Goal: Task Accomplishment & Management: Manage account settings

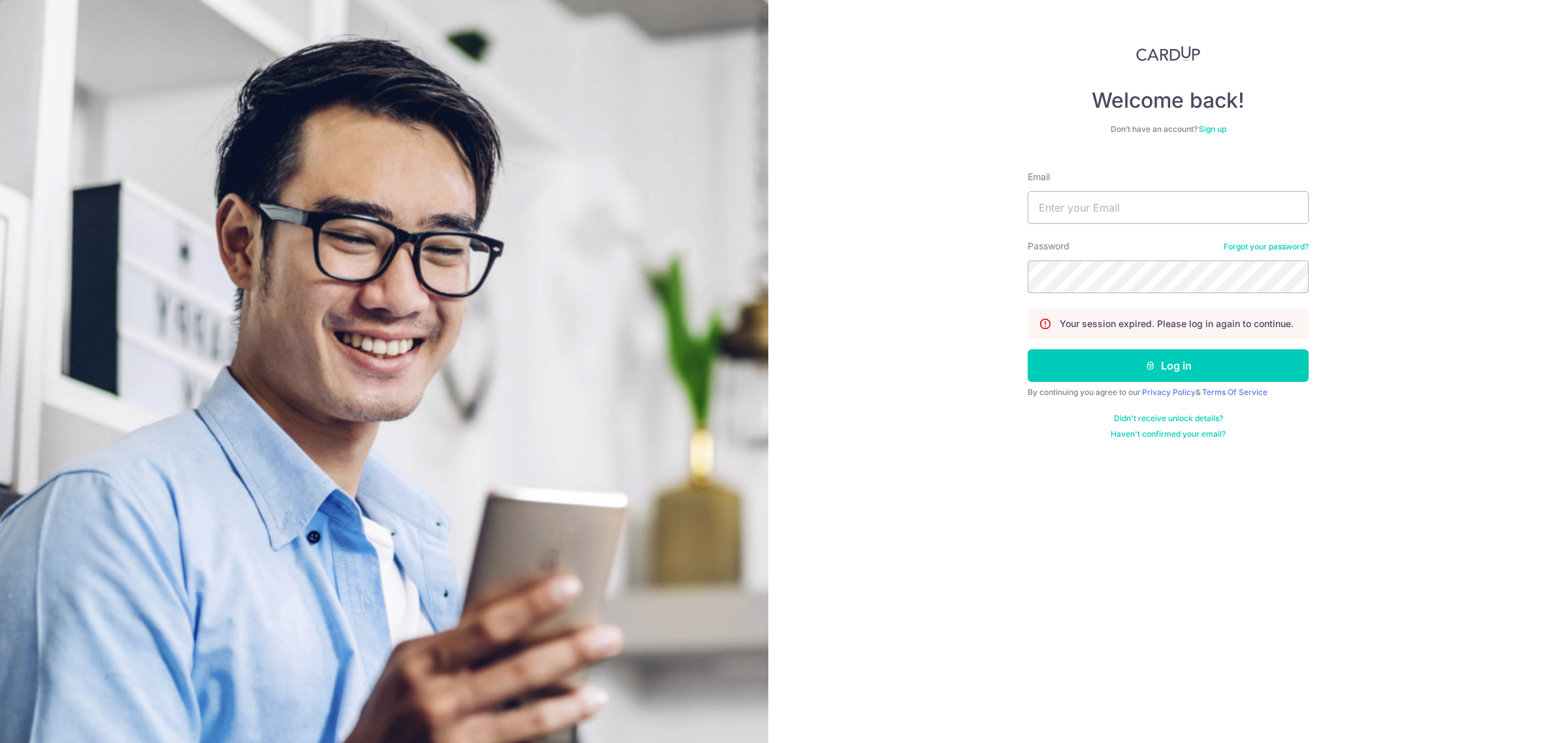
type input "1karenchoo@gmail.com"
click at [1166, 364] on button "Log in" at bounding box center [1168, 365] width 281 height 33
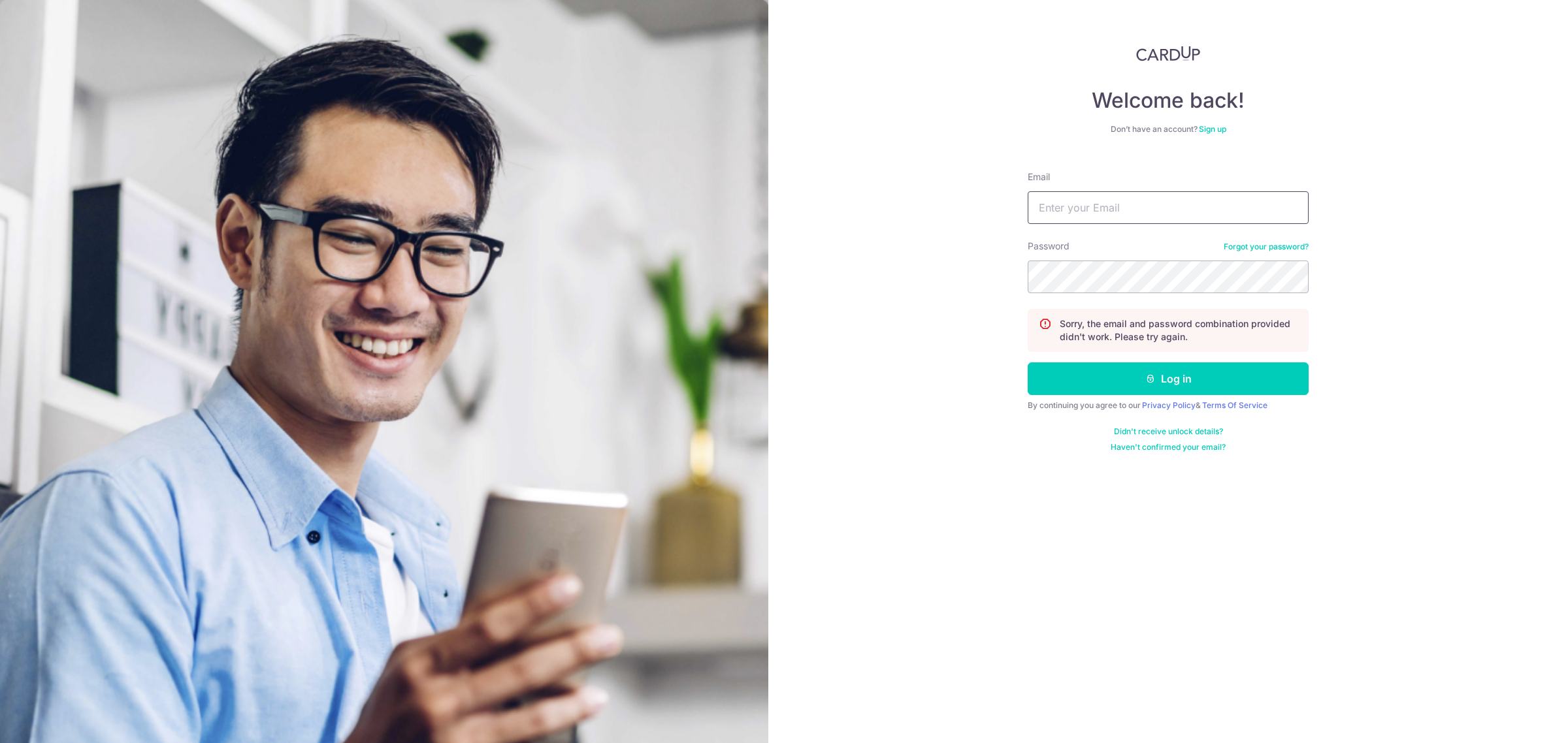
click at [1128, 201] on input "Email" at bounding box center [1168, 208] width 281 height 33
type input "[EMAIL_ADDRESS][DOMAIN_NAME]"
click at [1154, 380] on icon "submit" at bounding box center [1150, 378] width 10 height 10
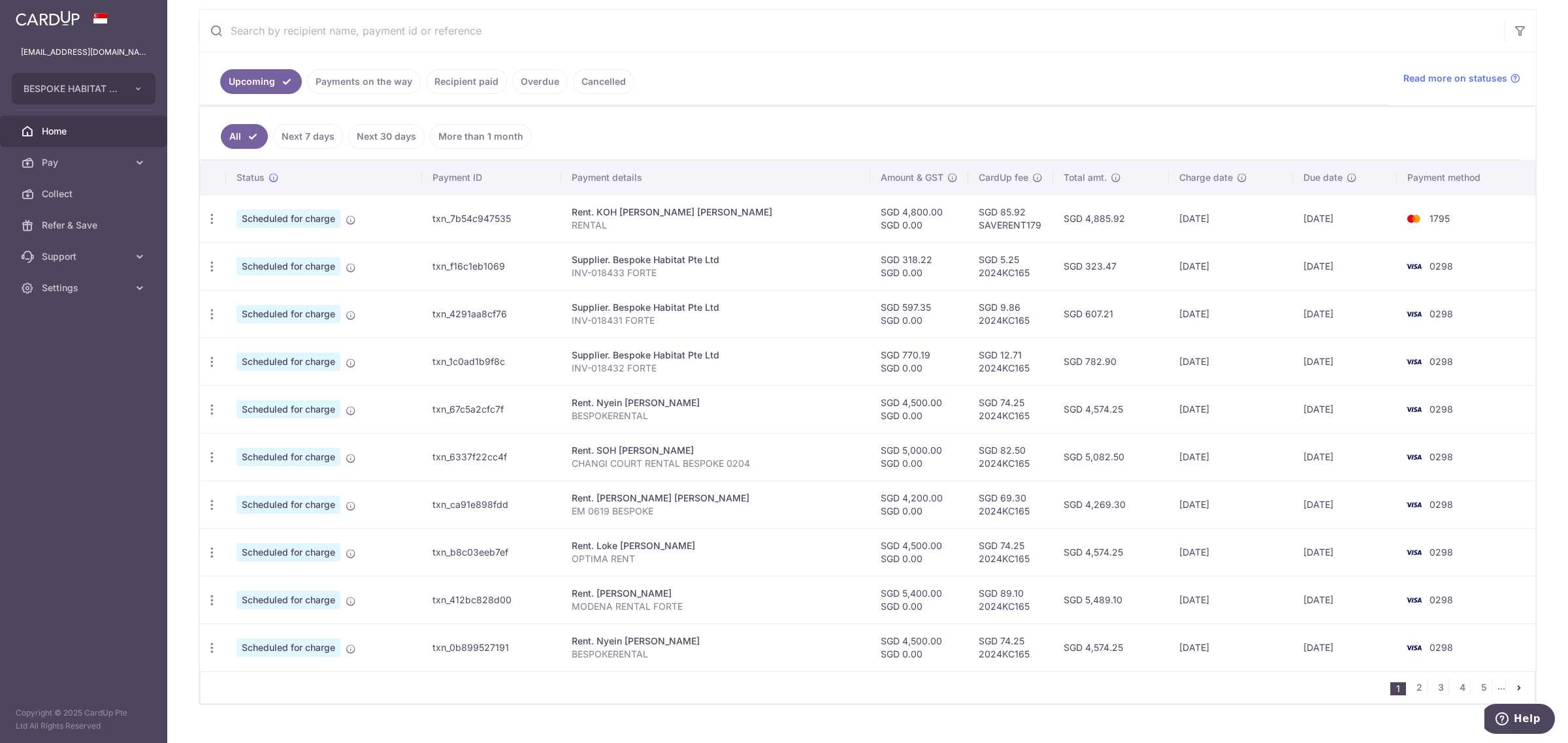
scroll to position [245, 0]
click at [362, 86] on link "Payments on the way" at bounding box center [364, 80] width 114 height 24
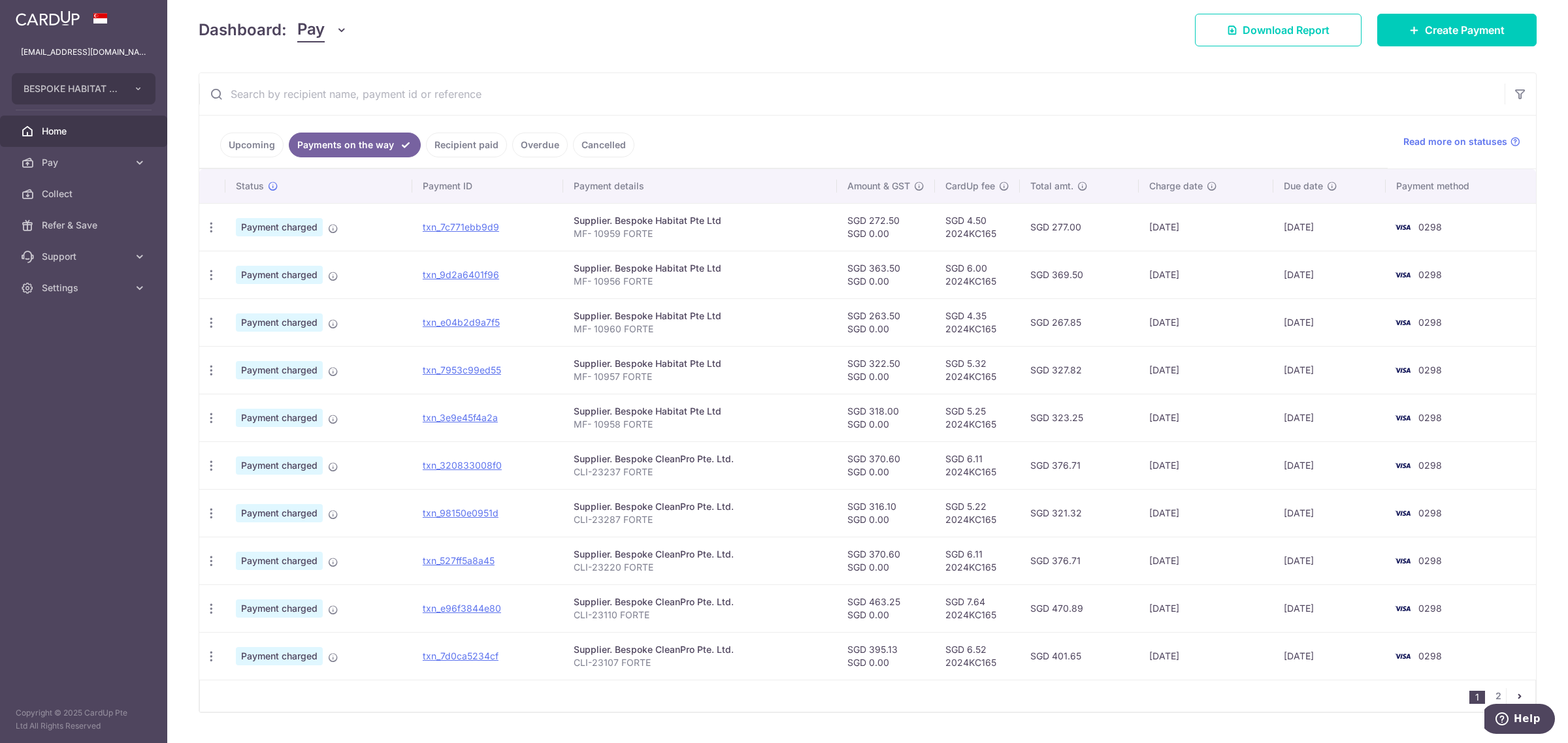
scroll to position [214, 0]
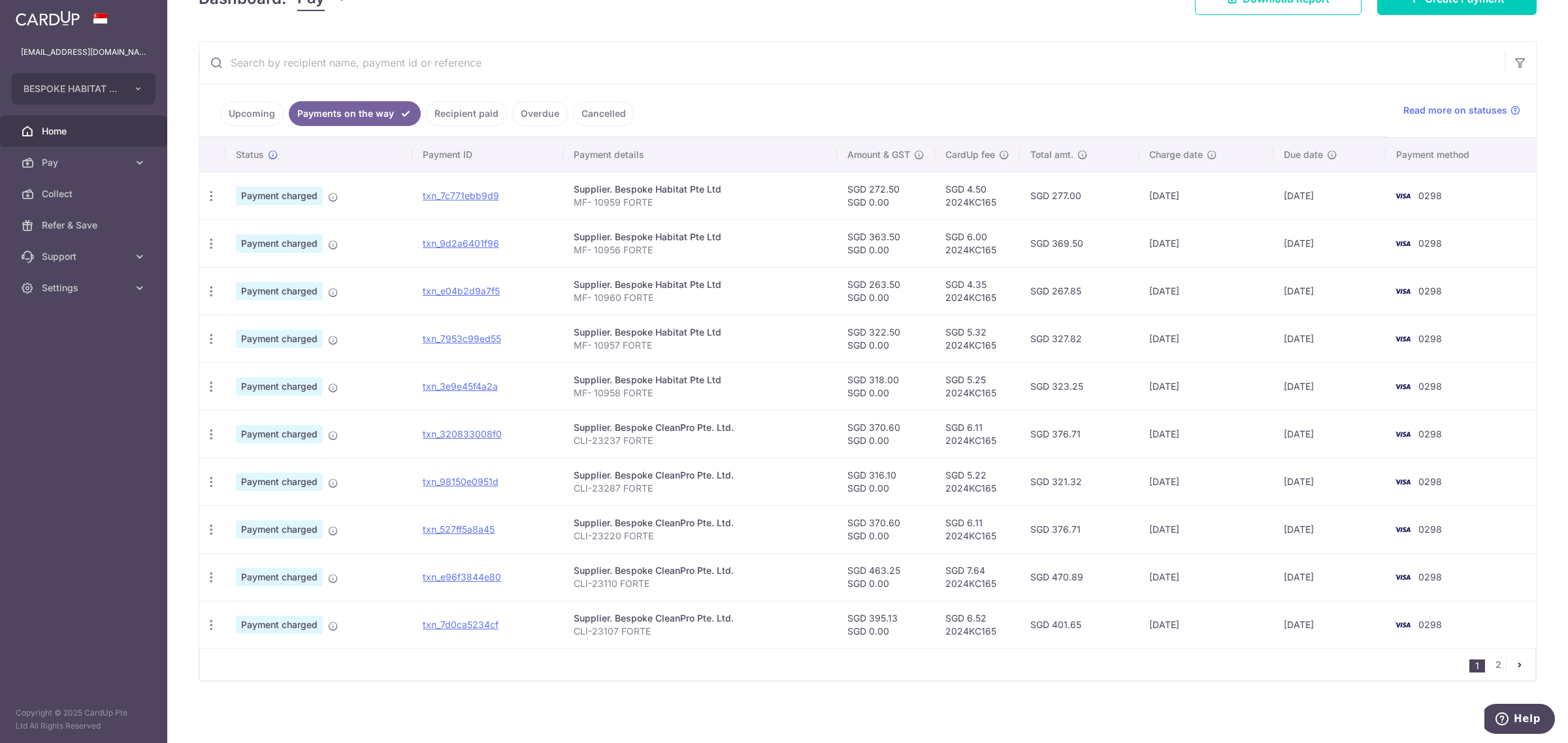
click at [253, 113] on link "Upcoming" at bounding box center [251, 114] width 63 height 24
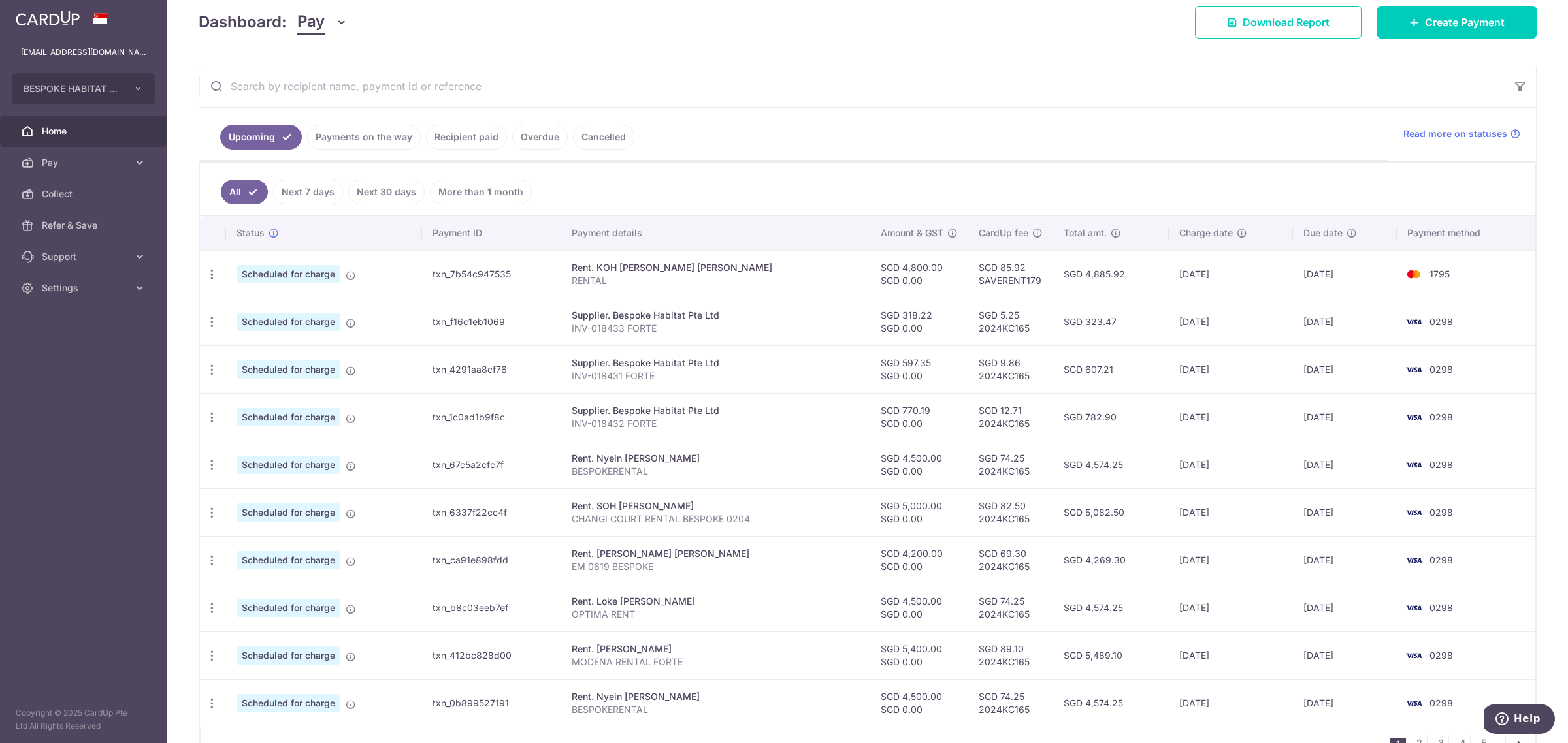
scroll to position [269, 0]
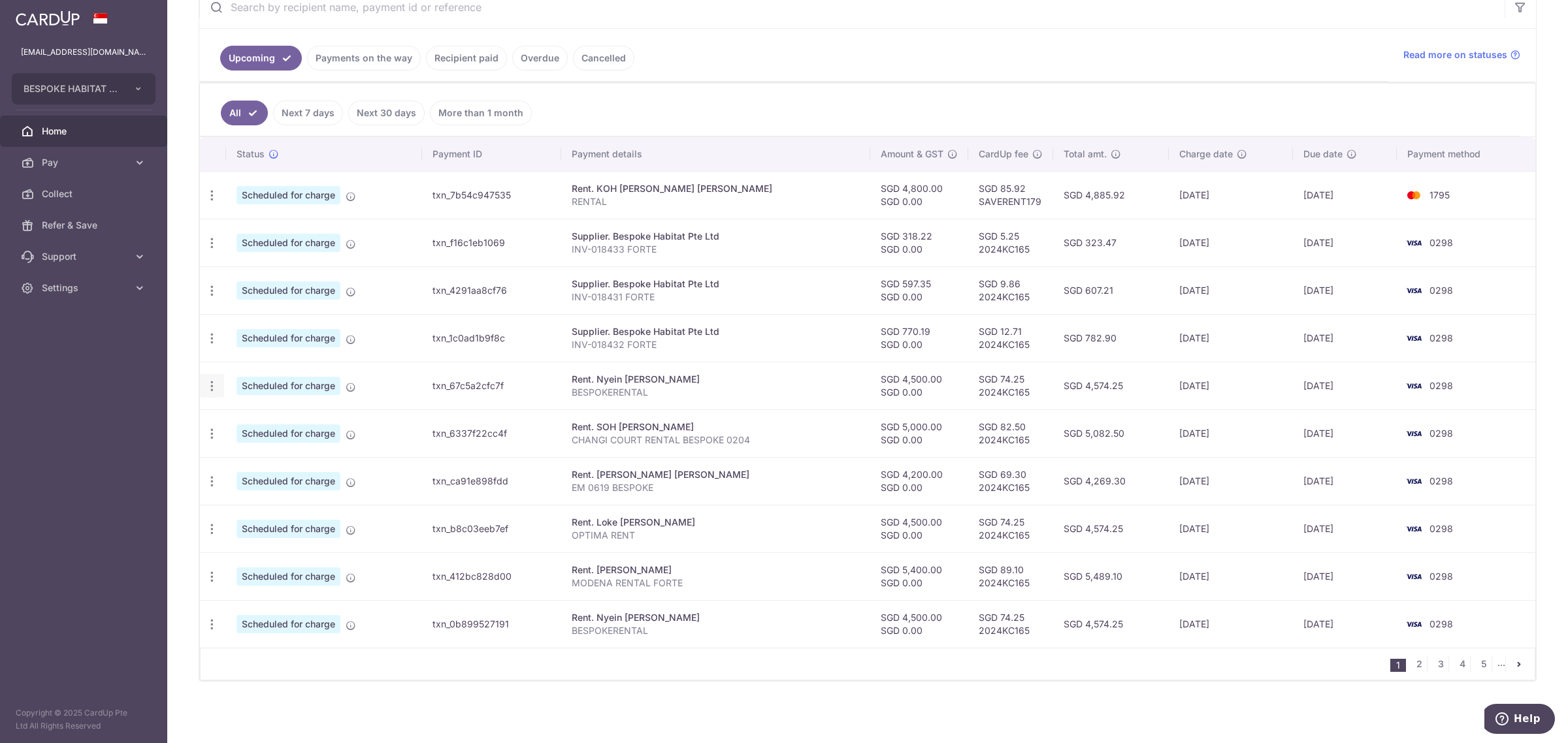
click at [210, 385] on icon "button" at bounding box center [212, 386] width 14 height 14
click at [274, 418] on span "Update payment" at bounding box center [281, 421] width 89 height 16
radio input "true"
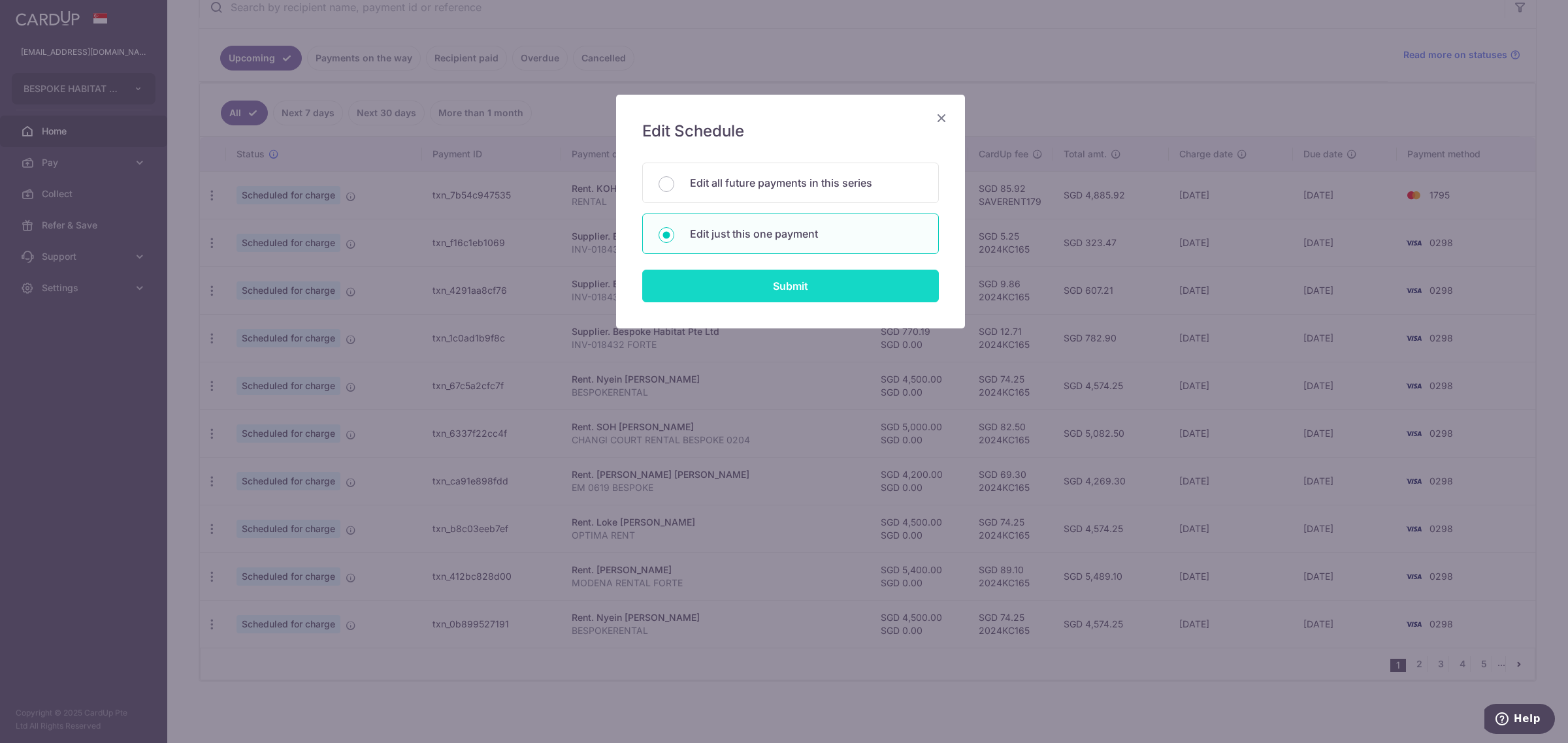
click at [863, 301] on input "Submit" at bounding box center [790, 286] width 297 height 33
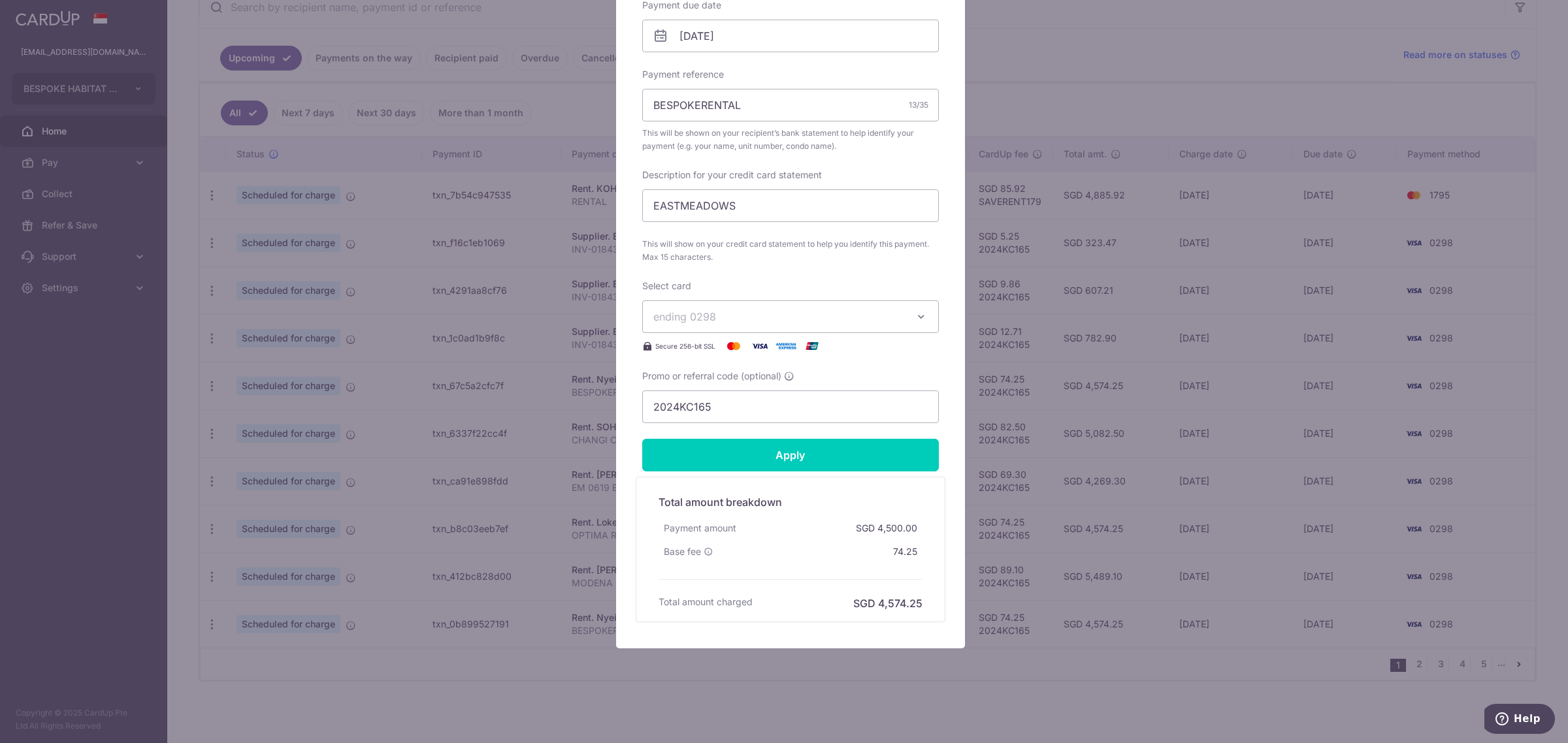
scroll to position [427, 0]
drag, startPoint x: 743, startPoint y: 409, endPoint x: 545, endPoint y: 403, distance: 198.1
click at [545, 403] on div "Edit payment By clicking apply, you will make changes to all payments to [PERSO…" at bounding box center [784, 372] width 1568 height 743
type input "SA"
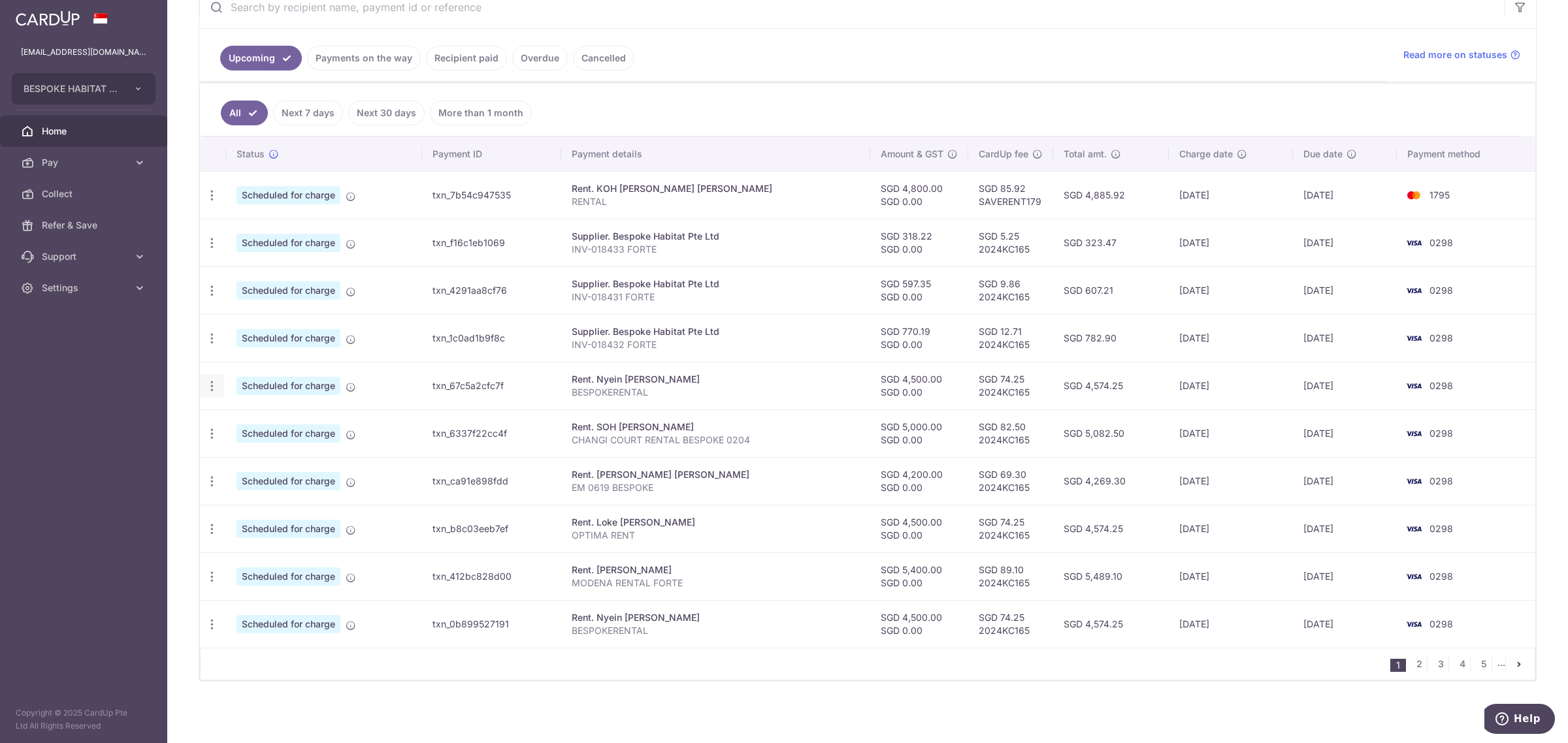
click at [210, 389] on icon "button" at bounding box center [212, 386] width 14 height 14
click at [255, 422] on span "Update payment" at bounding box center [281, 421] width 89 height 16
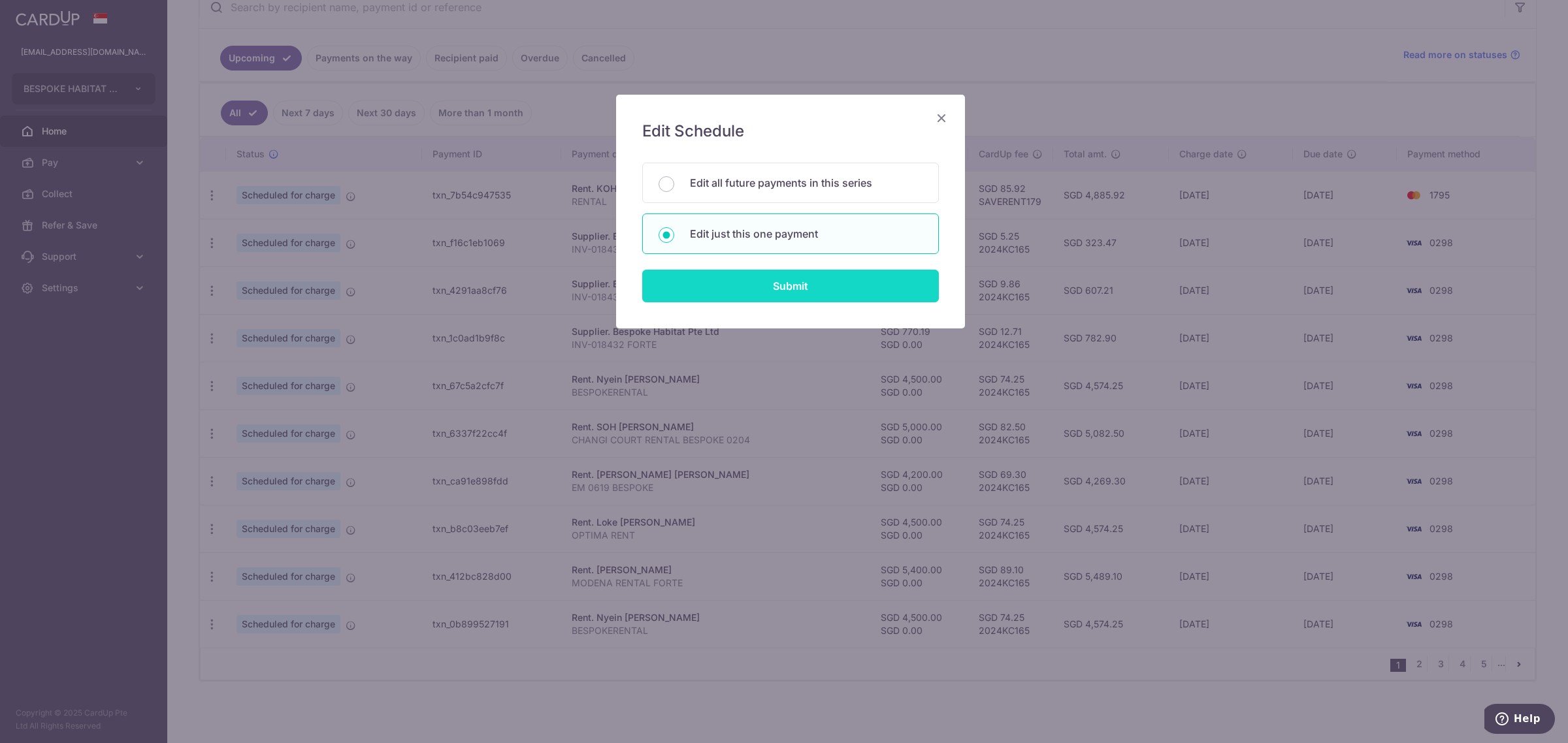
click at [797, 288] on input "Submit" at bounding box center [790, 286] width 297 height 33
radio input "true"
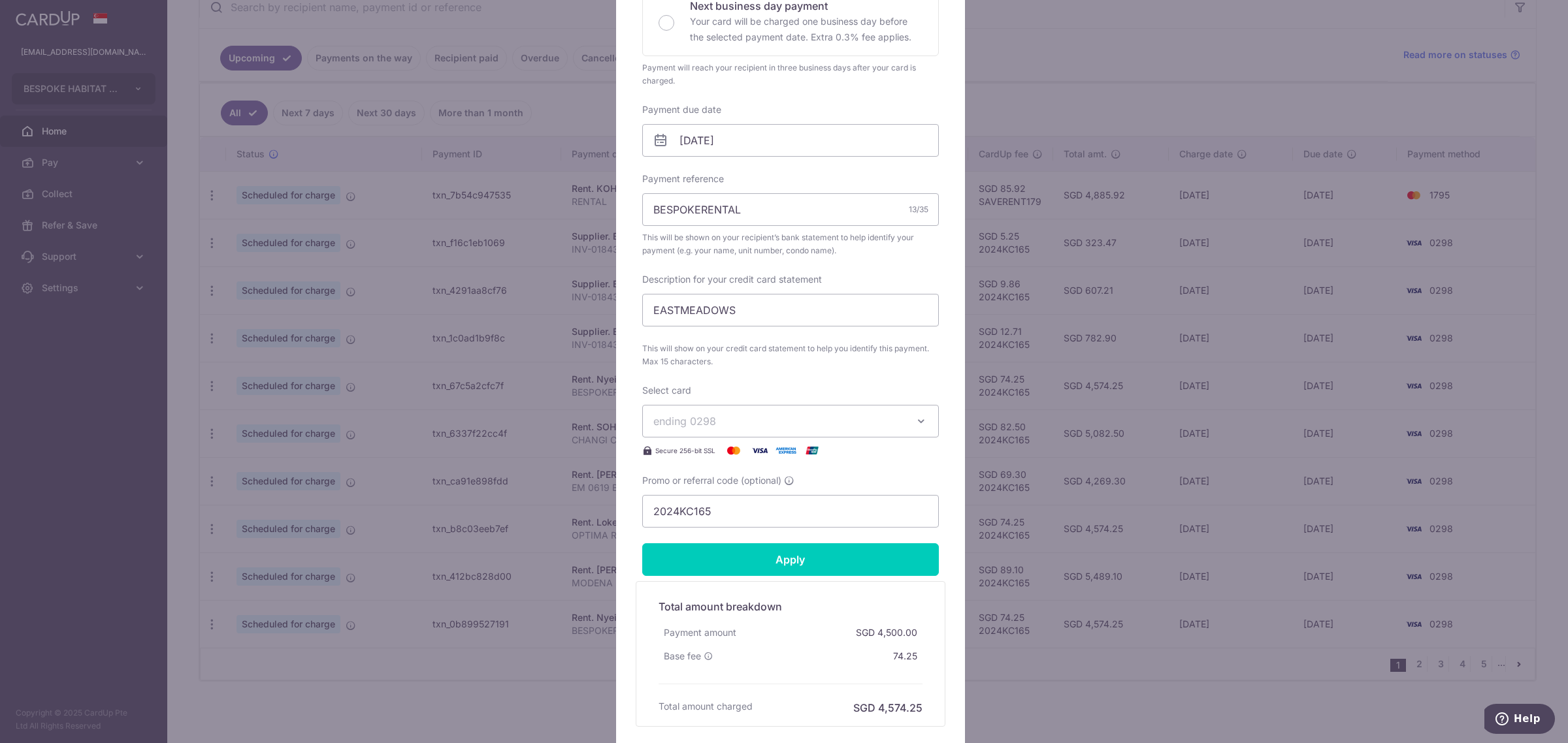
scroll to position [327, 0]
drag, startPoint x: 726, startPoint y: 506, endPoint x: 554, endPoint y: 510, distance: 172.0
click at [554, 510] on div "Edit payment By clicking apply, you will make changes to all payments to [PERSO…" at bounding box center [784, 372] width 1568 height 743
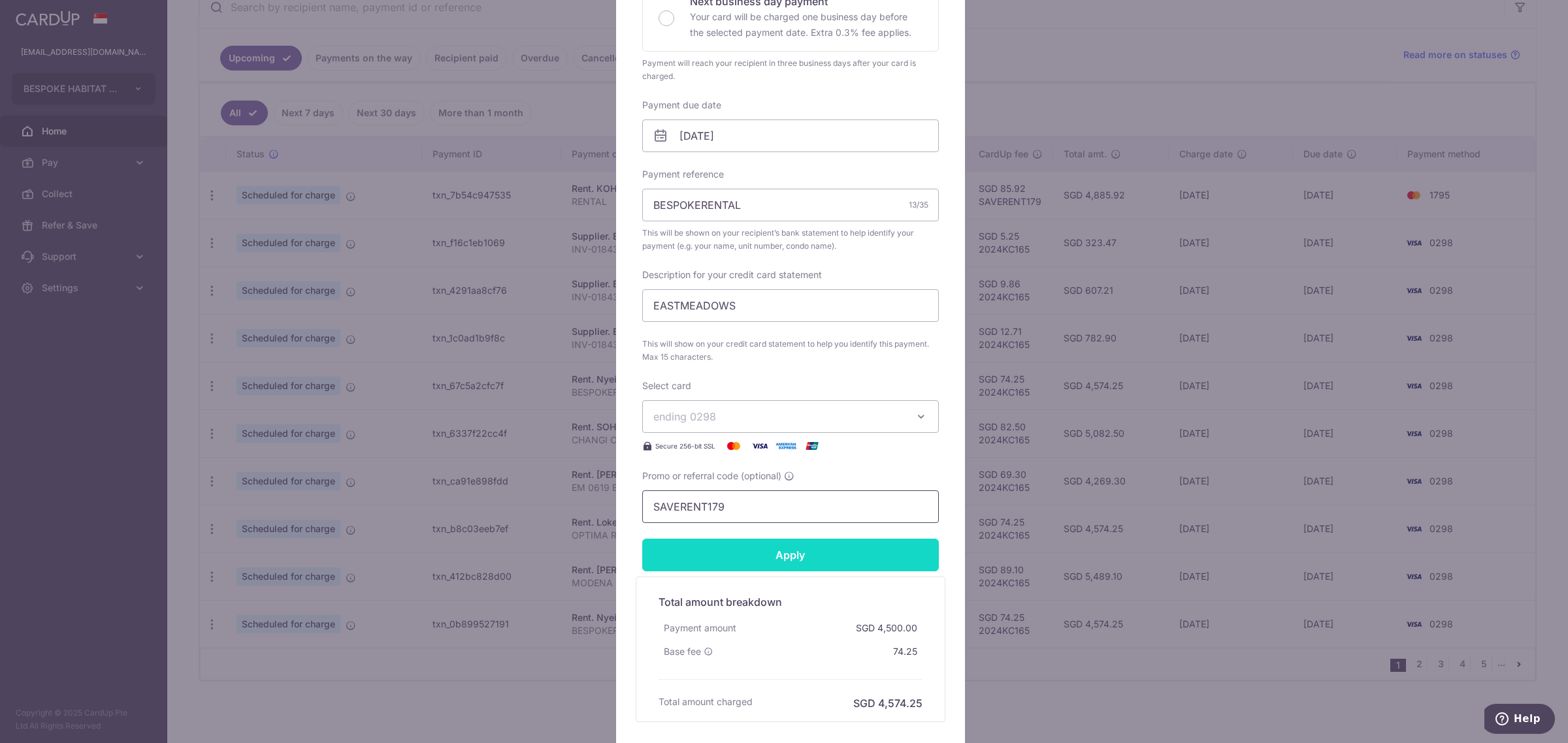
type input "SAVERENT179"
click at [735, 554] on input "Apply" at bounding box center [790, 555] width 297 height 33
type input "Successfully Applied"
click at [1056, 680] on div "Edit payment By clicking apply, you will make changes to all payments to [PERSO…" at bounding box center [784, 372] width 1568 height 743
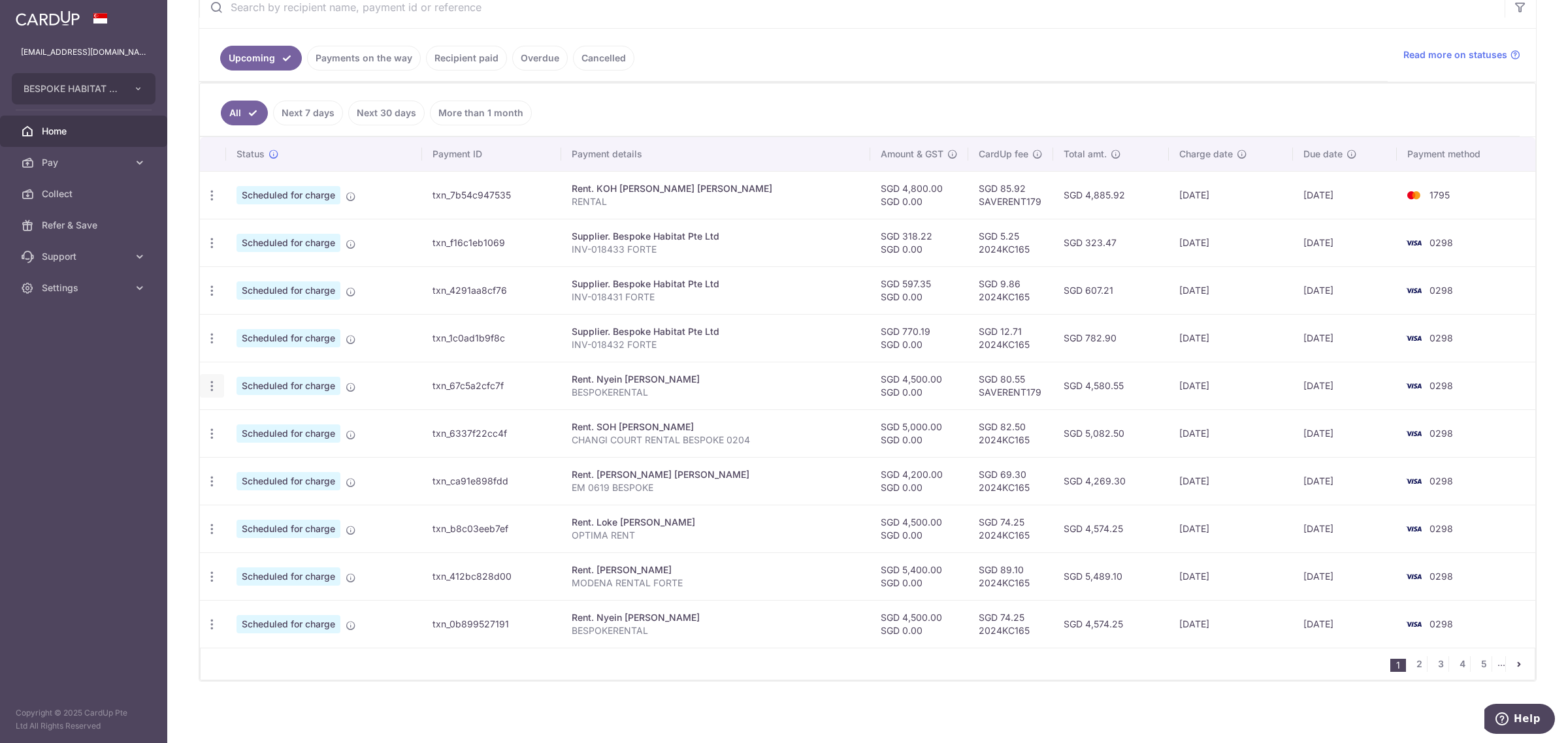
click at [206, 393] on div "Update payment Cancel payment" at bounding box center [212, 386] width 25 height 24
click at [207, 383] on icon "button" at bounding box center [212, 386] width 14 height 14
click at [278, 427] on span "Update payment" at bounding box center [281, 421] width 89 height 16
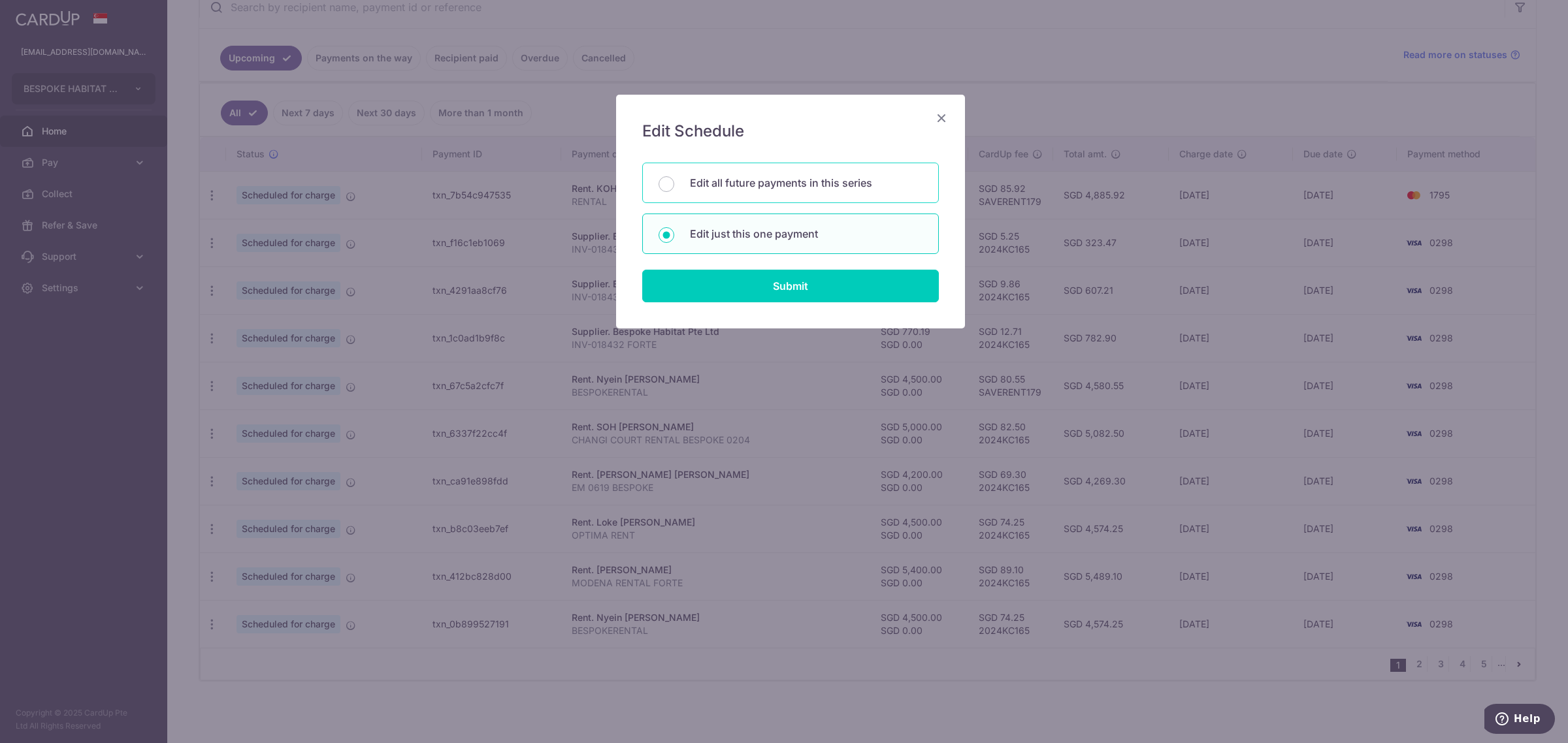
click at [825, 177] on p "Edit all future payments in this series" at bounding box center [806, 182] width 233 height 16
click at [674, 177] on input "Edit all future payments in this series" at bounding box center [666, 184] width 16 height 16
radio input "true"
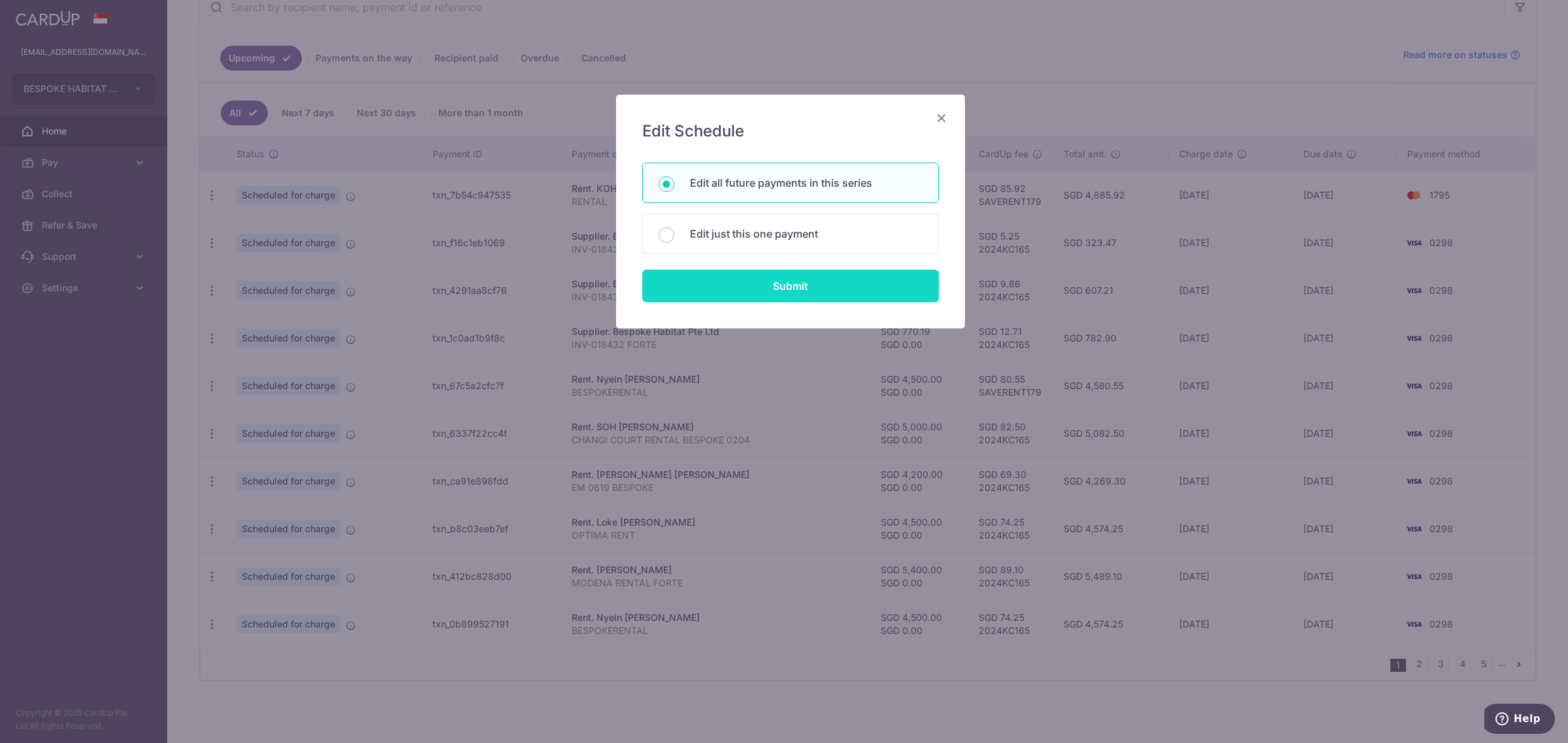
click at [822, 289] on input "Submit" at bounding box center [790, 286] width 297 height 33
radio input "true"
type input "4,500.00"
type input "0.00"
type input "BESPOKERENTAL"
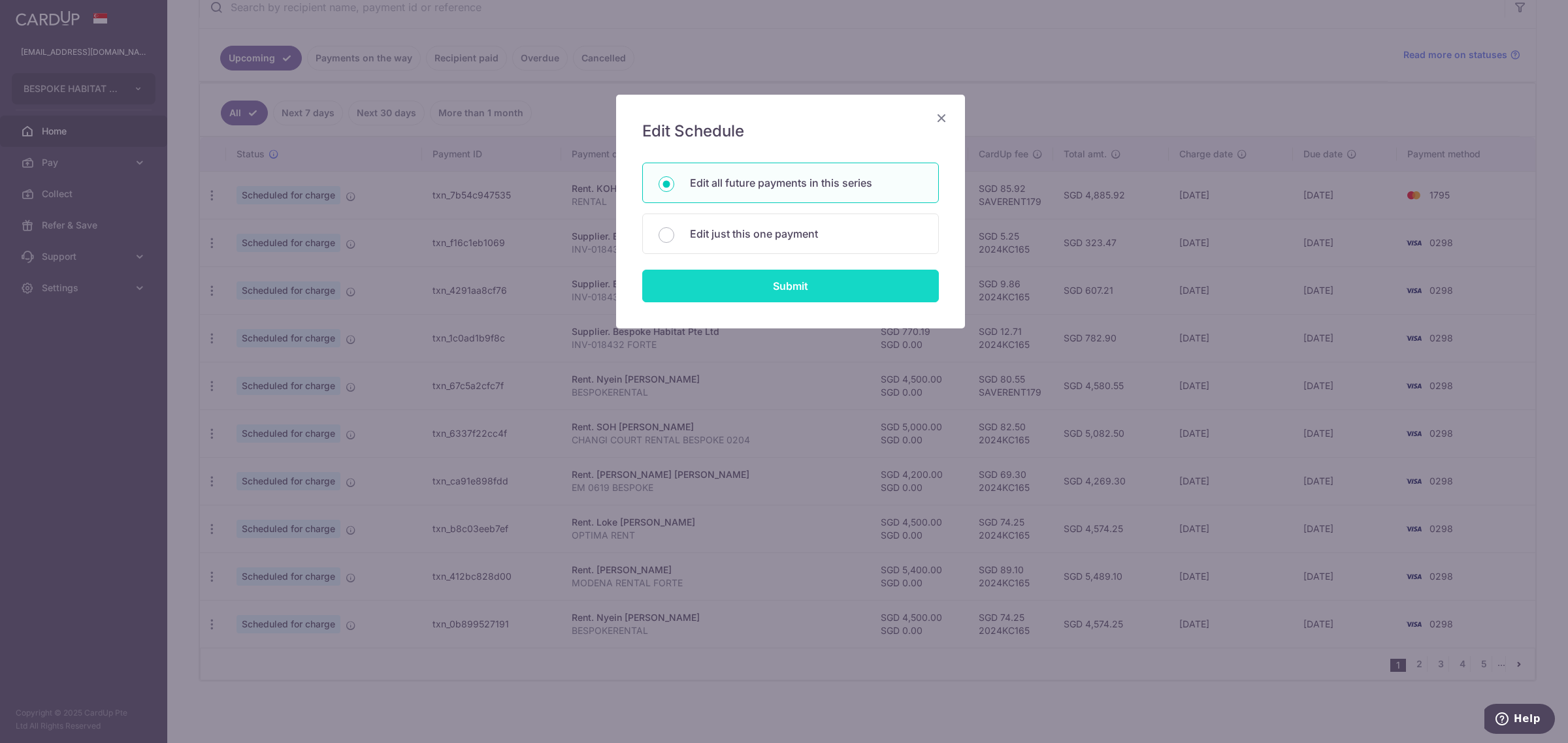
type input "EASTMEADOWS"
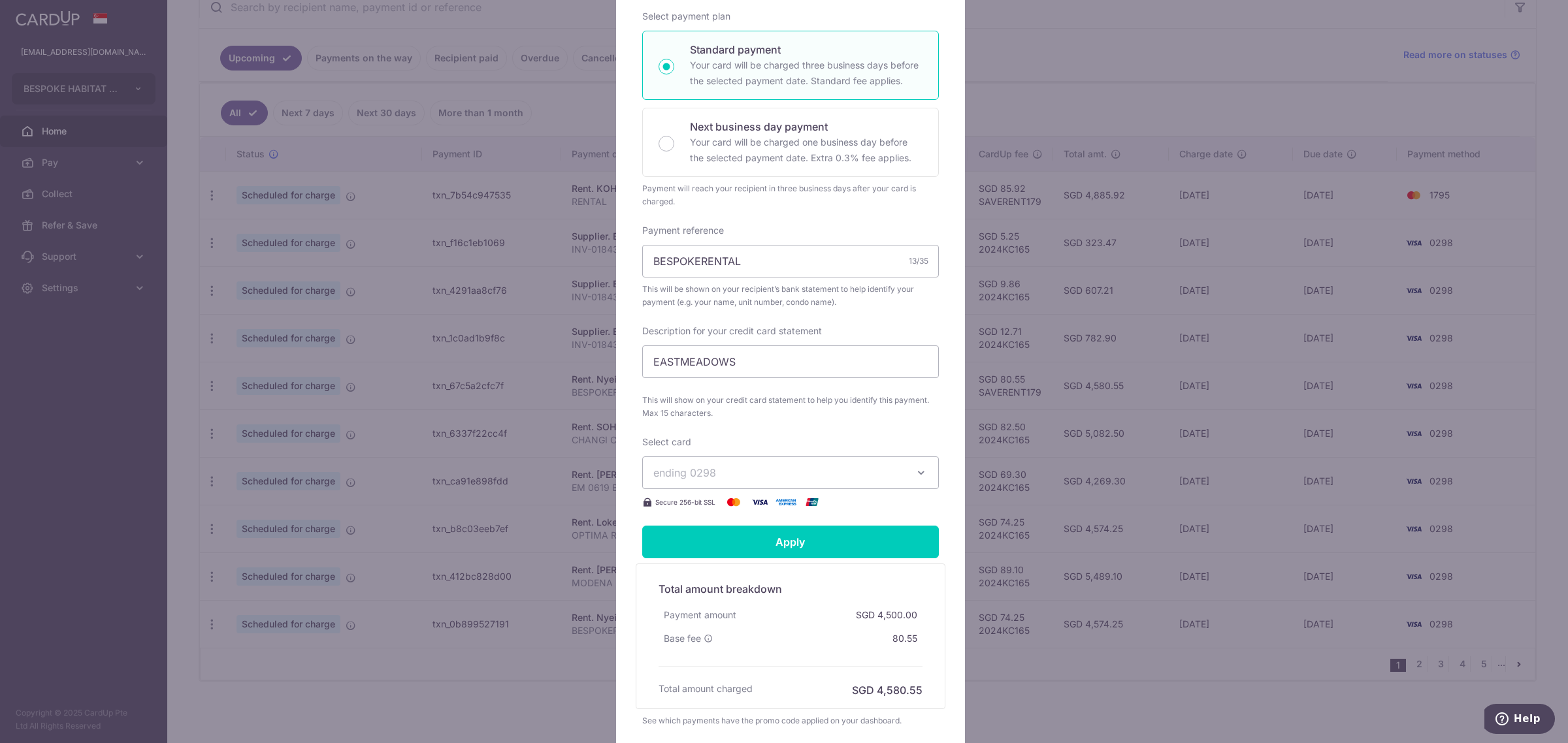
scroll to position [245, 0]
click at [792, 467] on button "ending 0298" at bounding box center [790, 471] width 297 height 33
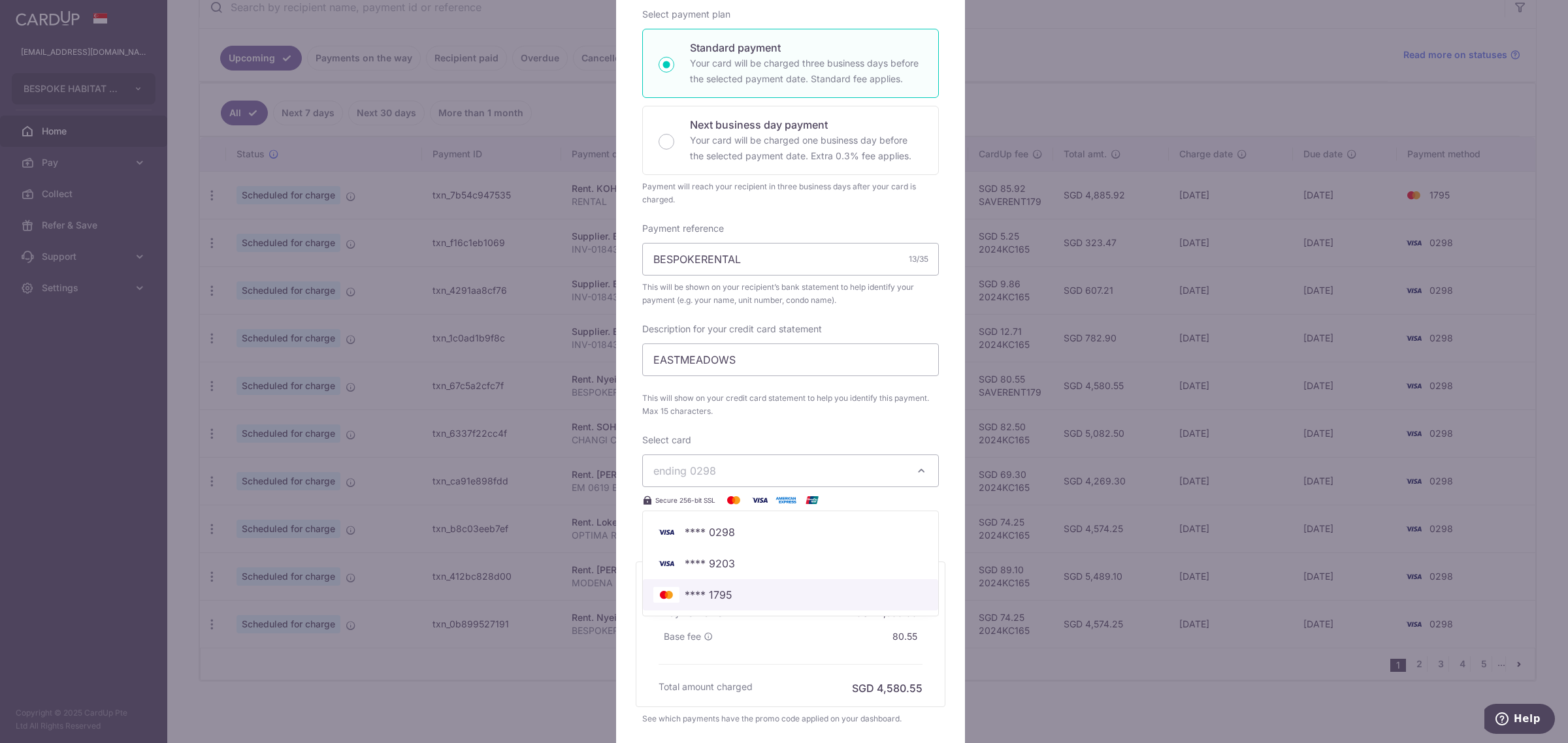
click at [735, 604] on link "**** 1795" at bounding box center [790, 595] width 295 height 31
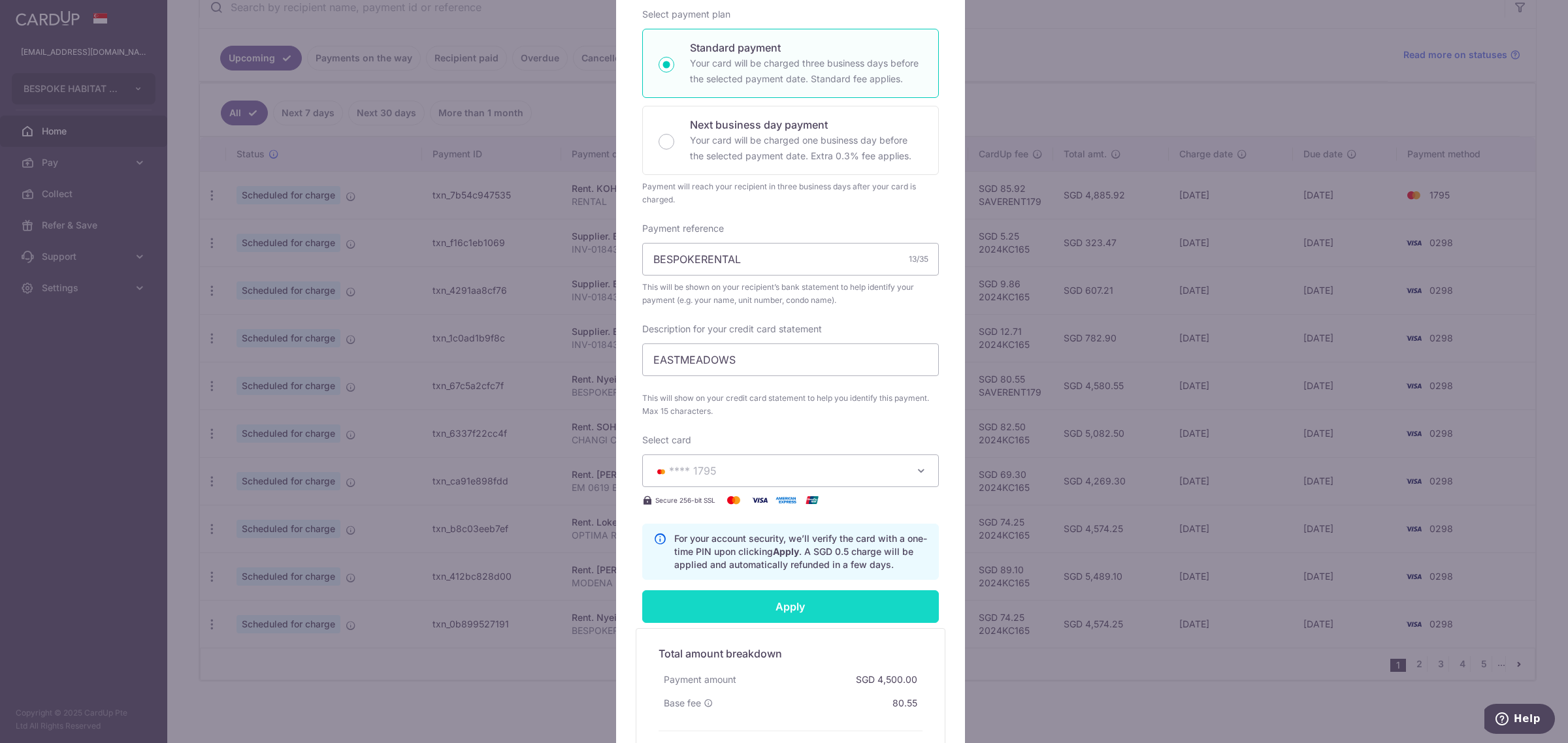
click at [767, 603] on input "Apply" at bounding box center [790, 606] width 297 height 33
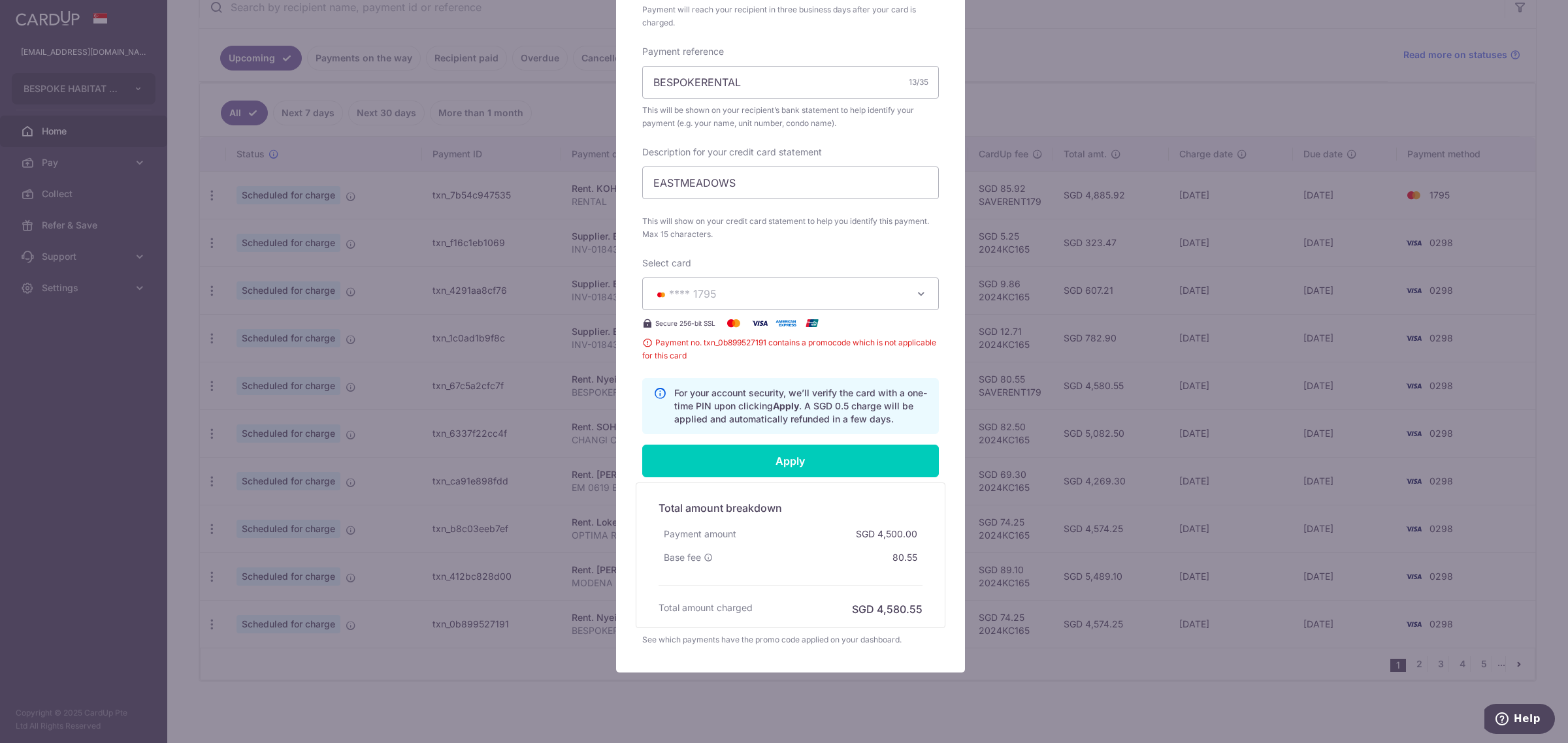
scroll to position [447, 0]
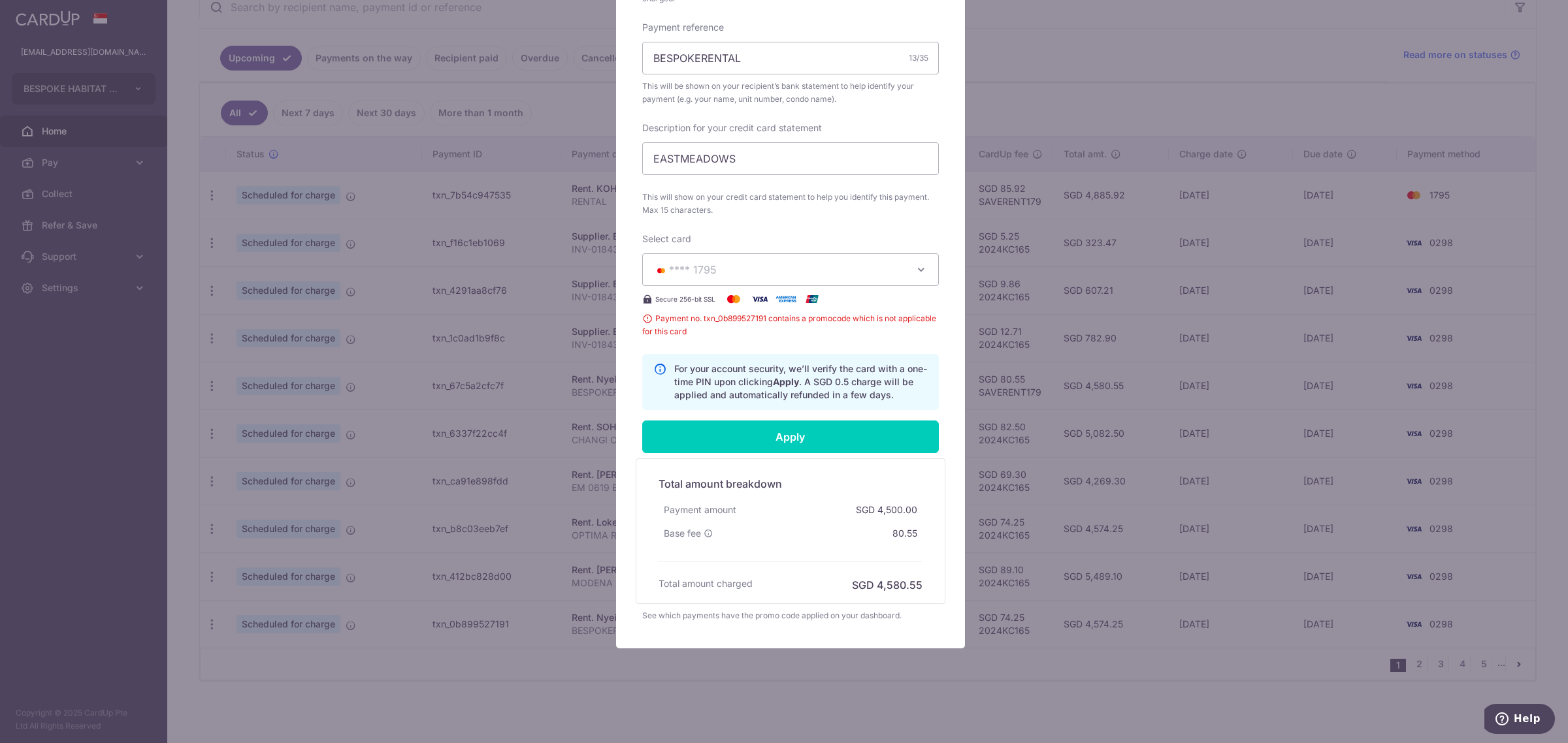
click at [1082, 676] on div "Edit payment By clicking apply, you will make changes to all 20 payments to Nye…" at bounding box center [784, 372] width 1568 height 743
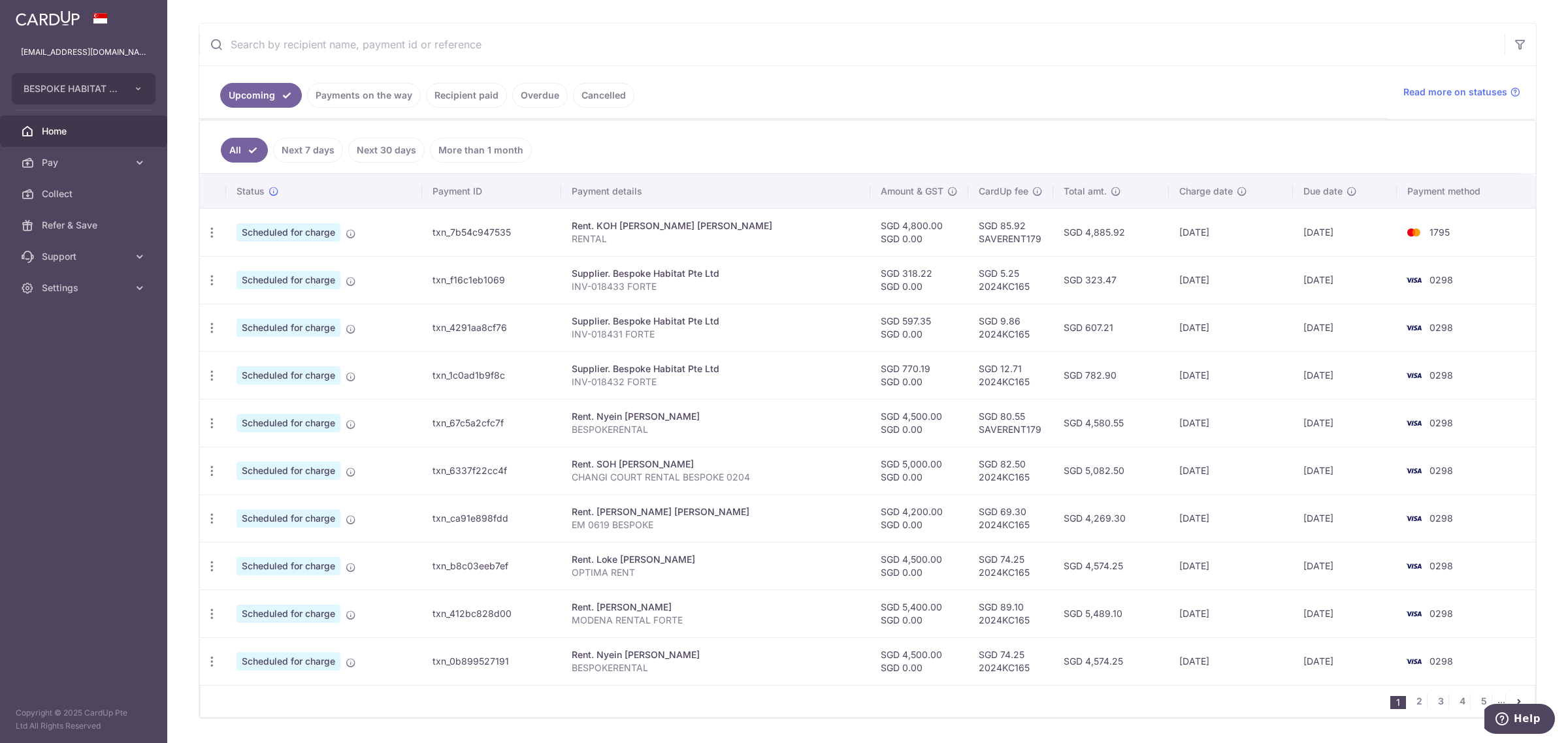
scroll to position [245, 0]
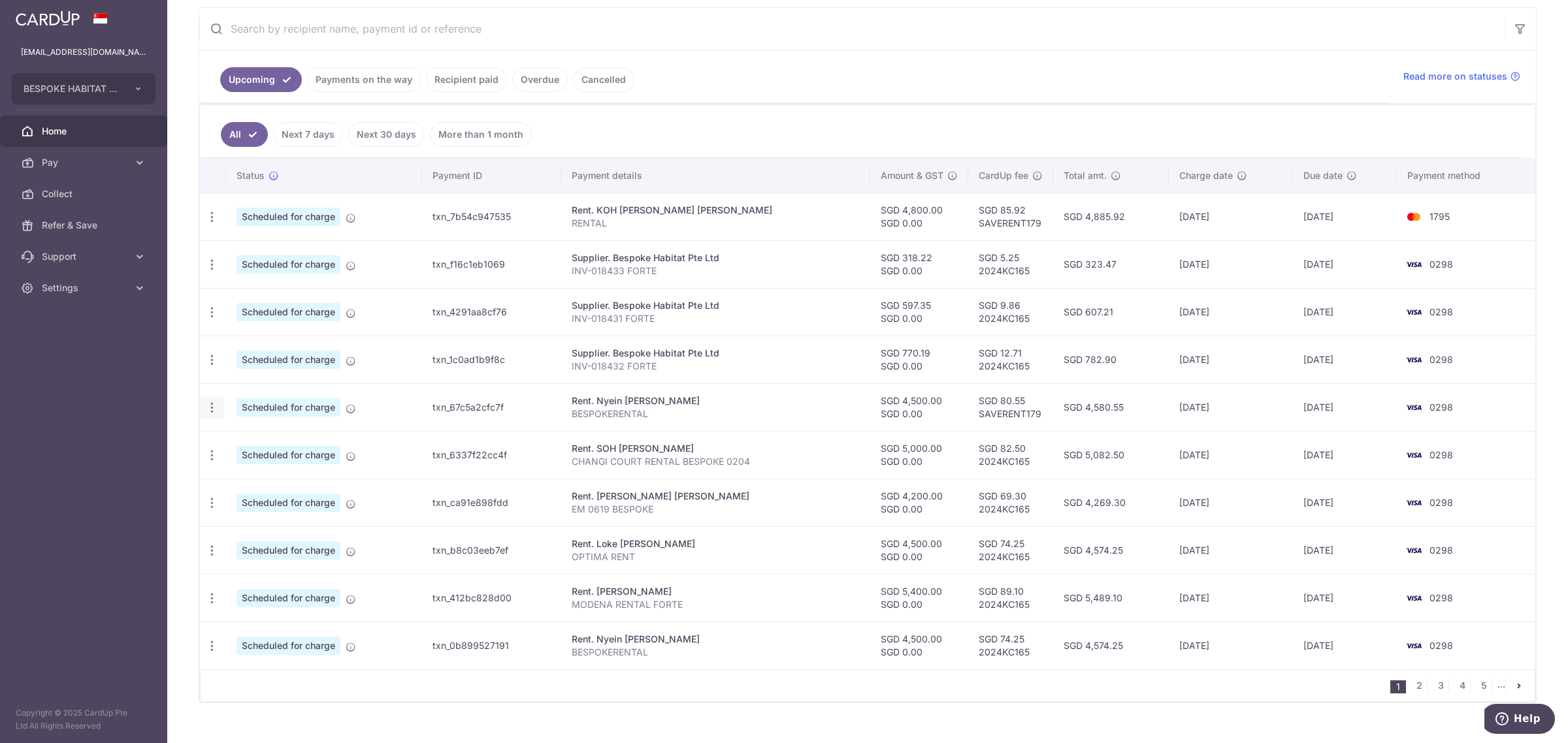
click at [214, 411] on icon "button" at bounding box center [212, 408] width 14 height 14
click at [266, 447] on span "Update payment" at bounding box center [281, 443] width 89 height 16
radio input "true"
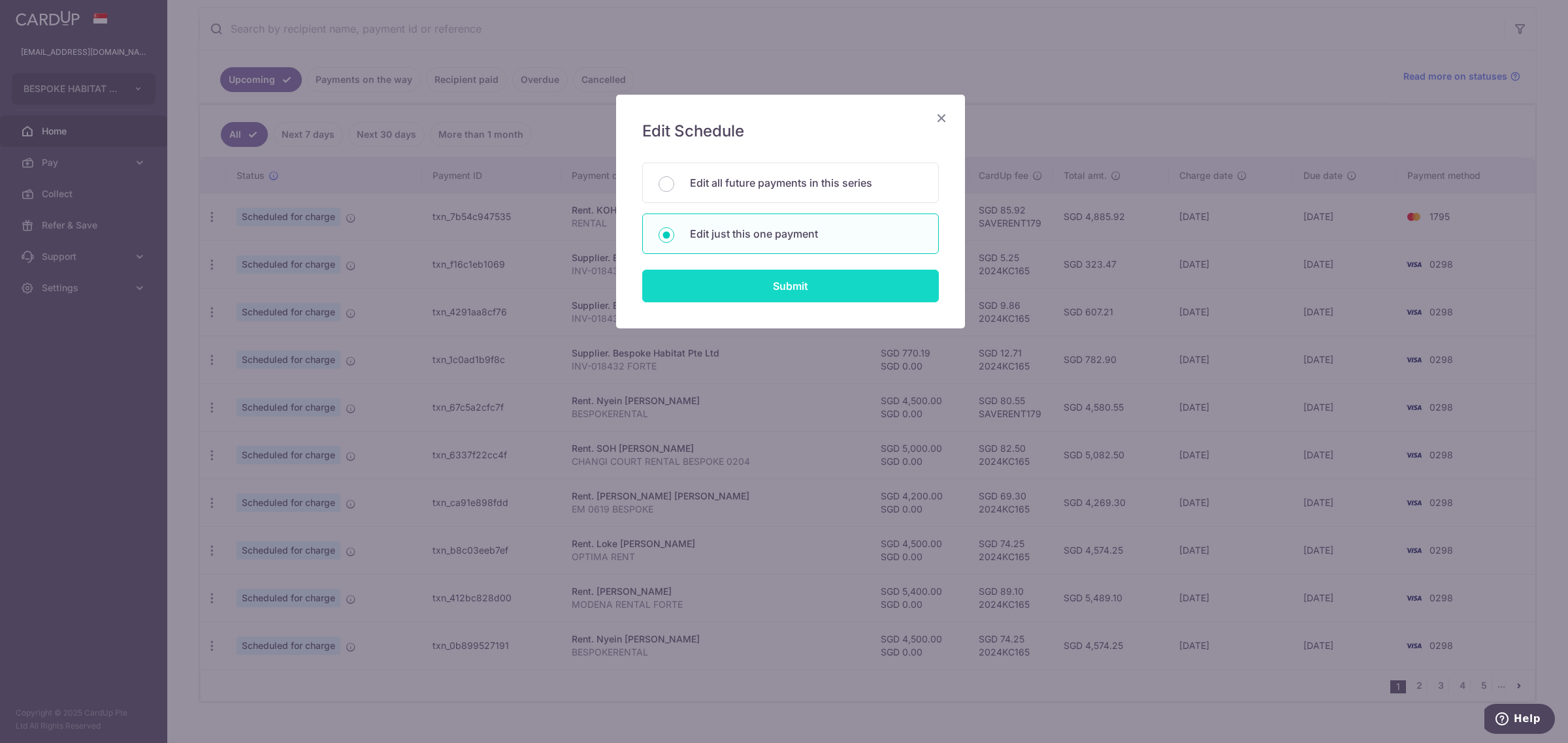
click at [782, 295] on input "Submit" at bounding box center [790, 286] width 297 height 33
radio input "true"
type input "4,500.00"
type input "0.00"
type input "[DATE]"
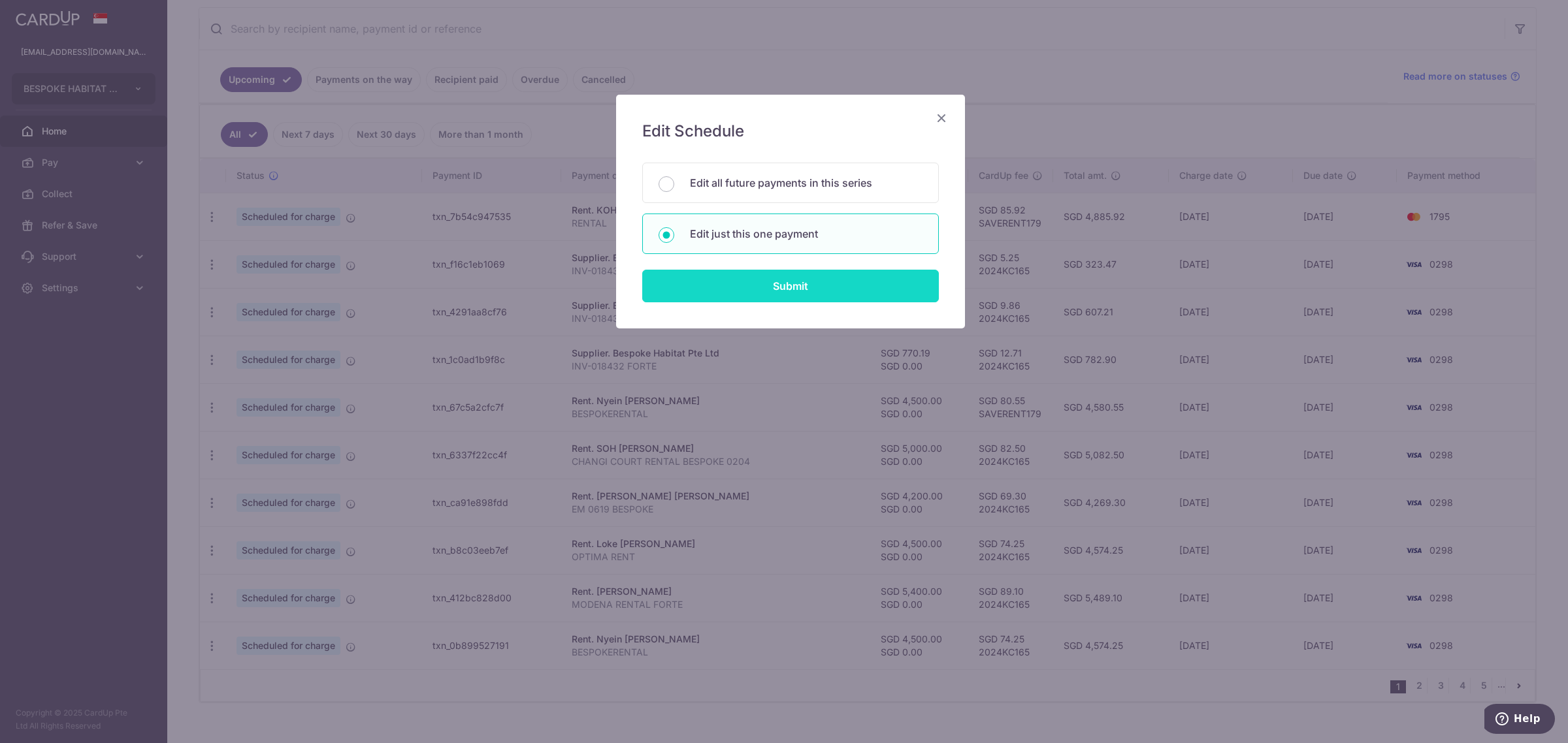
type input "BESPOKERENTAL"
type input "EASTMEADOWS"
type input "SAVERENT179"
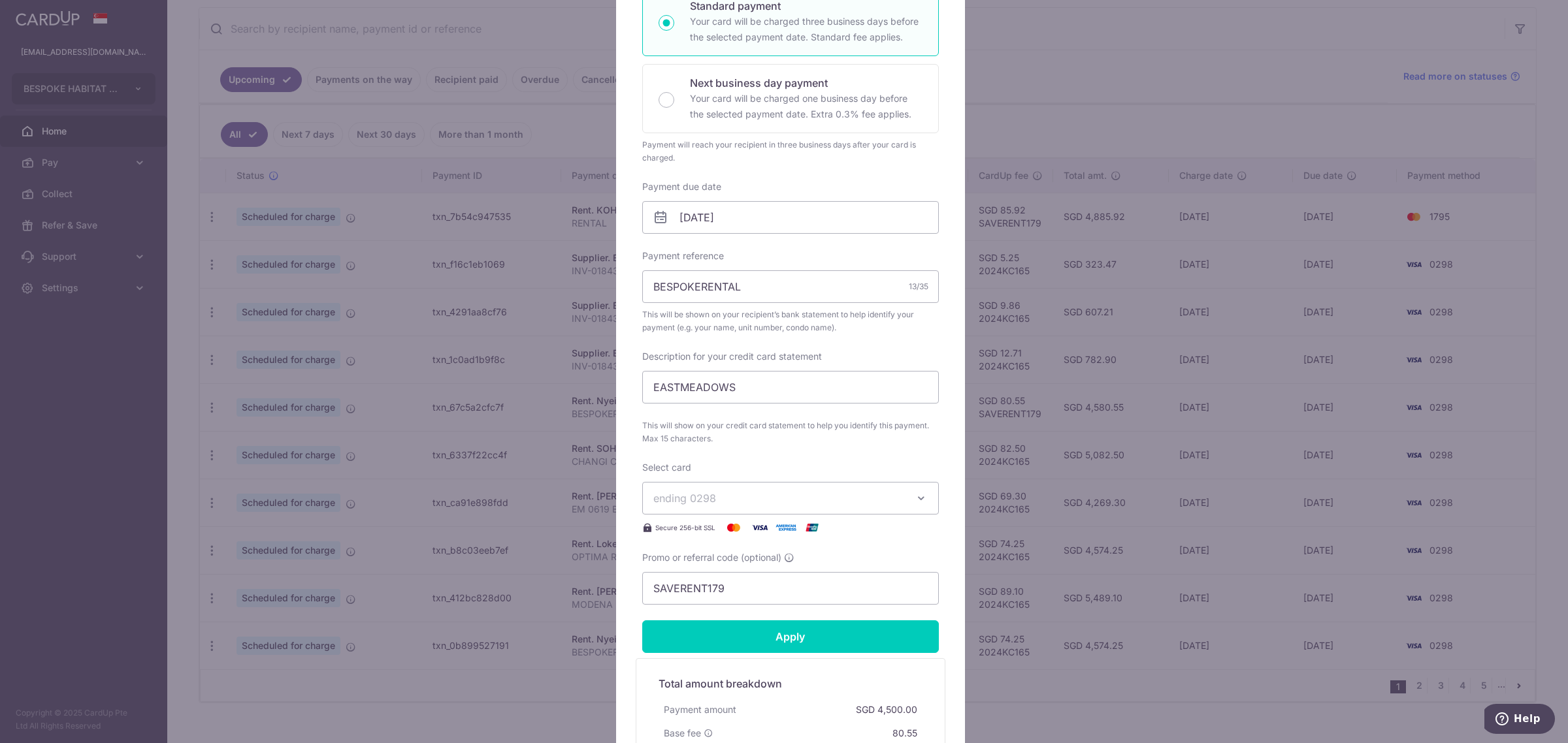
click at [735, 499] on span "ending 0298" at bounding box center [779, 498] width 251 height 16
click at [729, 619] on span "**** 1795" at bounding box center [790, 622] width 274 height 16
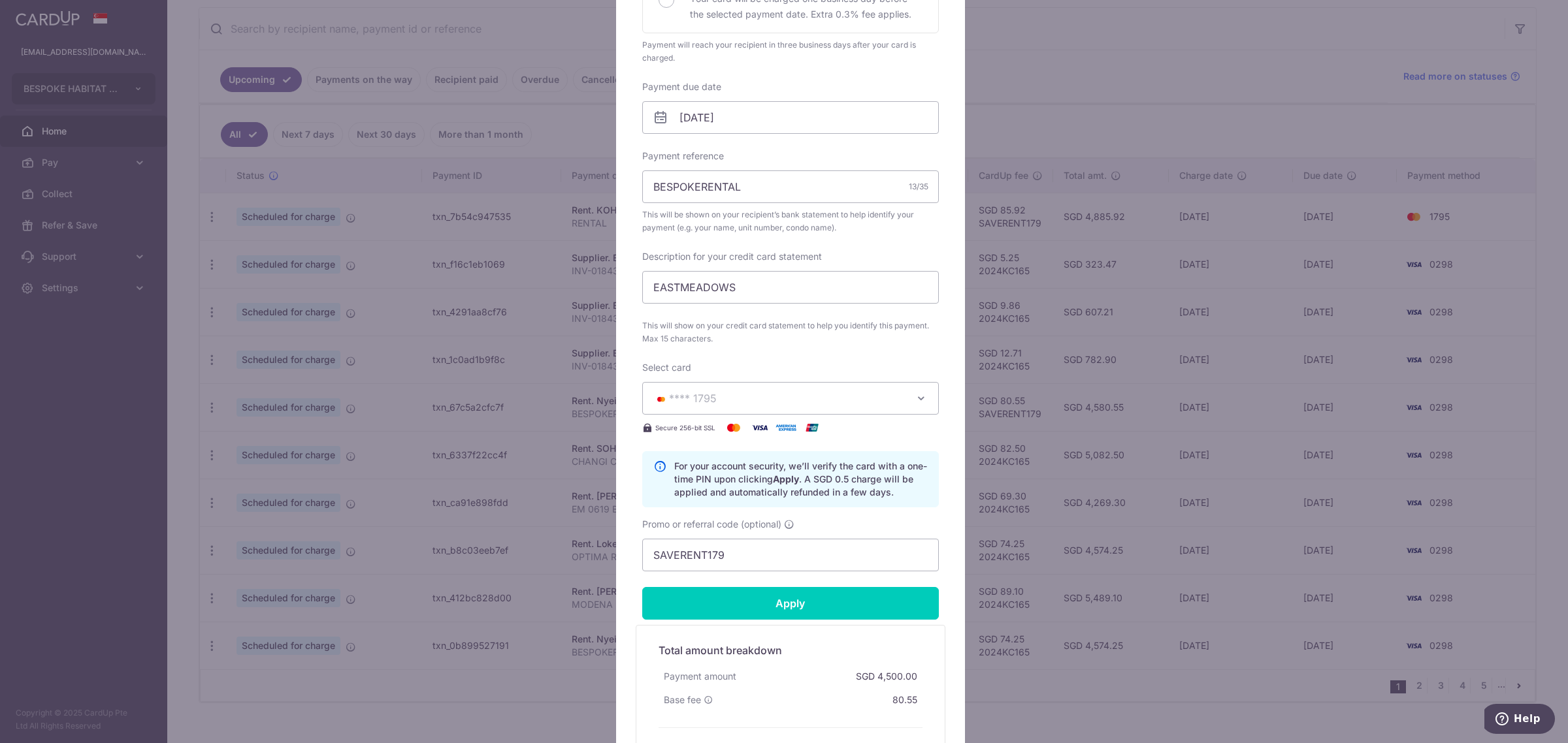
scroll to position [490, 0]
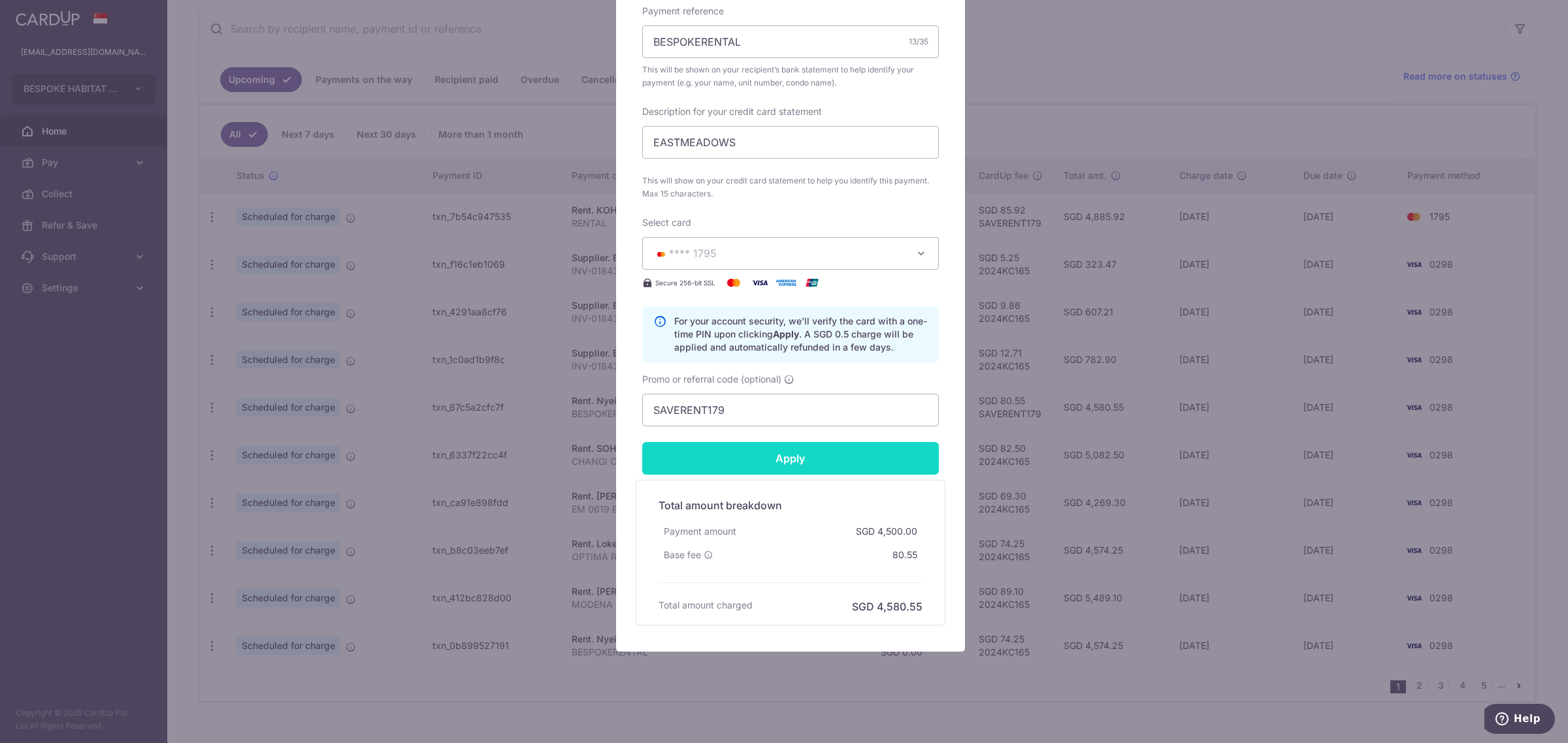
click at [801, 461] on input "Apply" at bounding box center [790, 459] width 297 height 33
click at [1059, 137] on div "Edit payment By clicking apply, you will make changes to all payments to Nyein …" at bounding box center [784, 372] width 1568 height 743
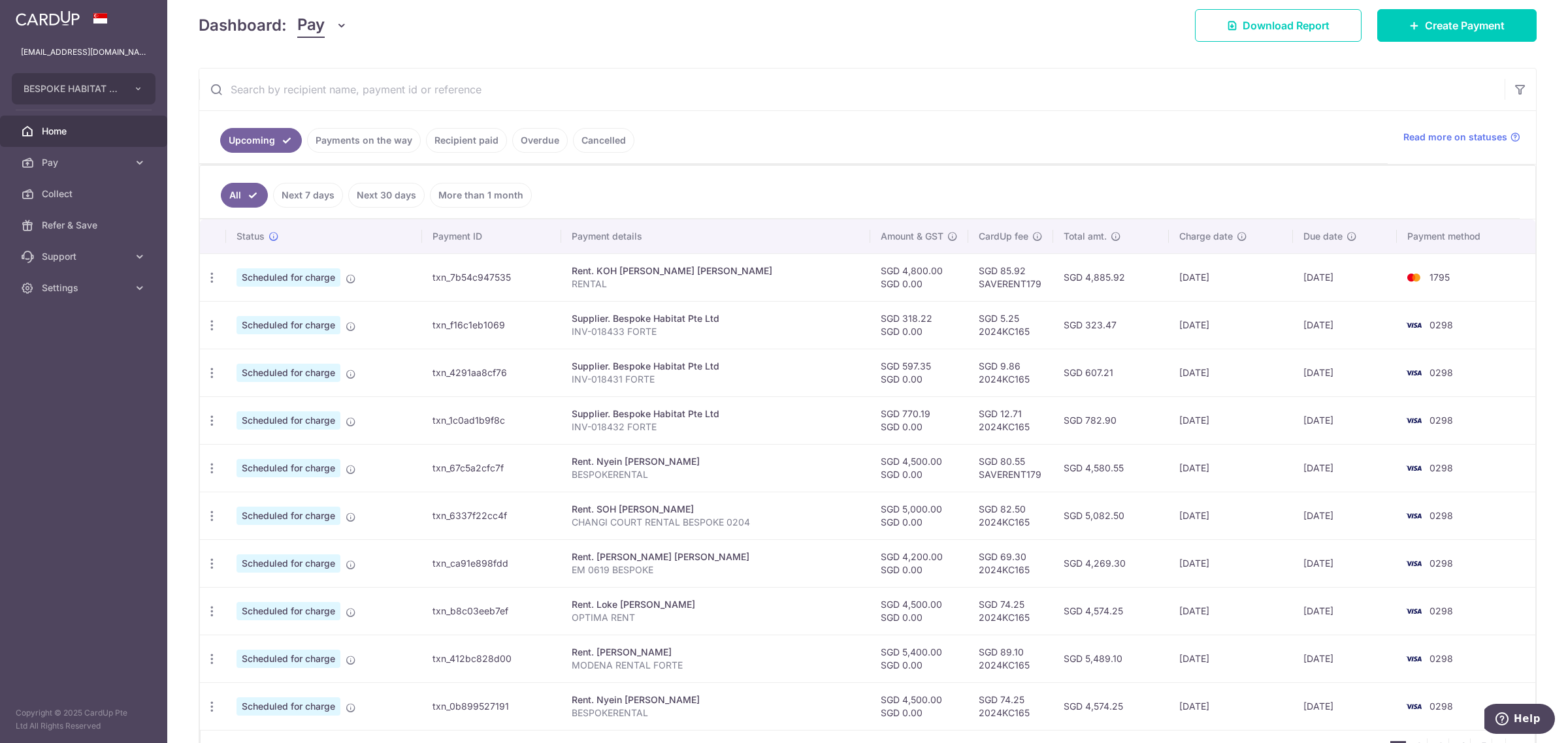
scroll to position [269, 0]
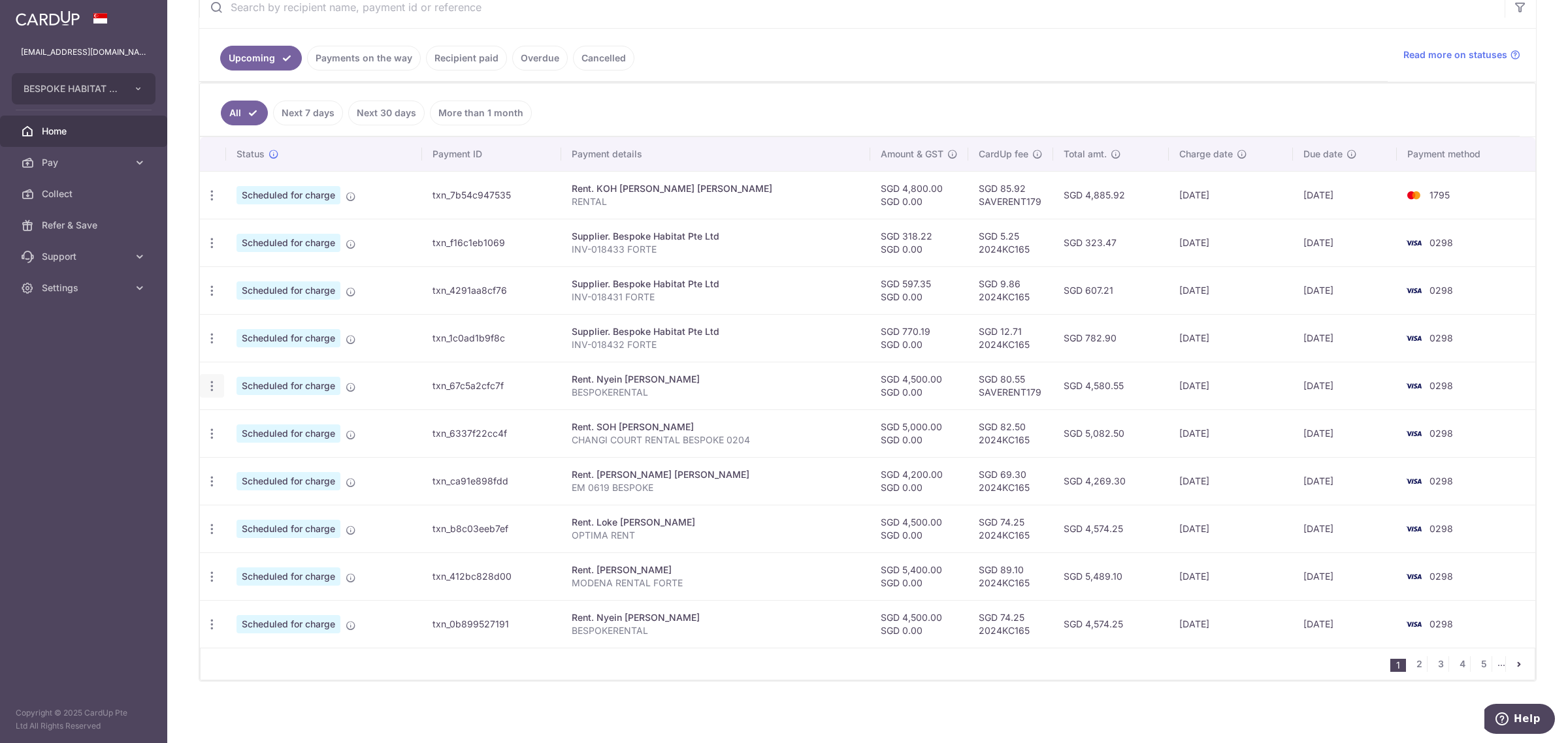
click at [214, 384] on icon "button" at bounding box center [212, 386] width 14 height 14
click at [266, 420] on span "Update payment" at bounding box center [281, 421] width 89 height 16
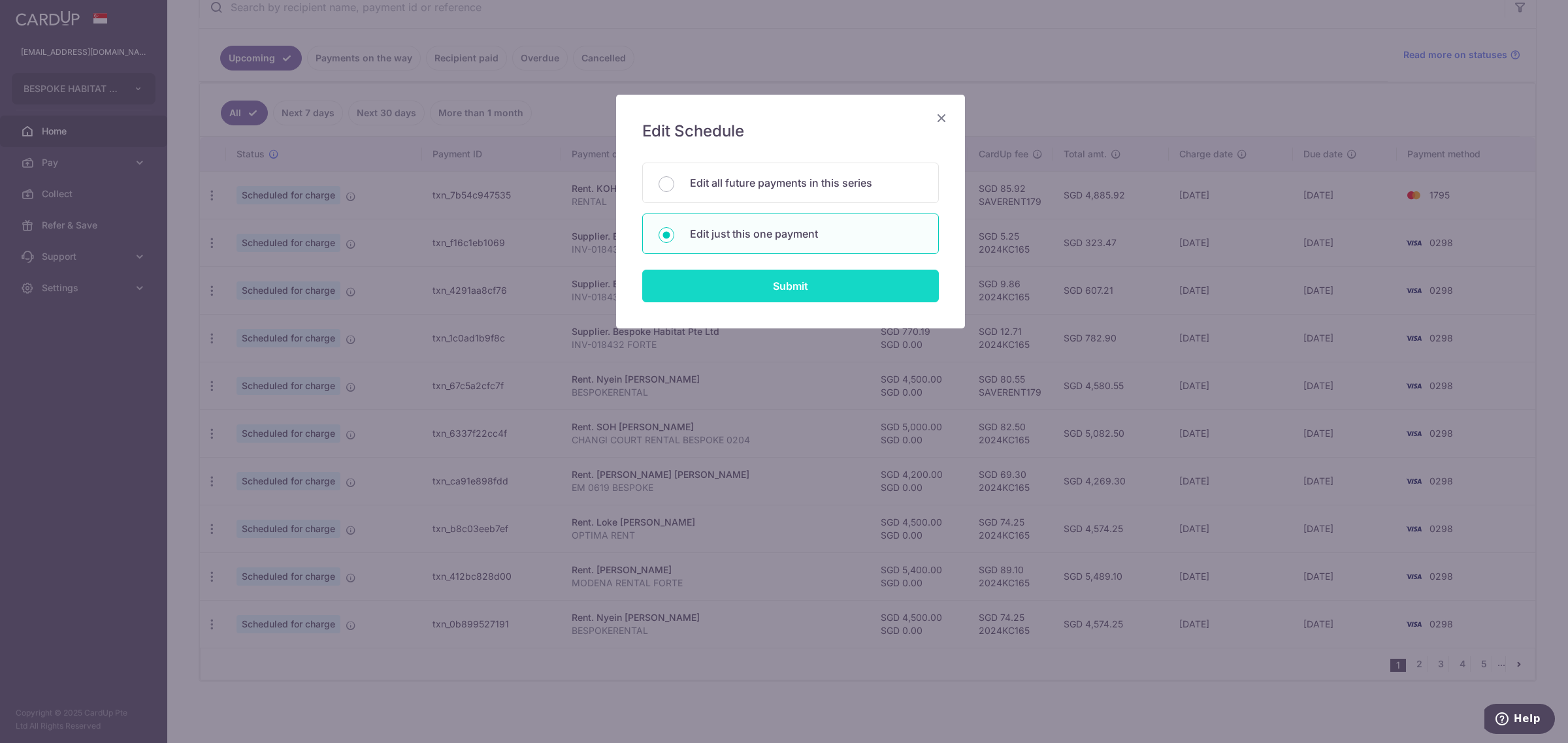
click at [854, 291] on input "Submit" at bounding box center [790, 286] width 297 height 33
radio input "true"
type input "4,500.00"
type input "0.00"
type input "[DATE]"
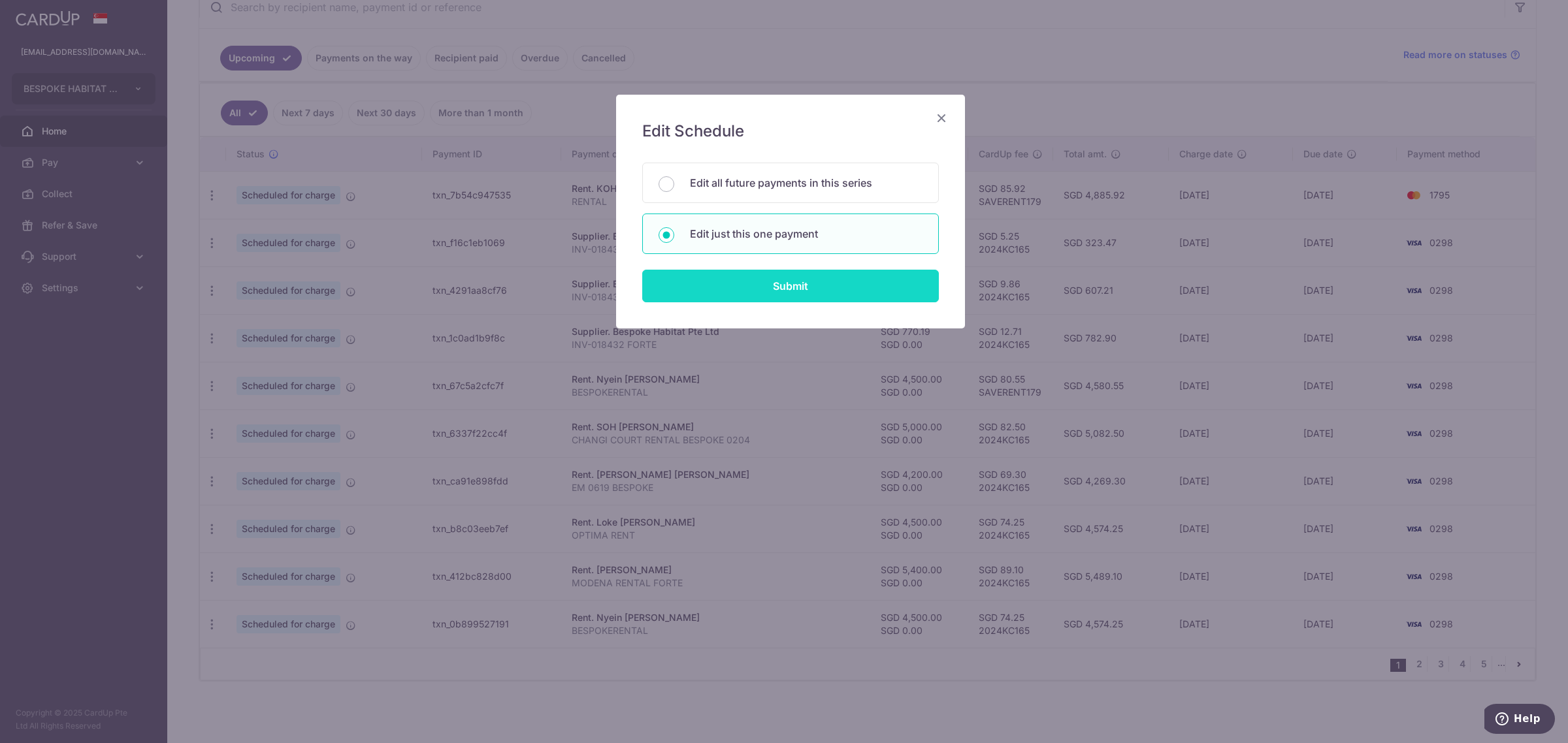
type input "BESPOKERENTAL"
type input "EASTMEADOWS"
type input "SAVERENT179"
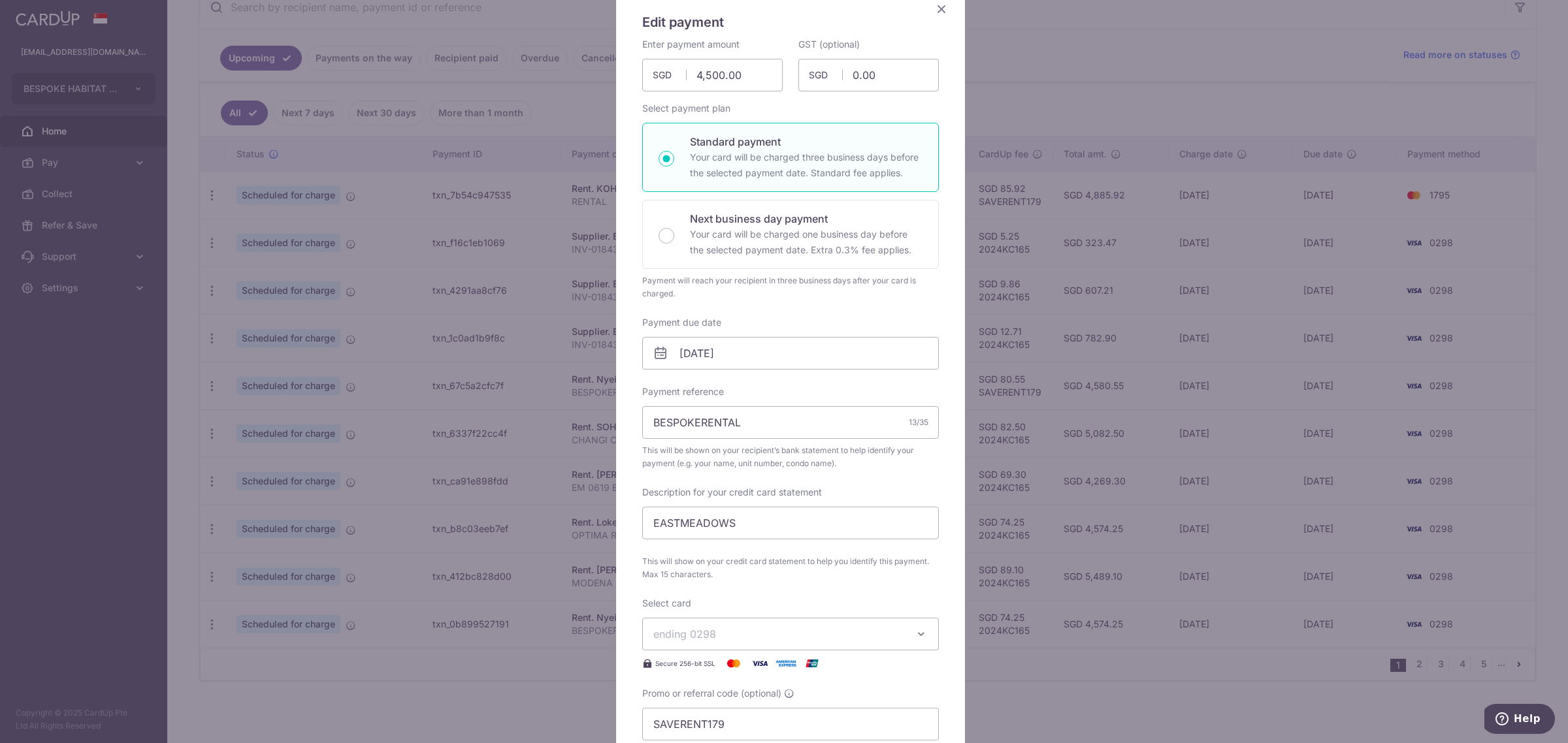
scroll to position [163, 0]
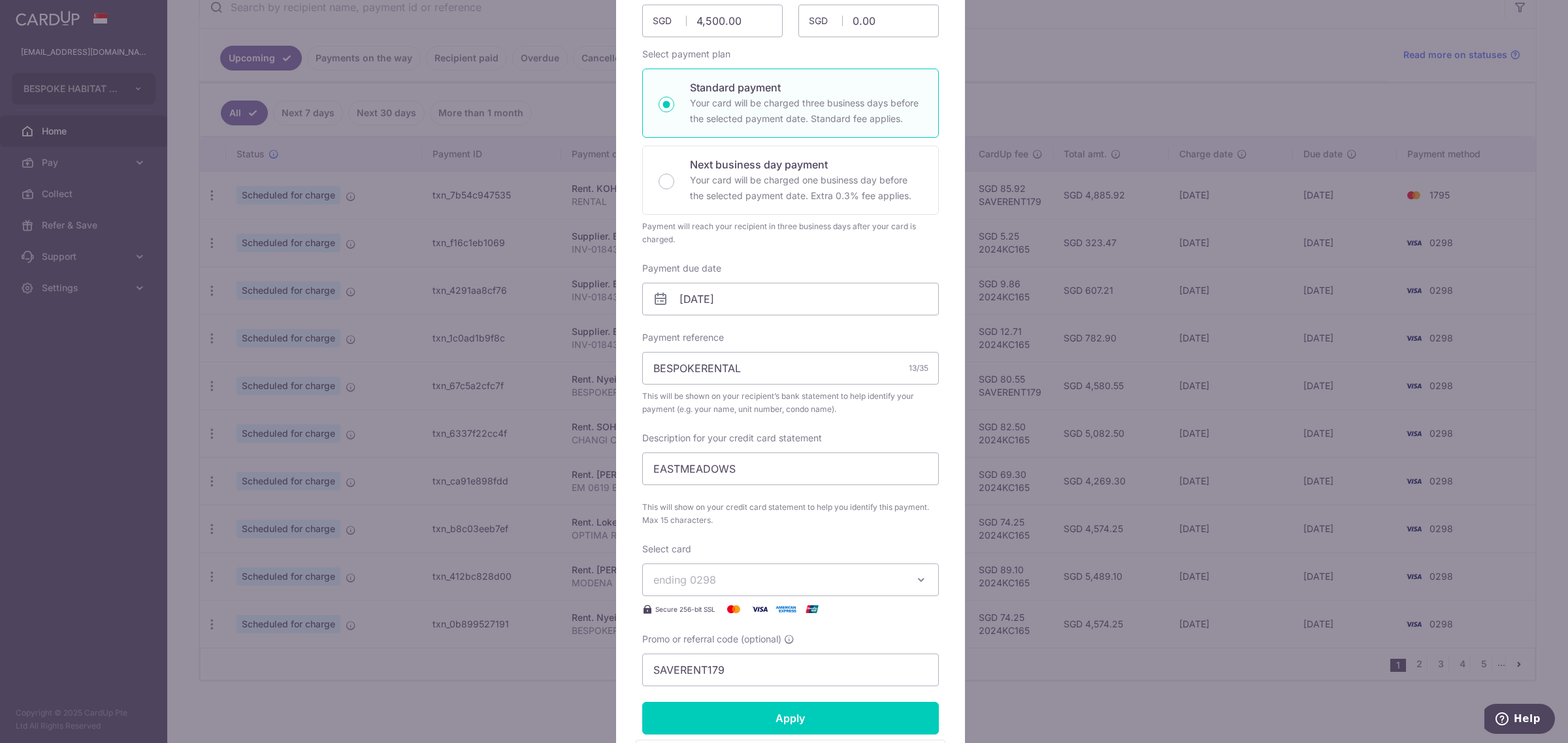
click at [752, 576] on span "ending 0298" at bounding box center [779, 580] width 251 height 16
click at [726, 701] on span "**** 1795" at bounding box center [790, 704] width 274 height 16
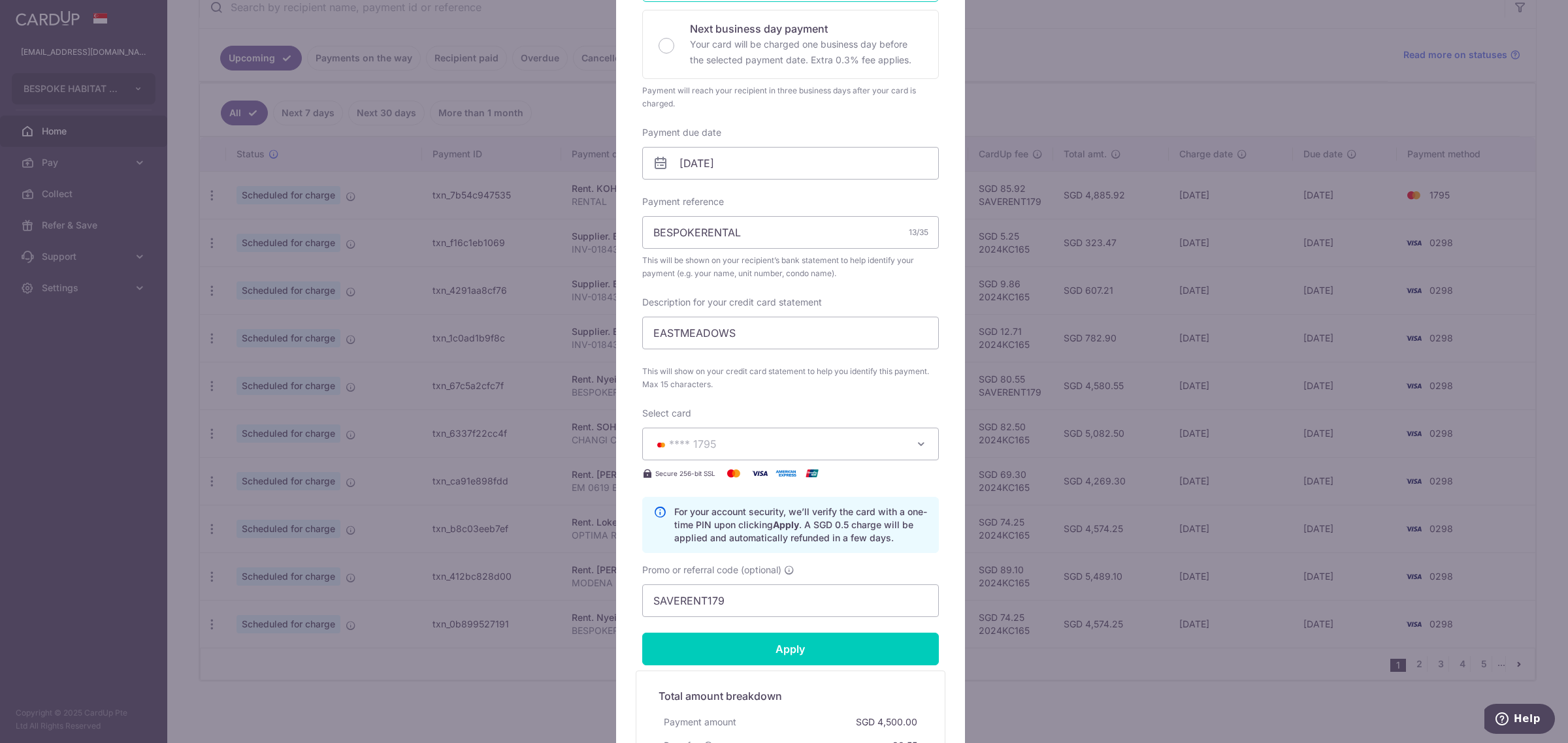
scroll to position [327, 0]
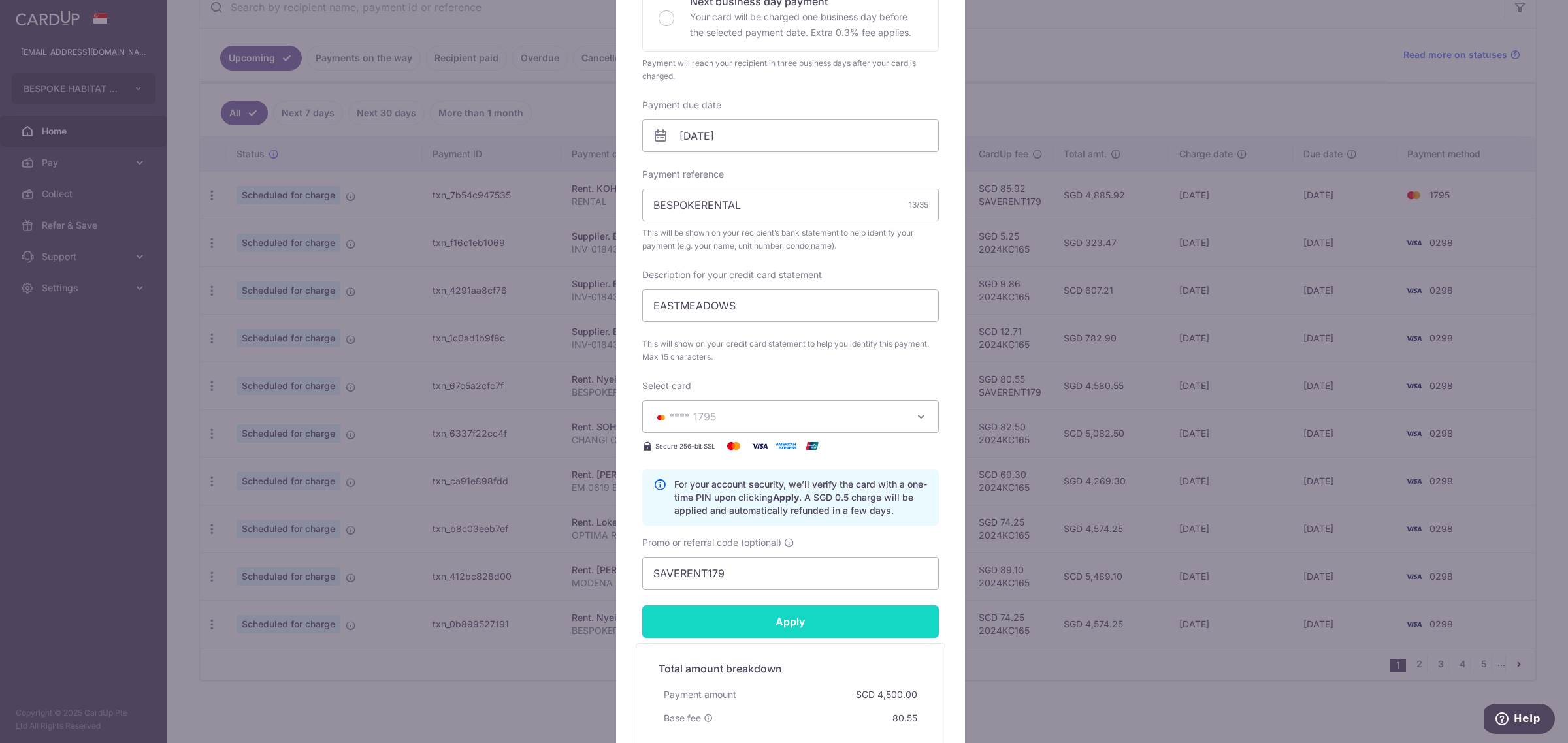
click at [773, 618] on input "Apply" at bounding box center [790, 621] width 297 height 33
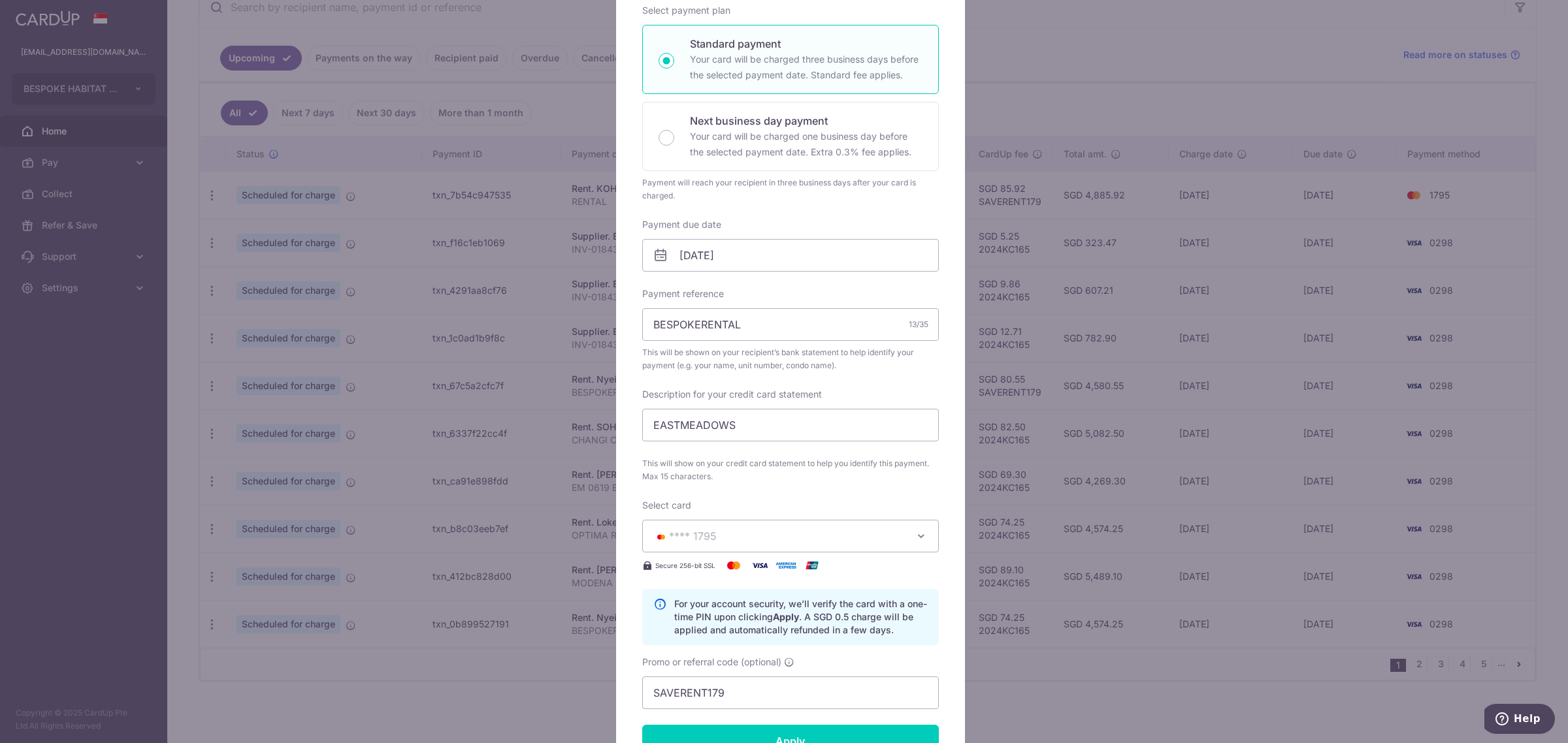
scroll to position [250, 0]
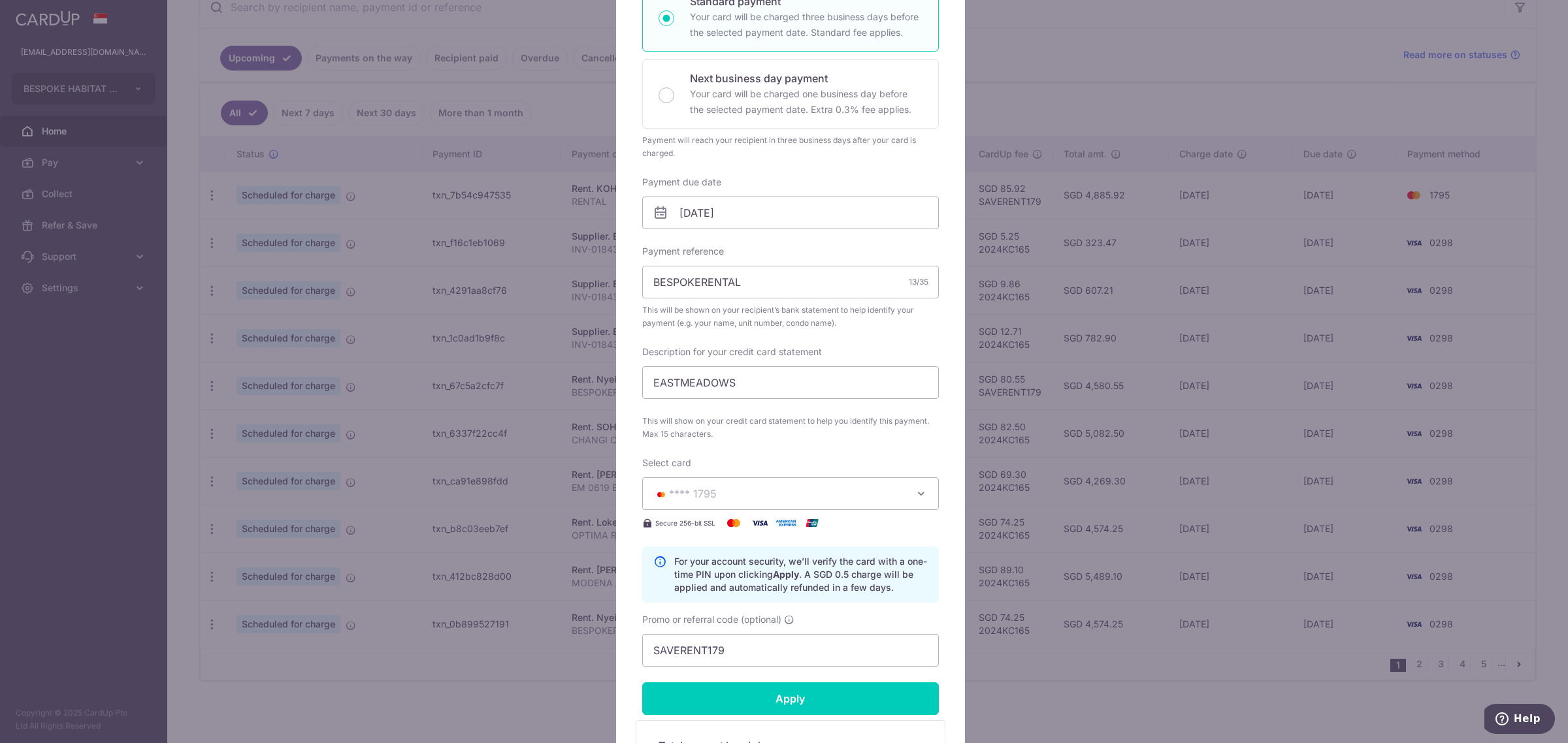
type input "Successfully Applied"
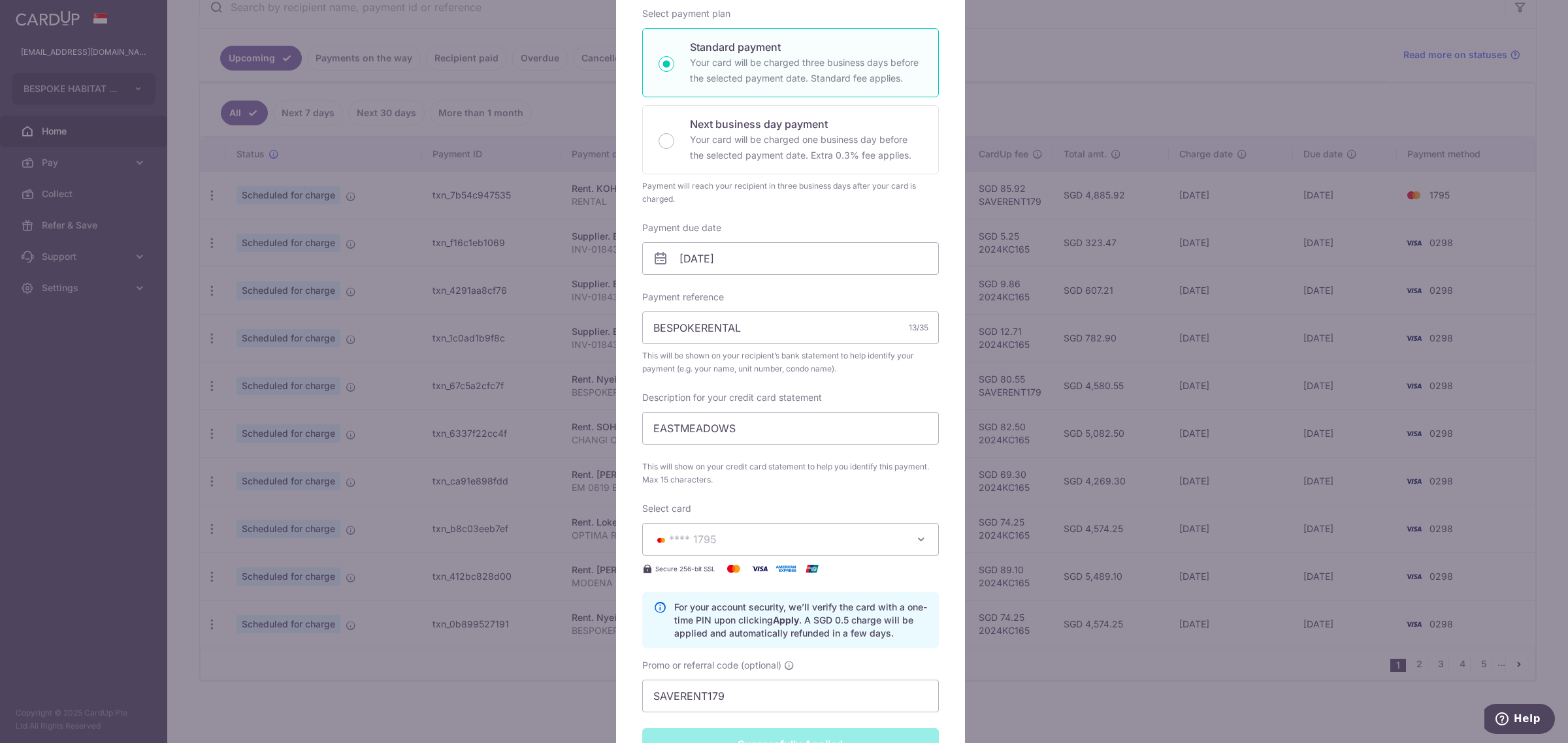
scroll to position [295, 0]
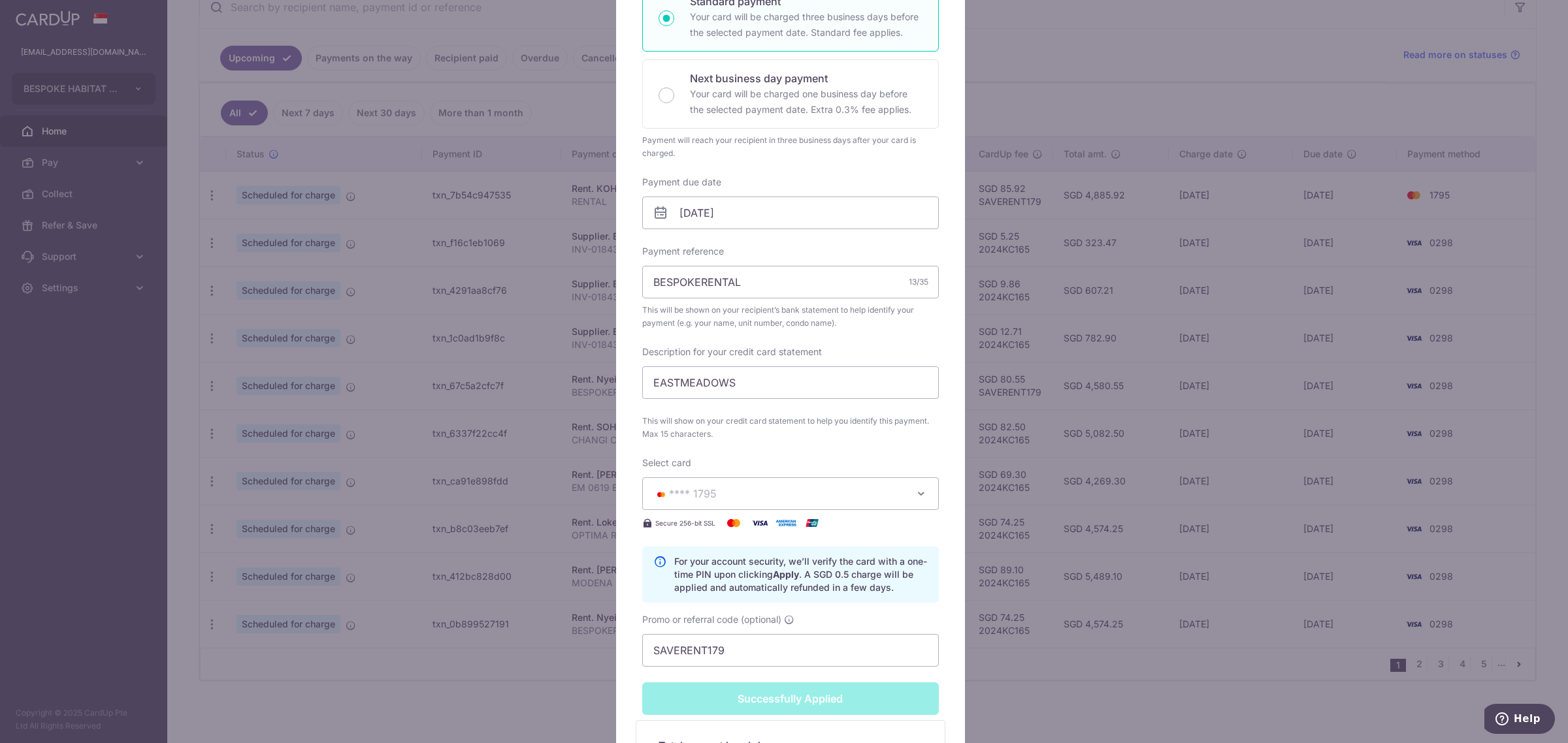
click at [1101, 84] on div "Edit payment By clicking apply, you will make changes to all payments to Nyein …" at bounding box center [784, 372] width 1568 height 743
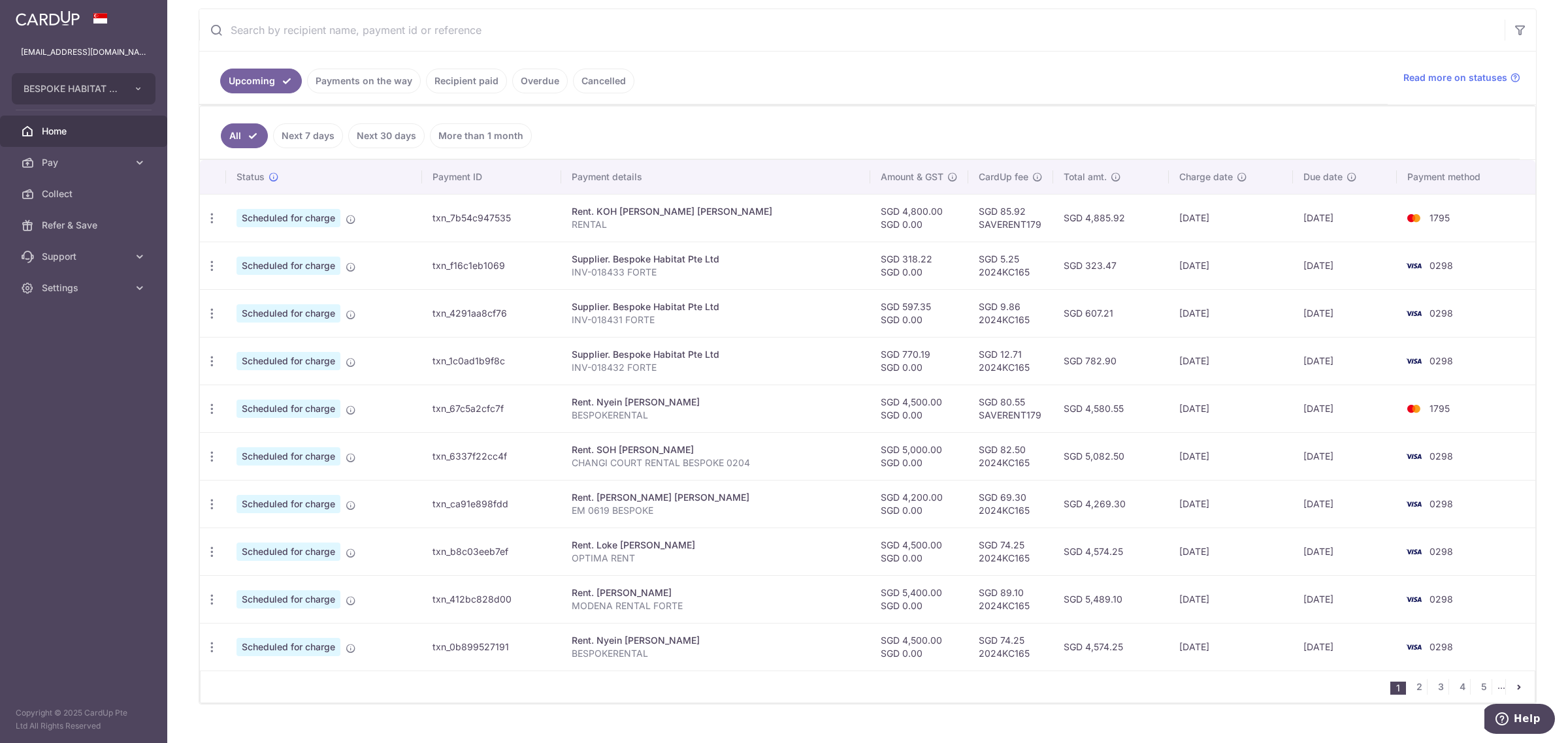
scroll to position [245, 0]
click at [211, 455] on icon "button" at bounding box center [212, 455] width 14 height 14
click at [259, 495] on span "Update payment" at bounding box center [281, 491] width 89 height 16
radio input "true"
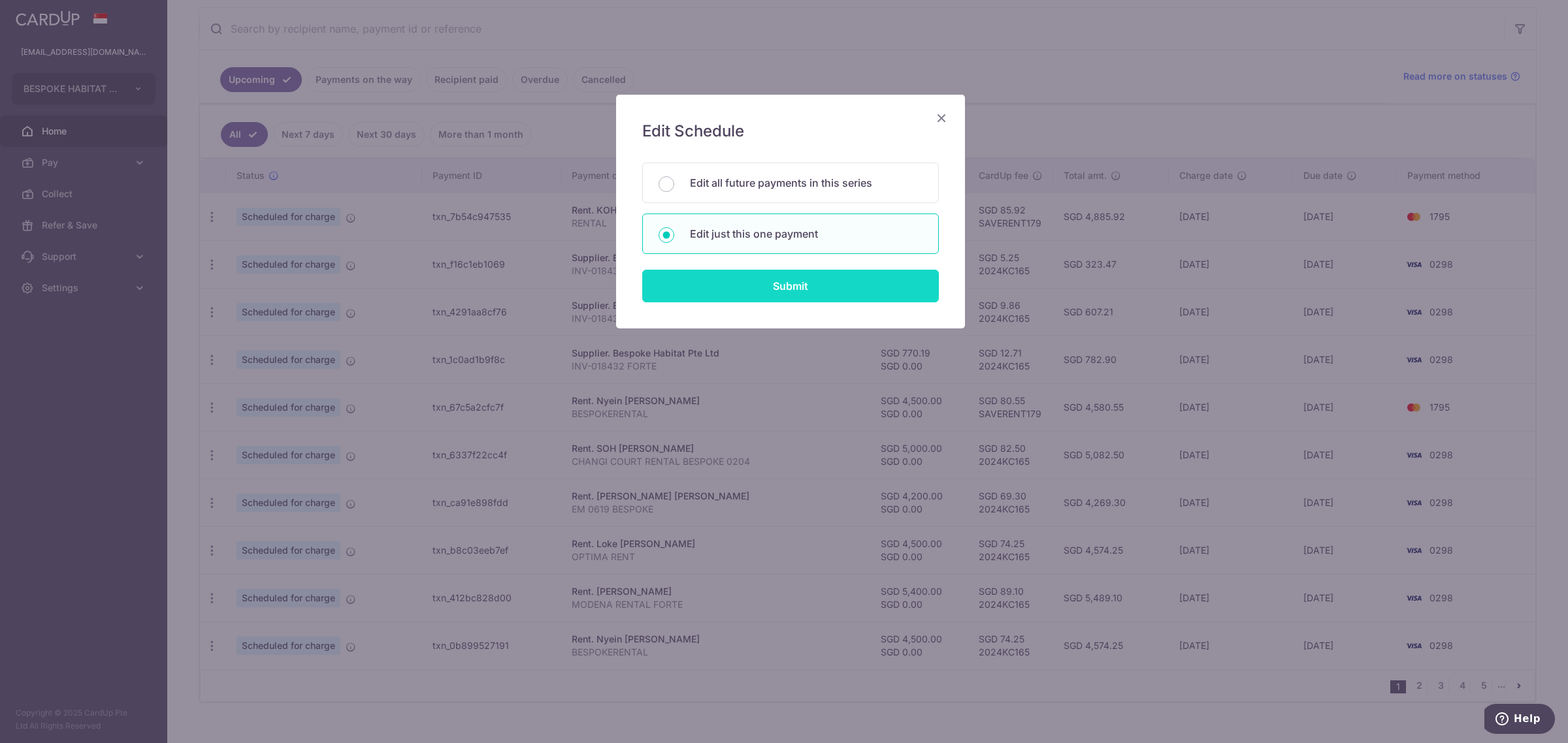
click at [821, 284] on input "Submit" at bounding box center [790, 286] width 297 height 33
radio input "true"
type input "5,000.00"
type input "0.00"
type input "[DATE]"
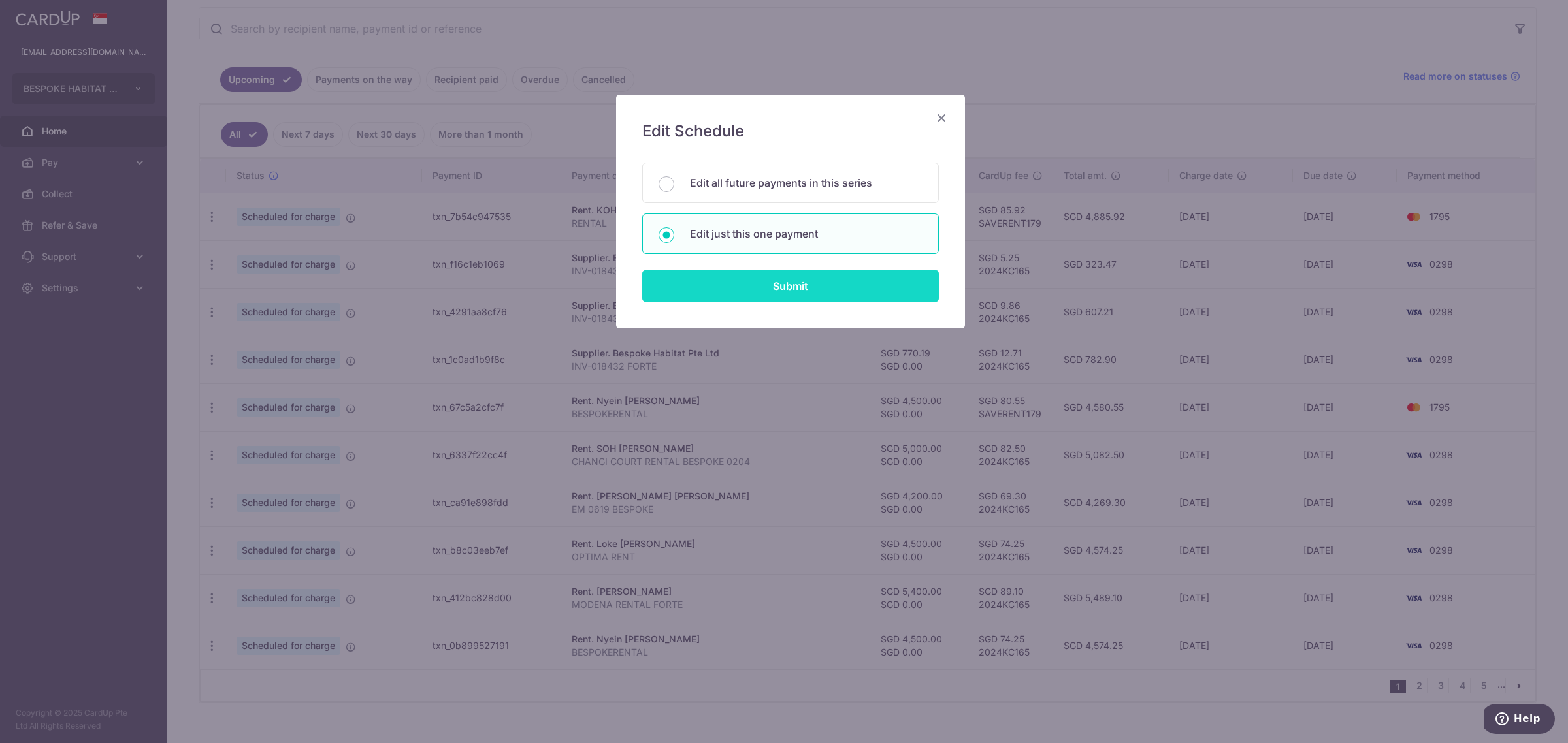
type input "CHANGI COURT RENTAL BESPOKE 0204"
type input "CC RENTAL"
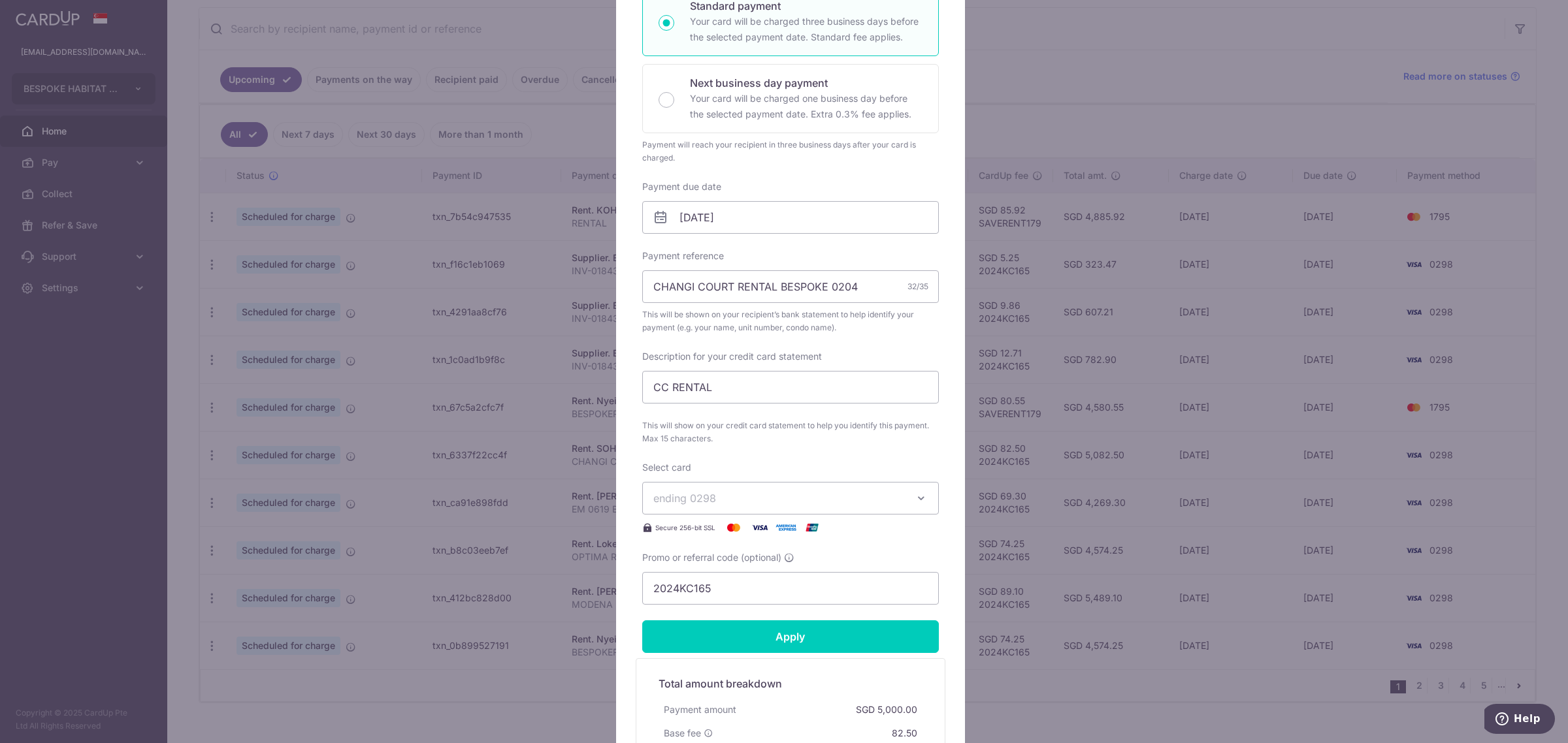
click at [754, 500] on span "ending 0298" at bounding box center [779, 498] width 251 height 16
click at [735, 618] on span "**** 1795" at bounding box center [790, 622] width 274 height 16
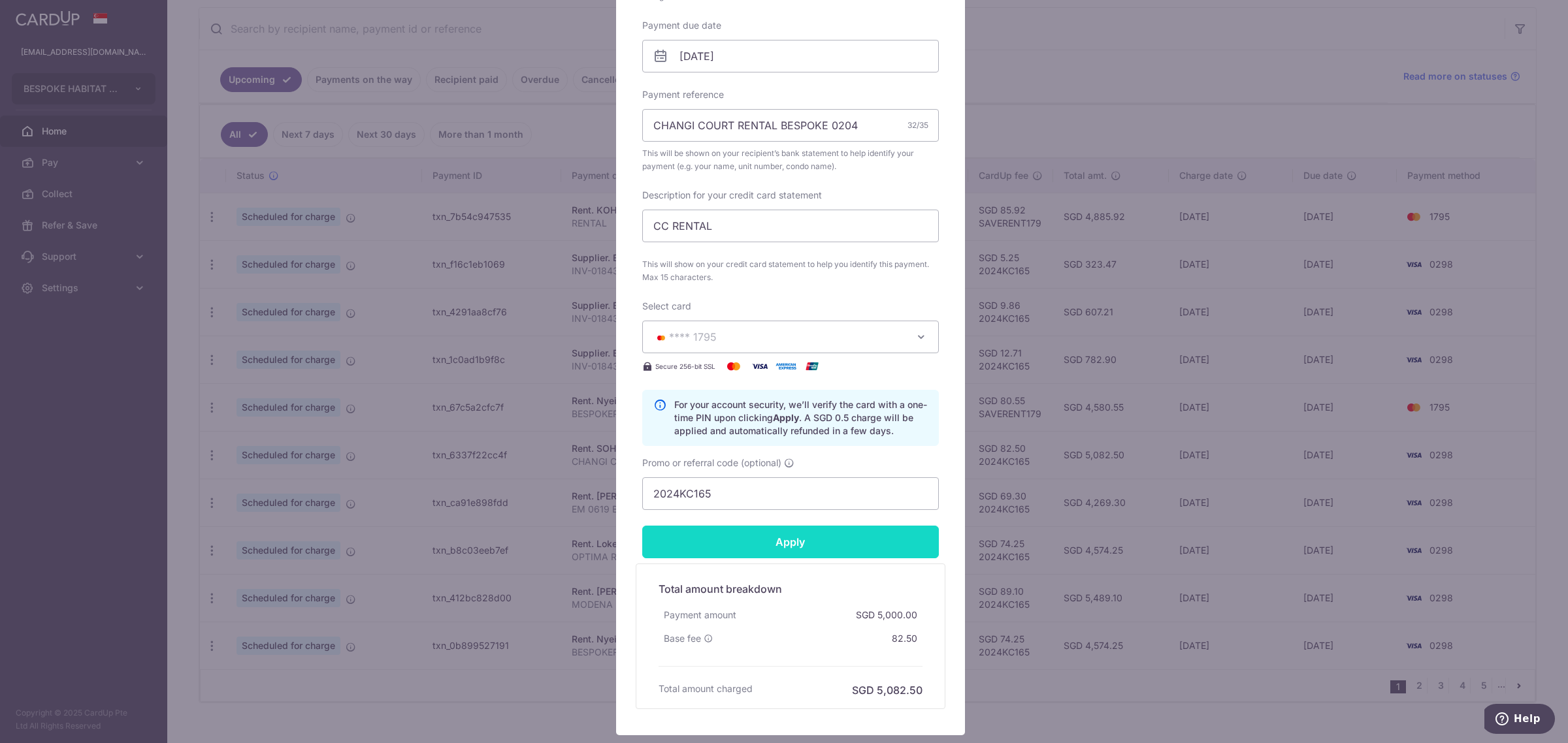
scroll to position [408, 0]
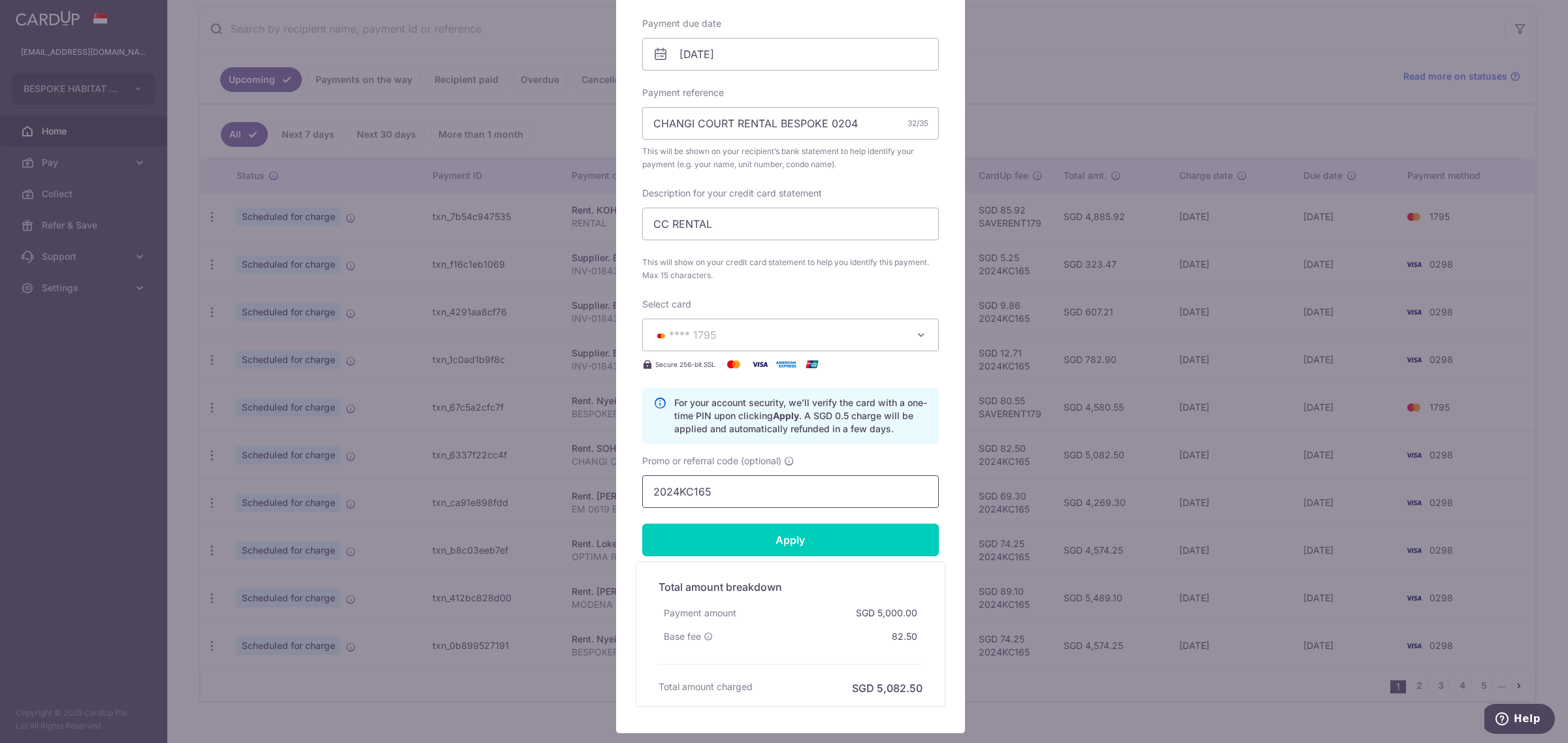
drag, startPoint x: 740, startPoint y: 491, endPoint x: 465, endPoint y: 489, distance: 275.0
click at [465, 489] on div "Edit payment By clicking apply, you will make changes to all payments to SOH SI…" at bounding box center [784, 372] width 1568 height 743
type input "SAVERENT179"
click at [810, 547] on input "Apply" at bounding box center [790, 540] width 297 height 33
type input "Successfully Applied"
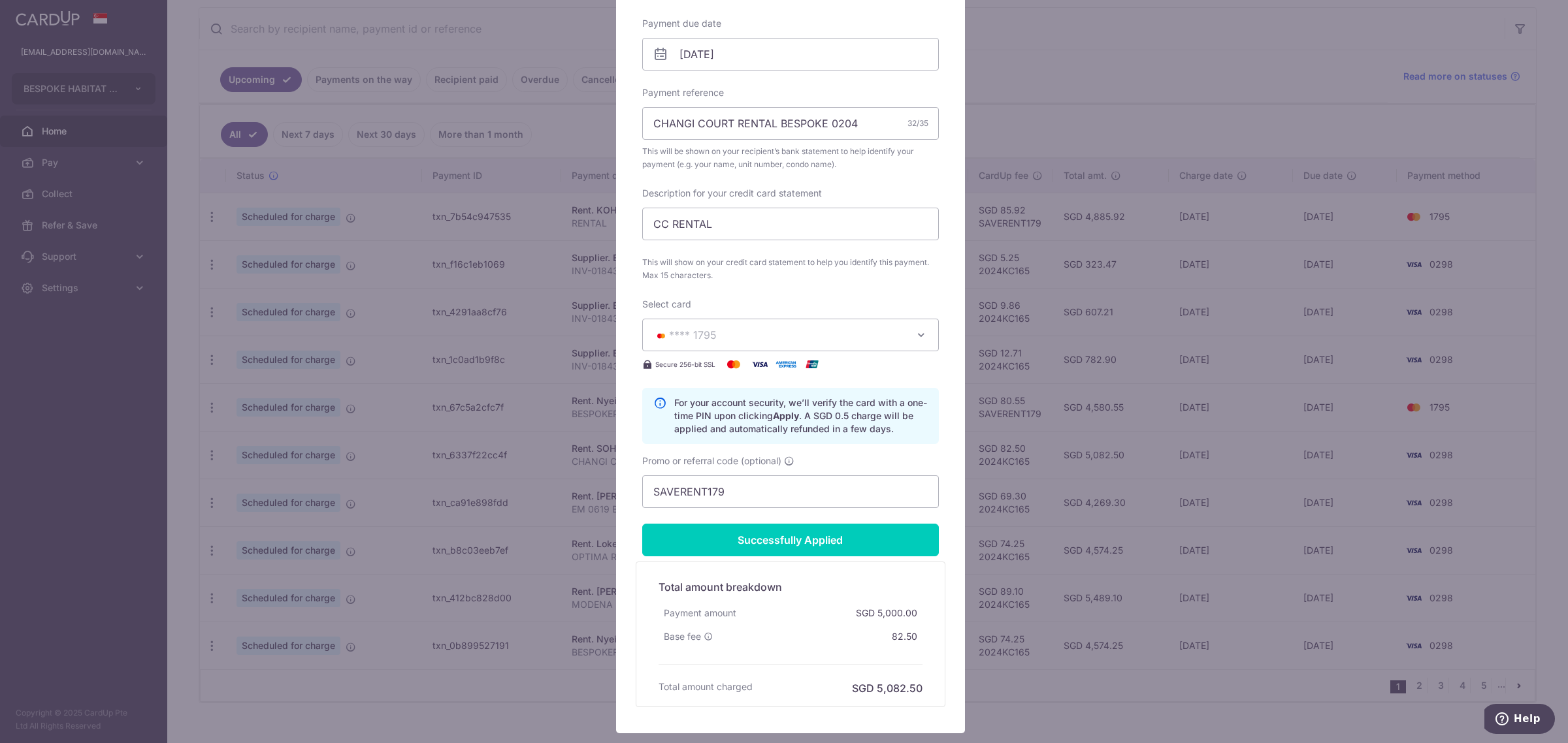
scroll to position [454, 0]
click at [1037, 105] on div "Edit payment By clicking apply, you will make changes to all payments to SOH SI…" at bounding box center [784, 372] width 1568 height 743
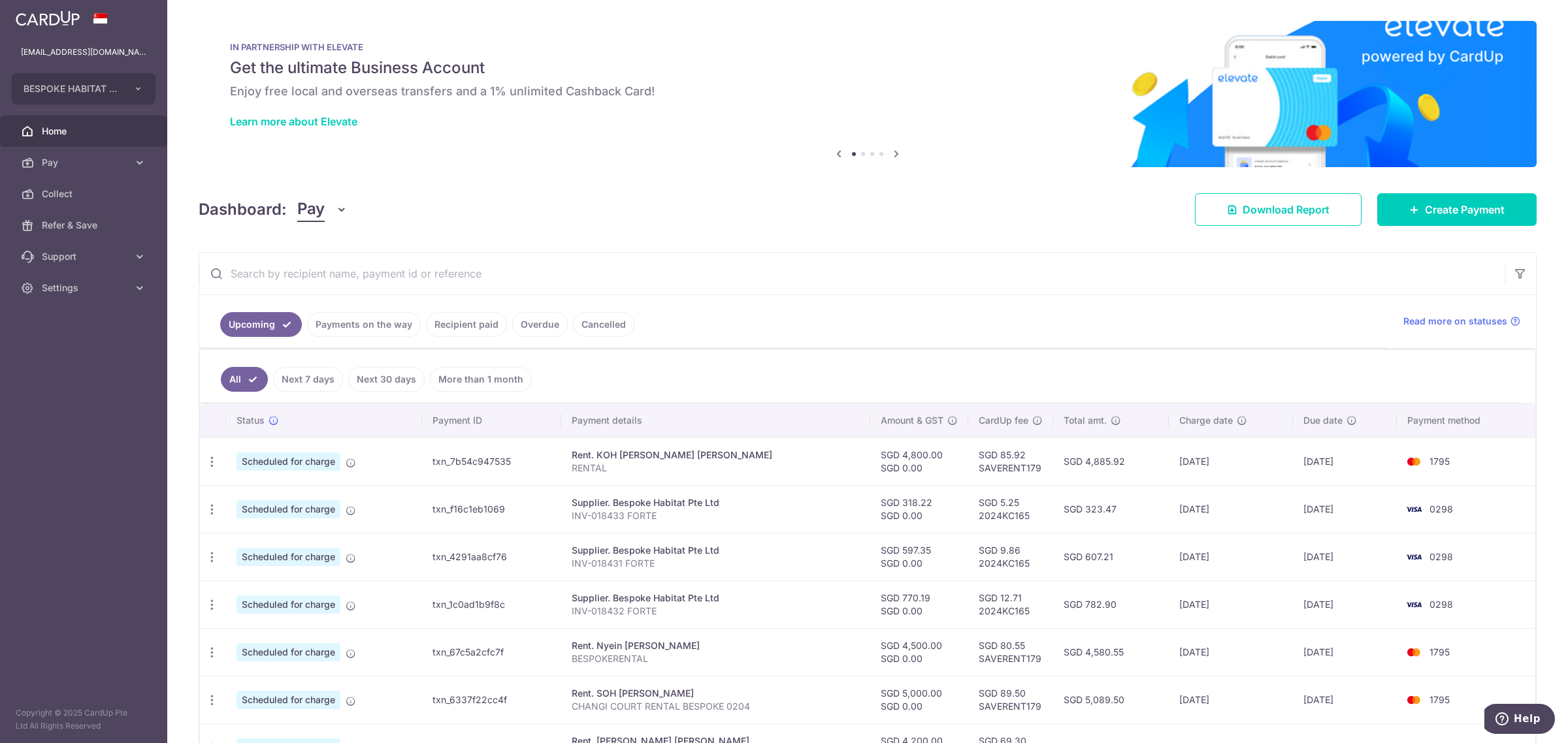
scroll to position [269, 0]
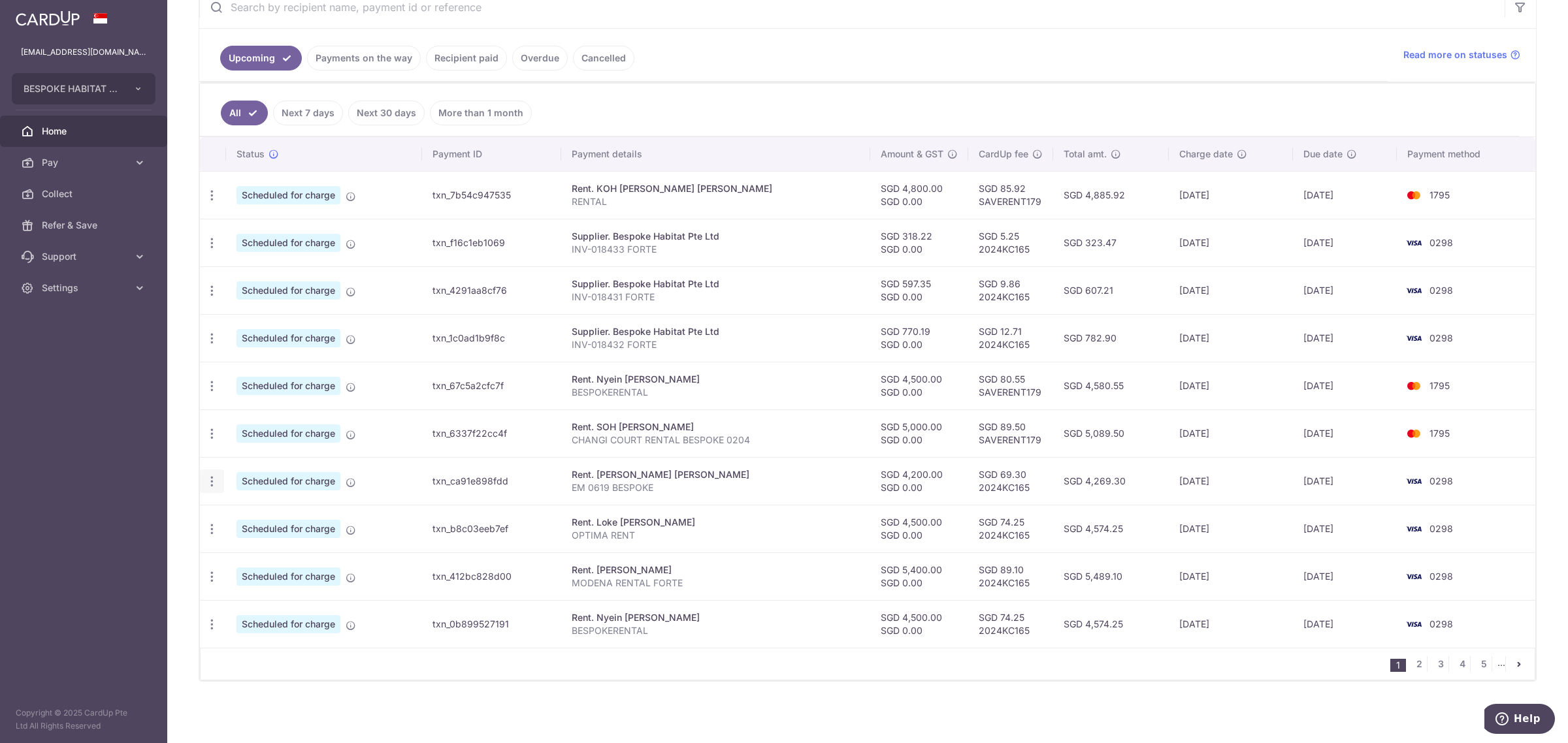
click at [214, 476] on icon "button" at bounding box center [212, 482] width 14 height 14
click at [251, 516] on span "Update payment" at bounding box center [281, 516] width 89 height 16
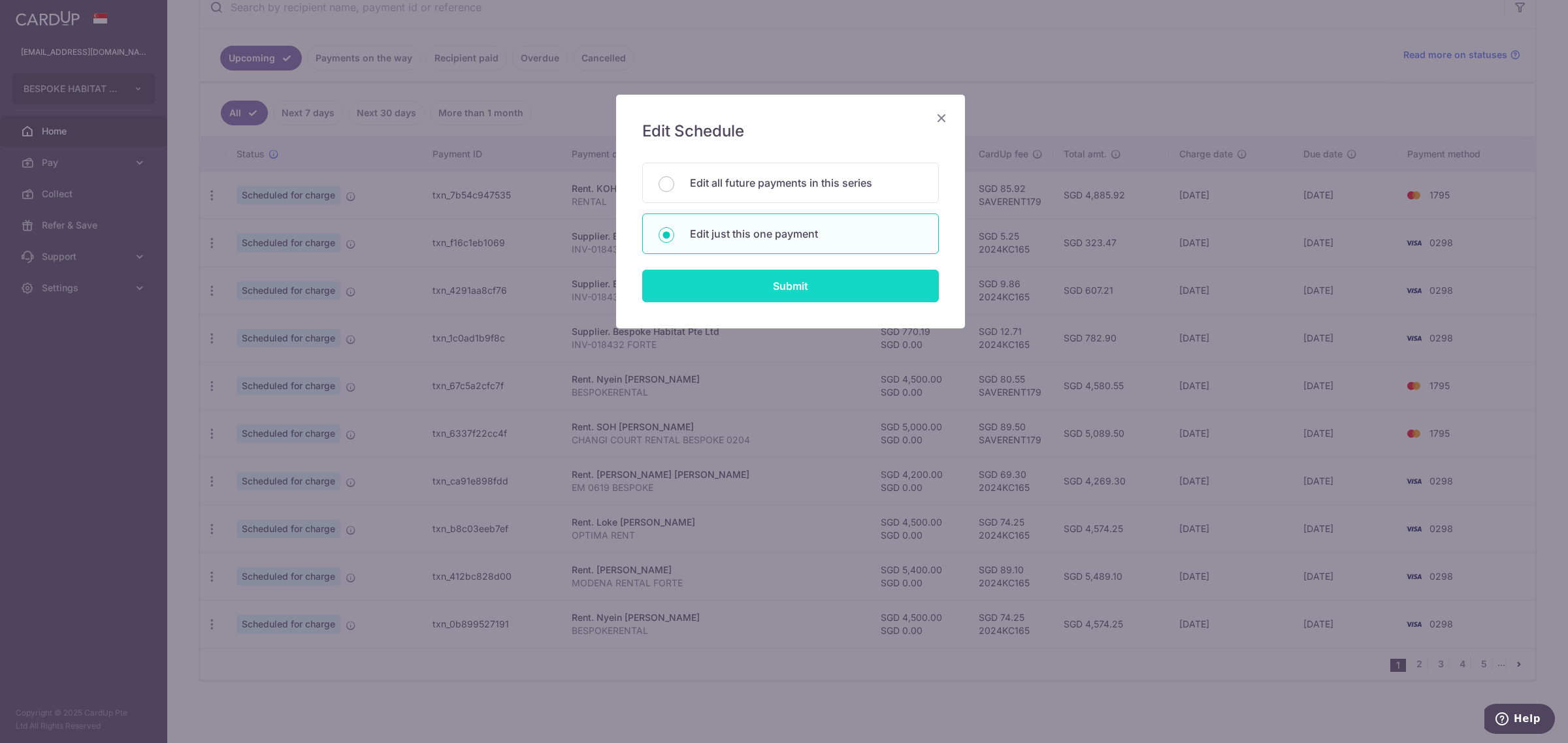
click at [817, 282] on input "Submit" at bounding box center [790, 286] width 297 height 33
radio input "true"
type input "4,200.00"
type input "0.00"
type input "[DATE]"
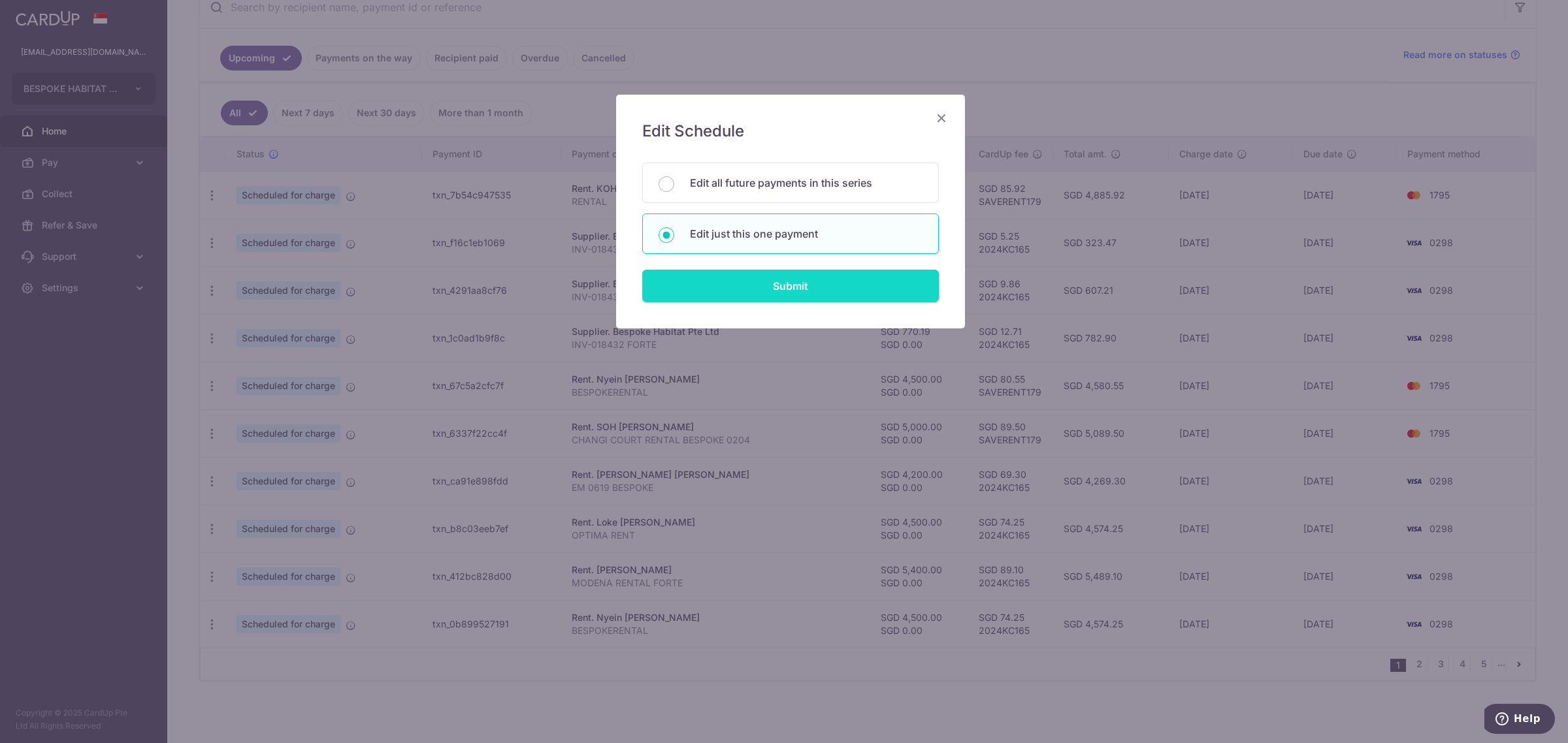
type input "EM 0619 BESPOKE"
type input "EM 0619 Rent"
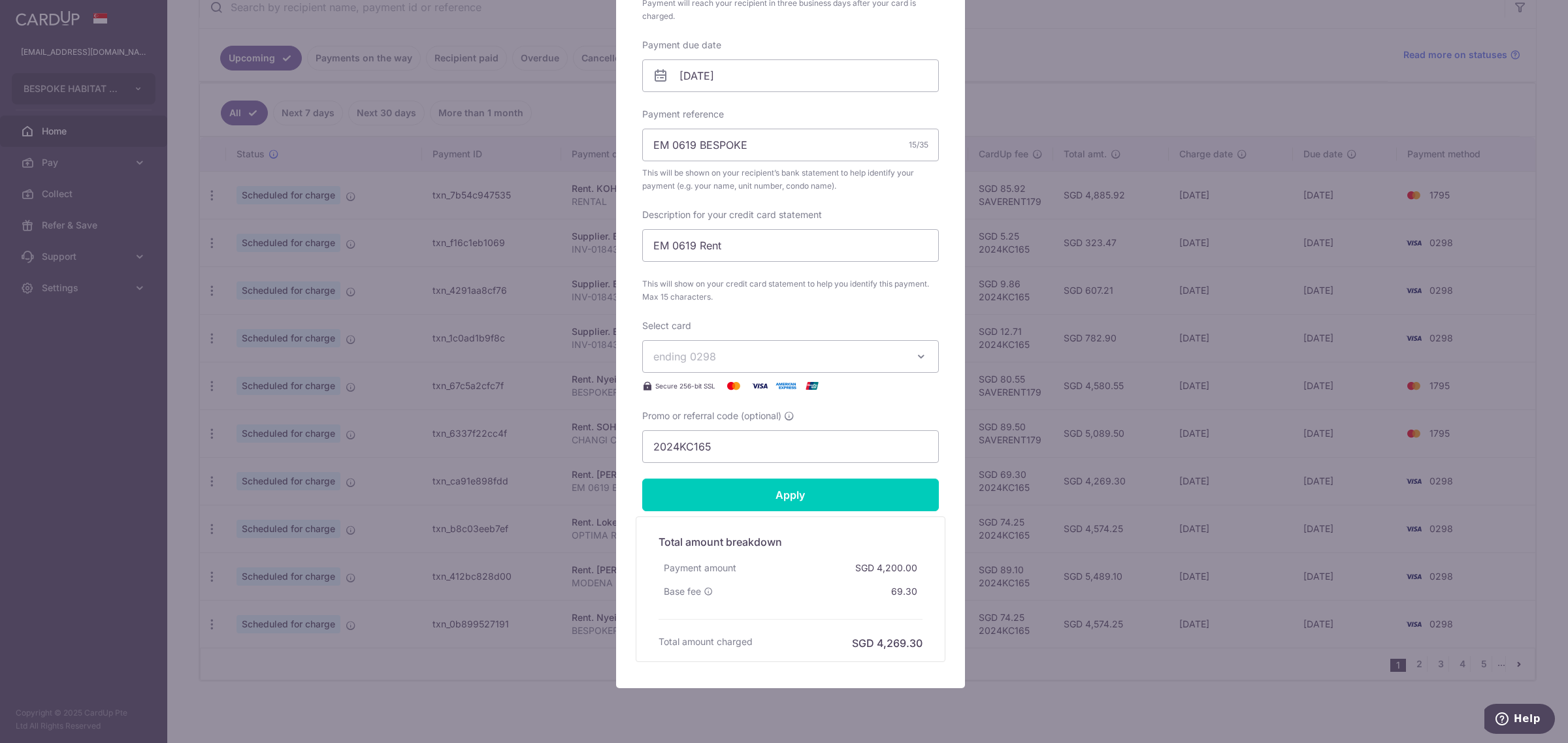
scroll to position [346, 0]
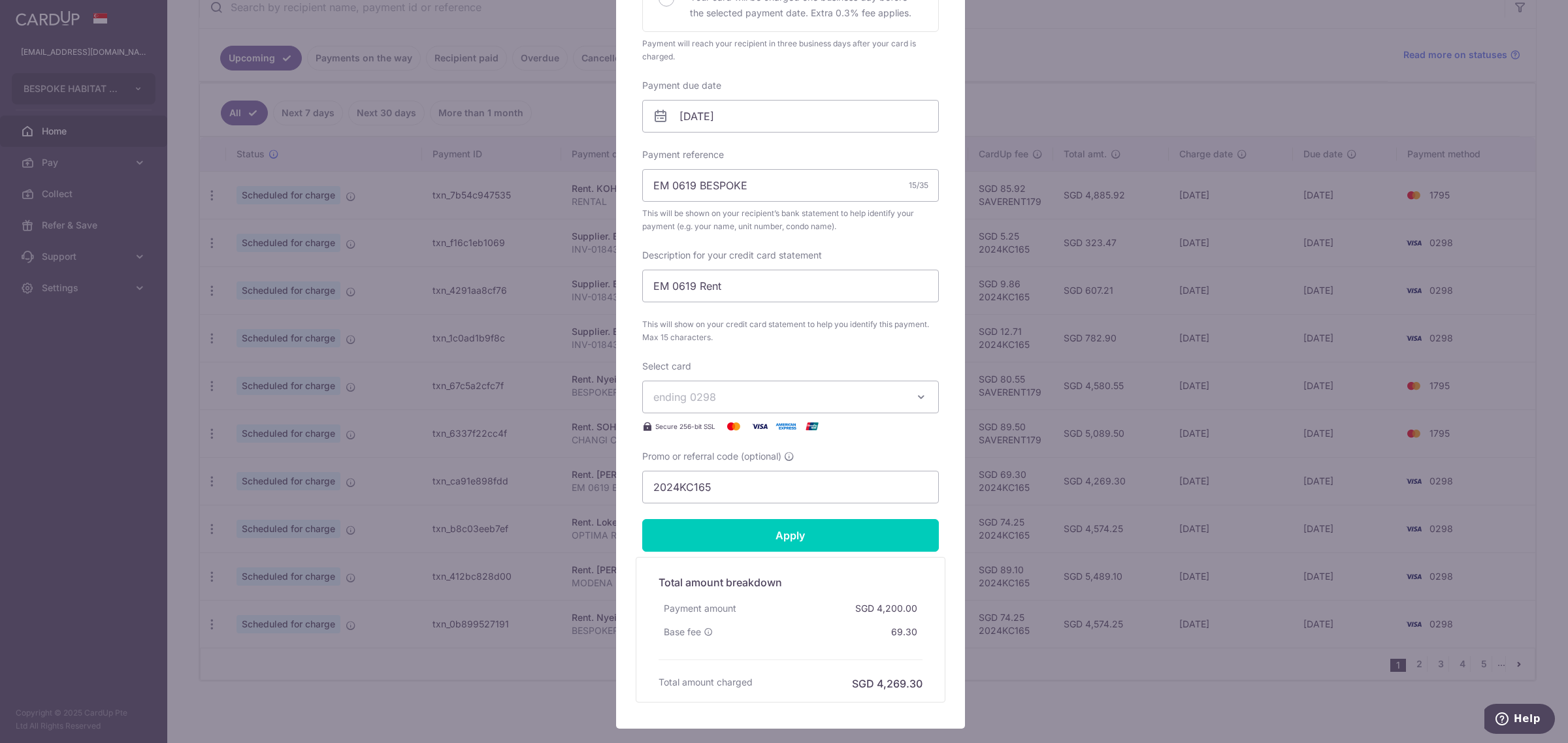
click at [746, 401] on span "ending 0298" at bounding box center [779, 397] width 251 height 16
click at [733, 518] on span "**** 1795" at bounding box center [790, 521] width 274 height 16
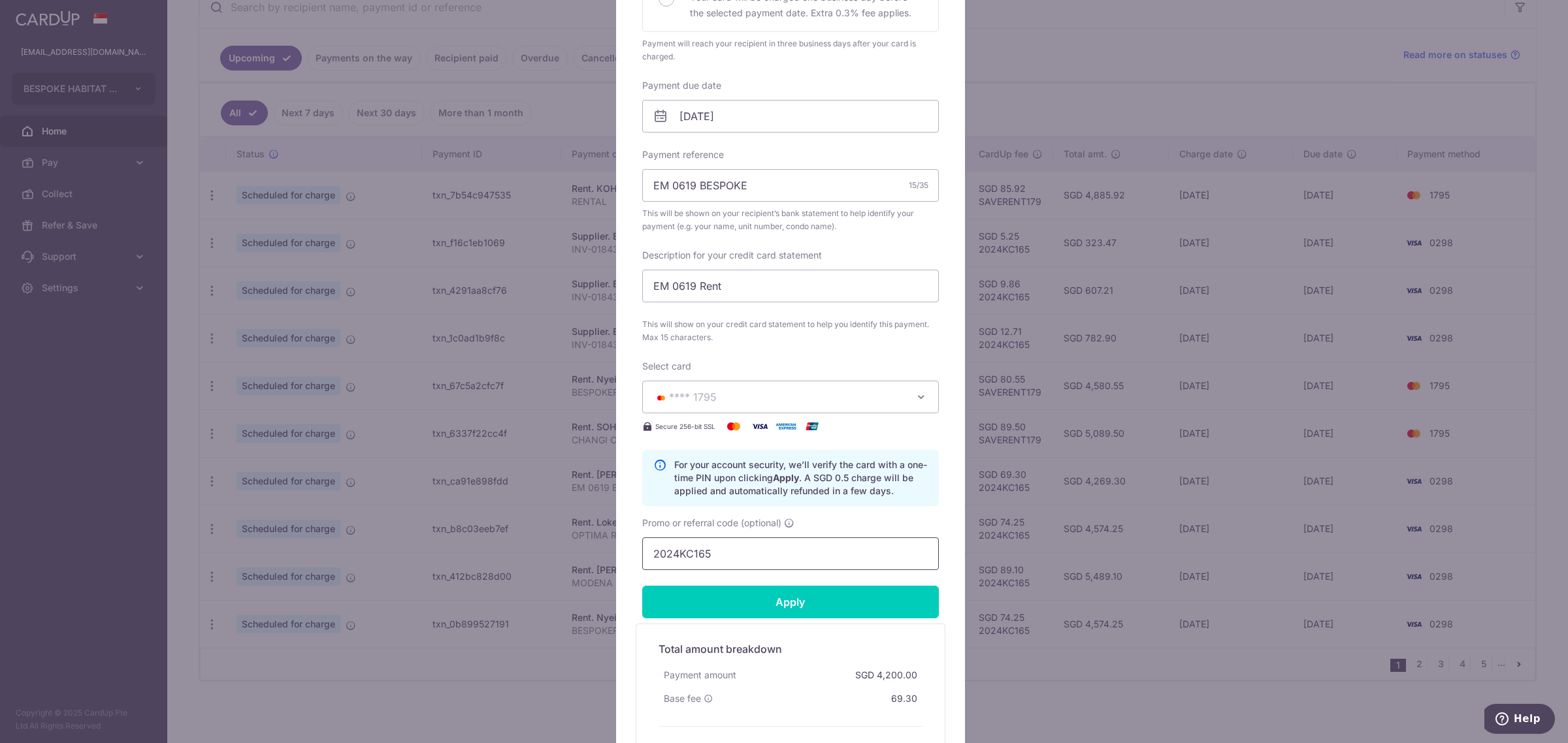
drag, startPoint x: 738, startPoint y: 552, endPoint x: 418, endPoint y: 565, distance: 320.3
click at [429, 557] on div "Edit payment By clicking apply, you will make changes to all payments to [PERSO…" at bounding box center [784, 372] width 1568 height 743
type input "s"
type input "S"
type input "s"
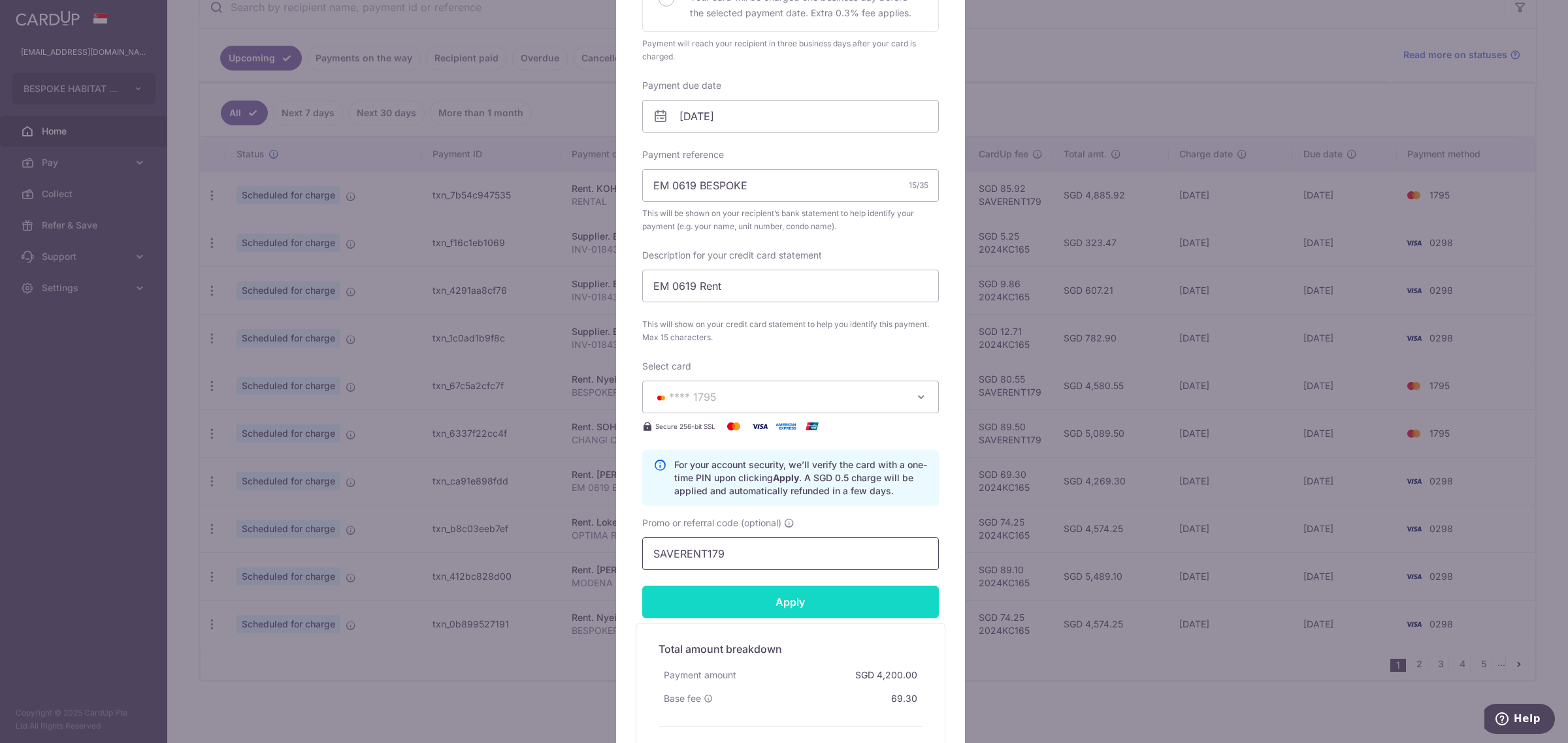
type input "SAVERENT179"
click at [766, 605] on input "Apply" at bounding box center [790, 602] width 297 height 33
click at [1046, 98] on div "Edit payment By clicking apply, you will make changes to all payments to [PERSO…" at bounding box center [784, 372] width 1568 height 743
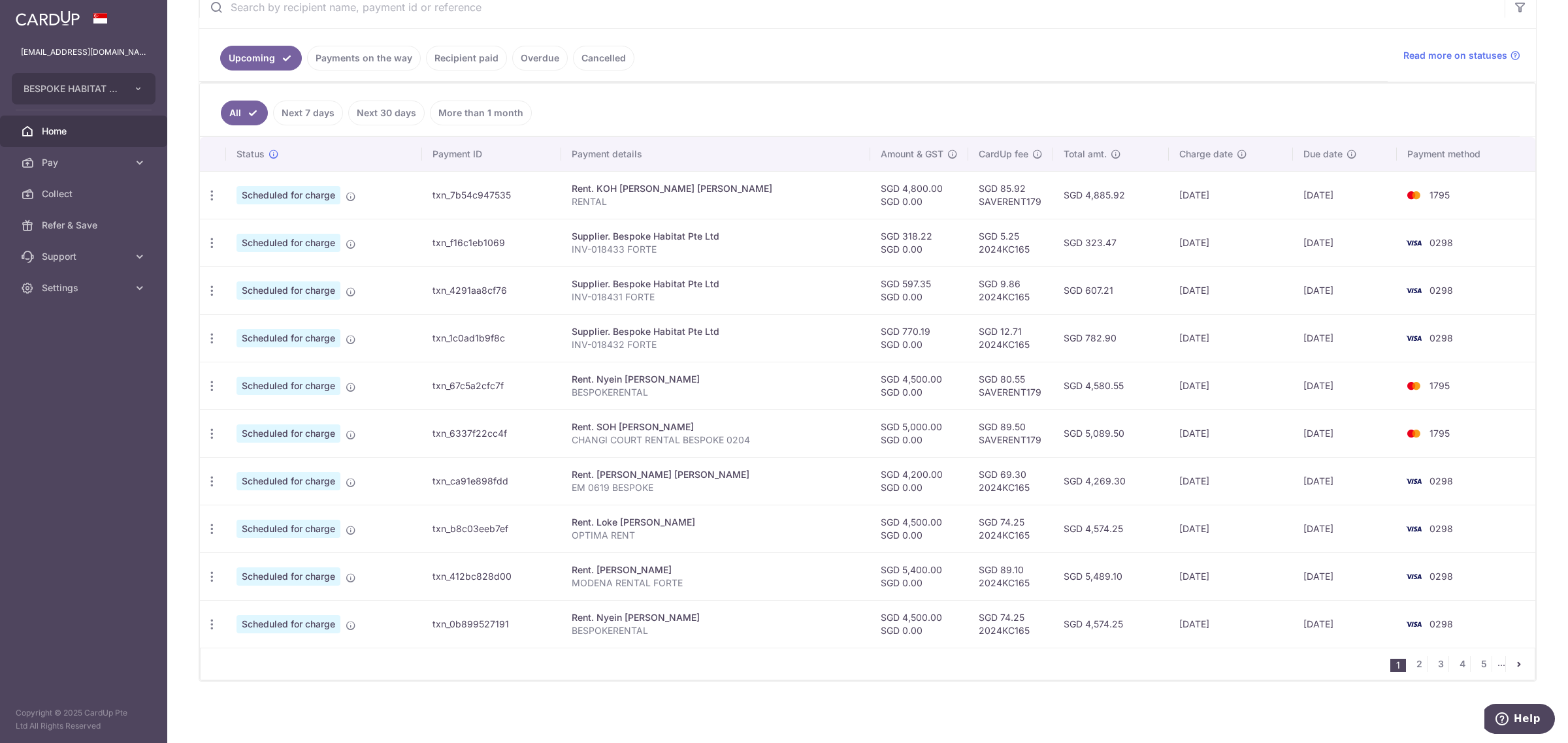
scroll to position [269, 0]
click at [210, 478] on icon "button" at bounding box center [212, 482] width 14 height 14
click at [298, 516] on span "Update payment" at bounding box center [281, 516] width 89 height 16
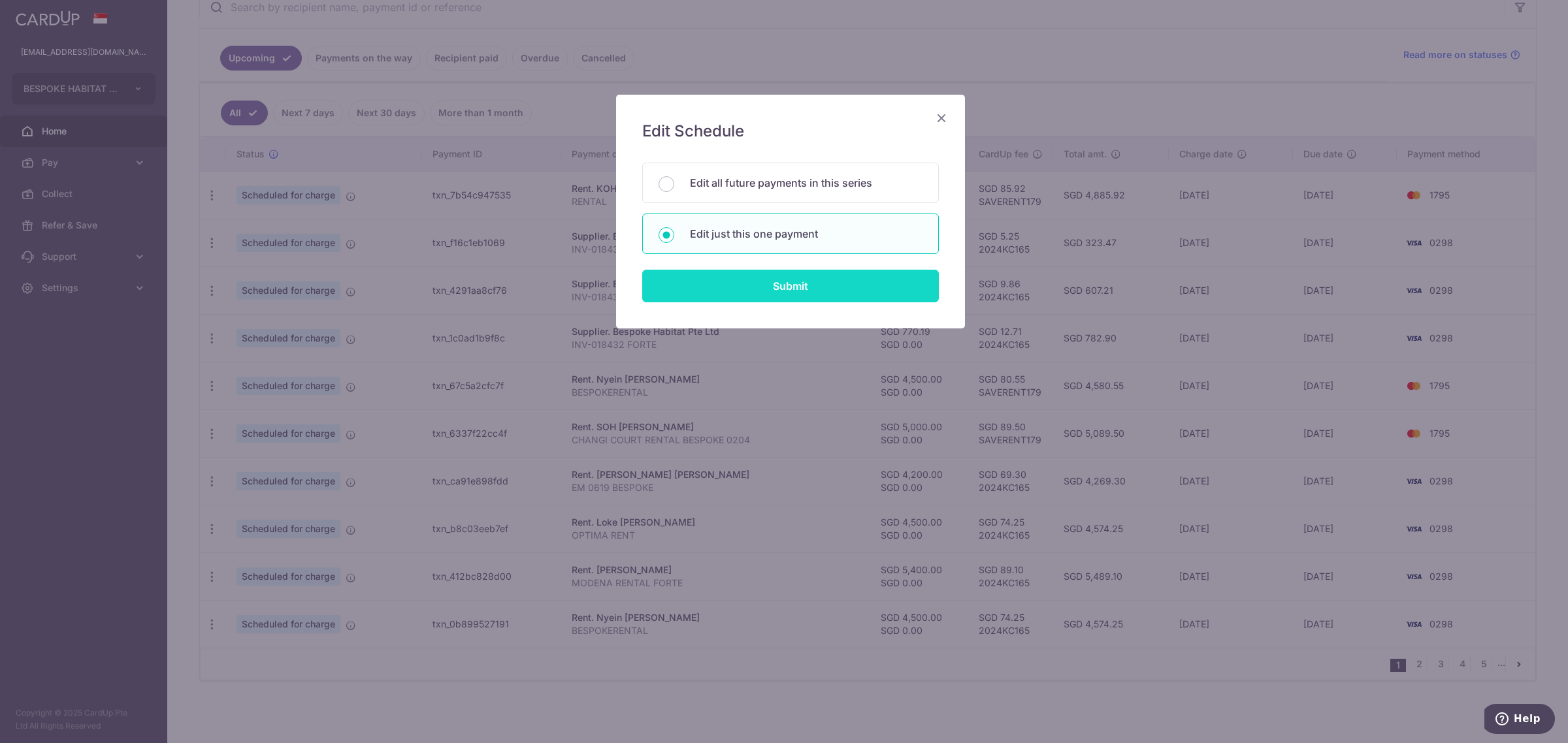
click at [846, 295] on input "Submit" at bounding box center [790, 286] width 297 height 33
radio input "true"
type input "4,200.00"
type input "0.00"
type input "[DATE]"
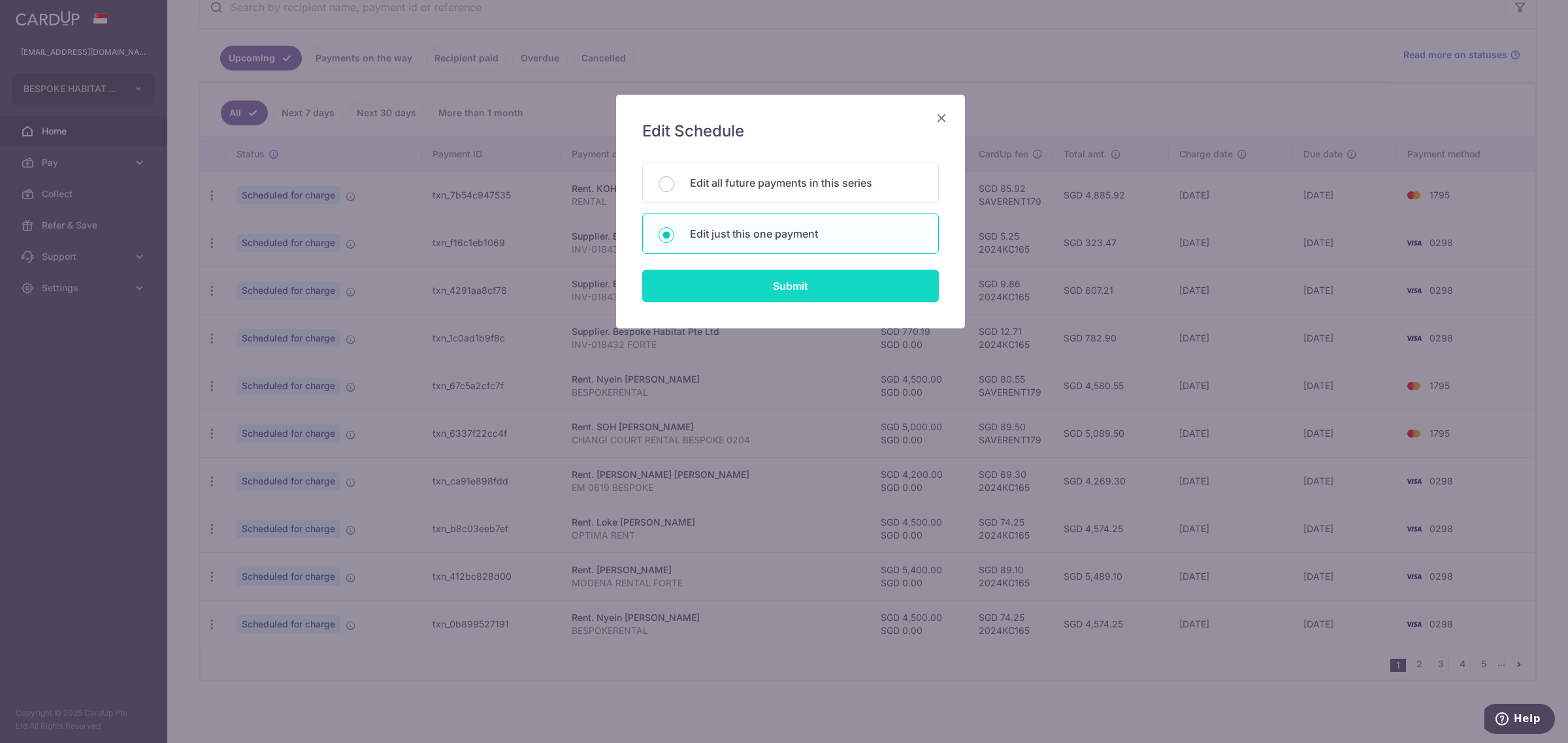
type input "EM 0619 BESPOKE"
type input "EM 0619 Rent"
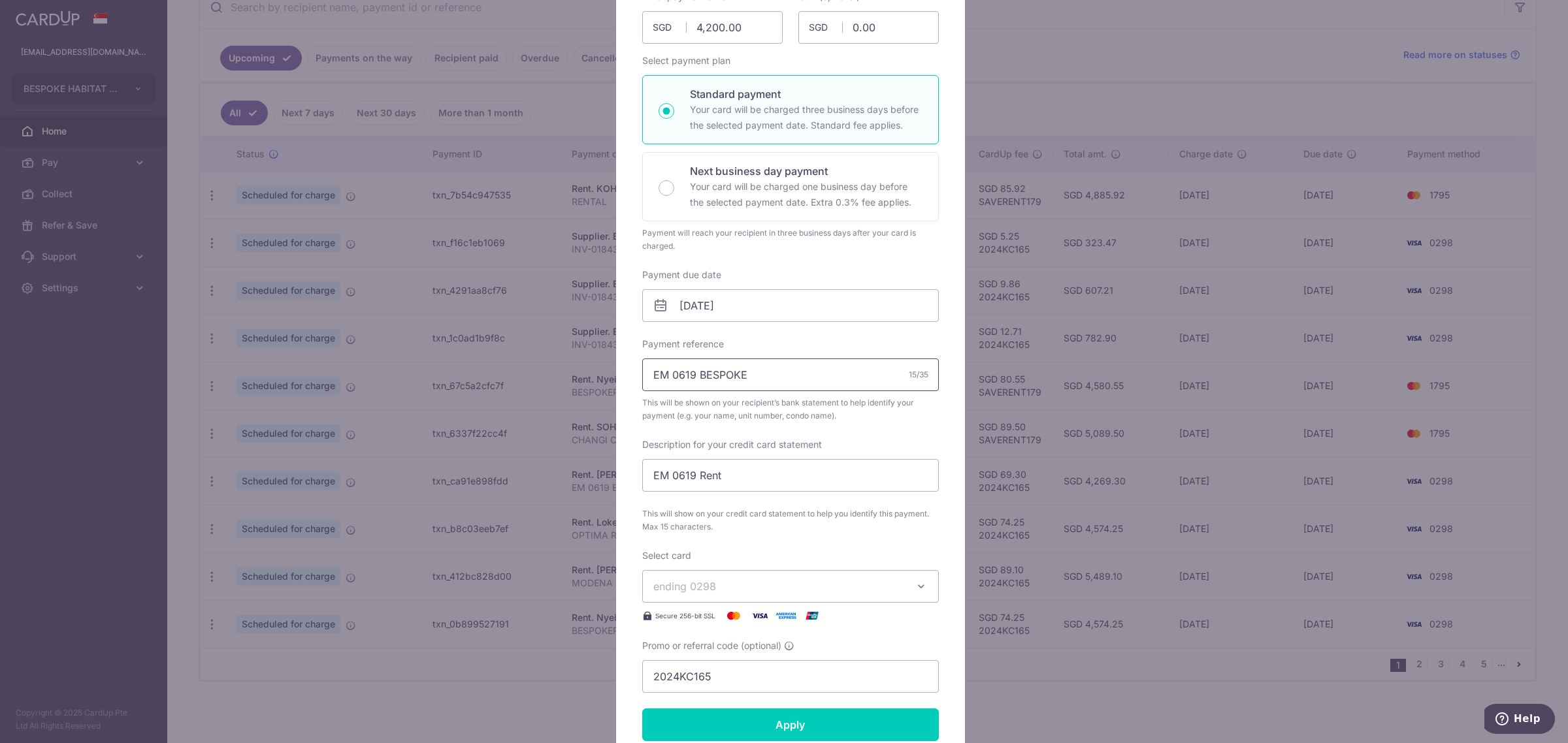
scroll to position [163, 0]
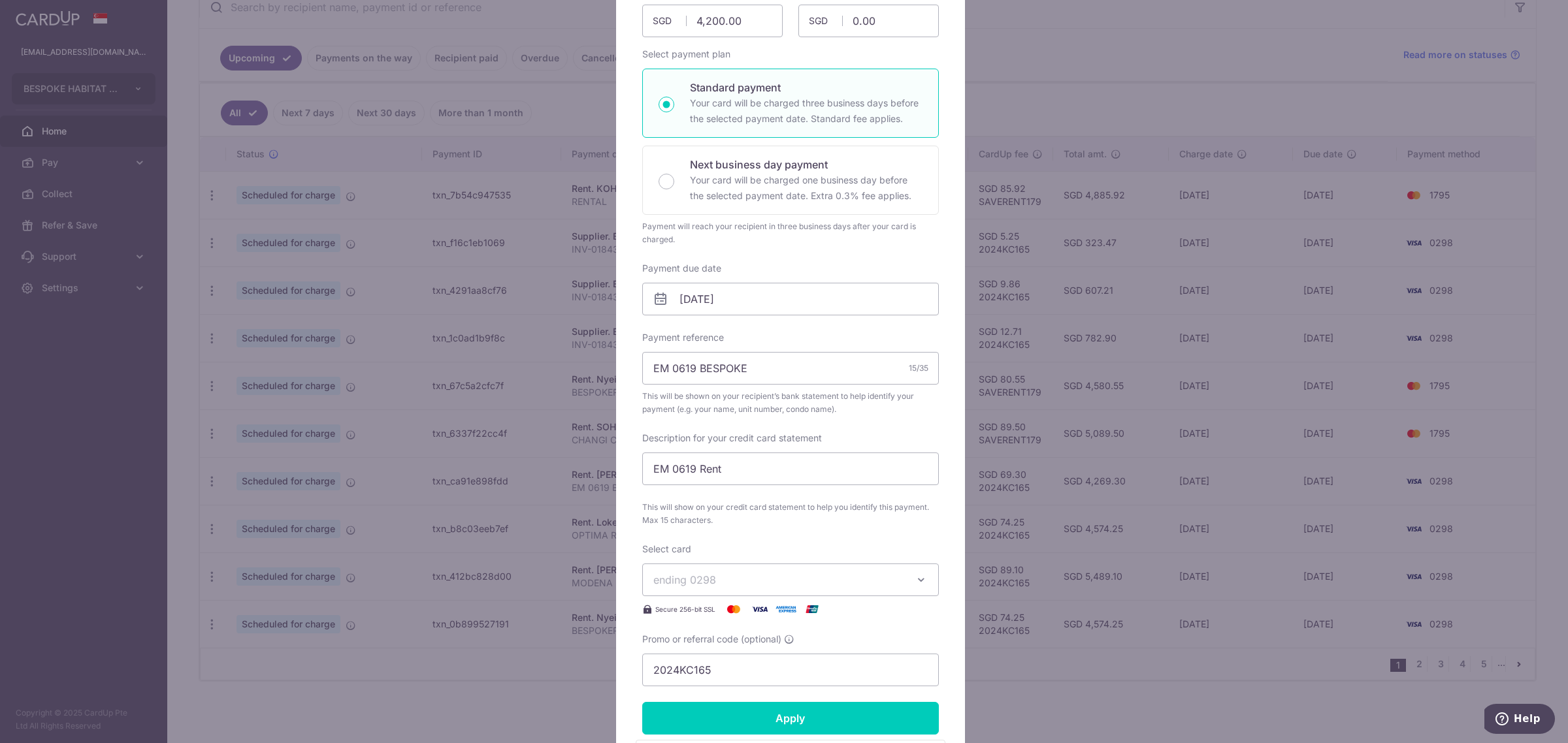
click at [763, 585] on span "ending 0298" at bounding box center [779, 580] width 251 height 16
click at [735, 701] on span "**** 1795" at bounding box center [790, 704] width 274 height 16
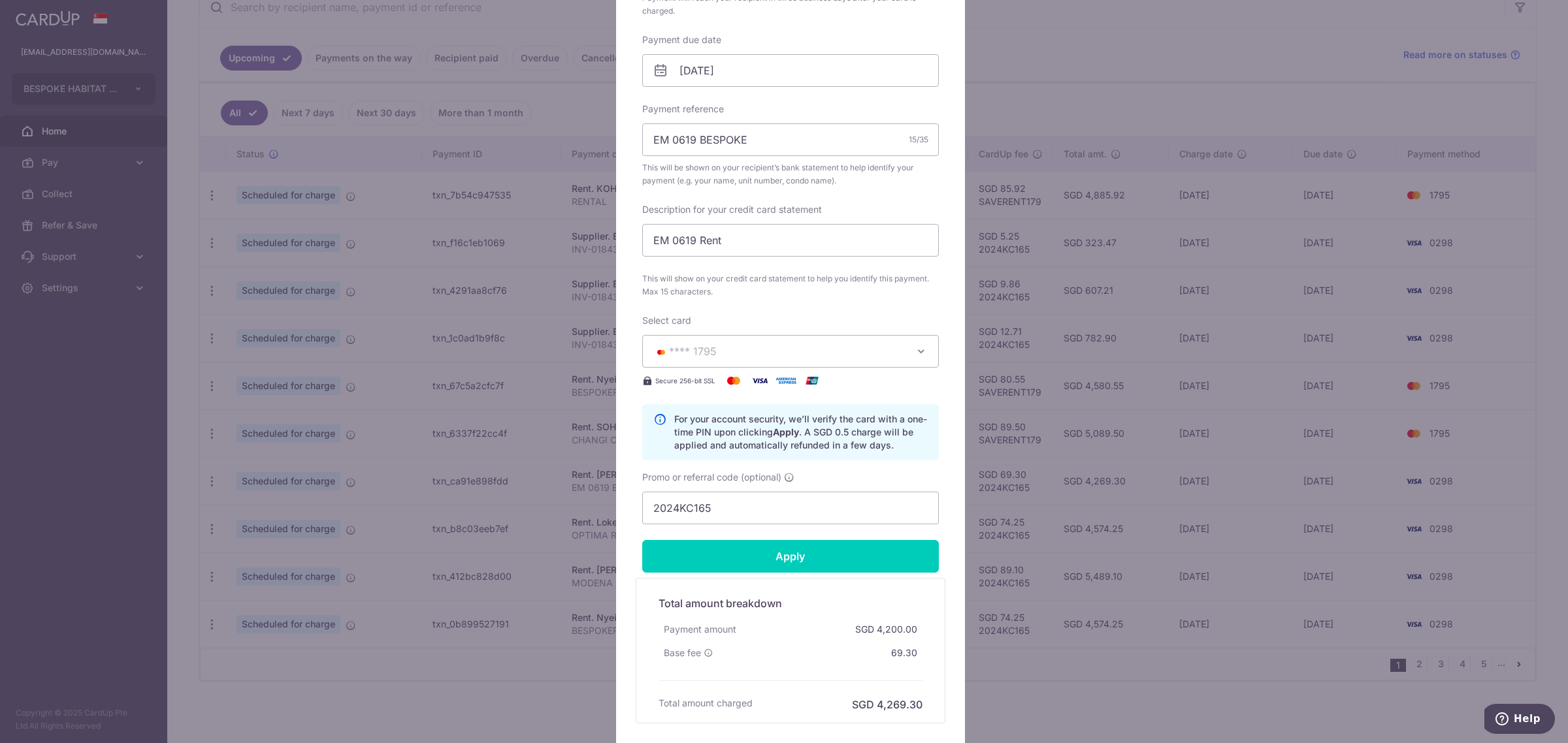
scroll to position [408, 0]
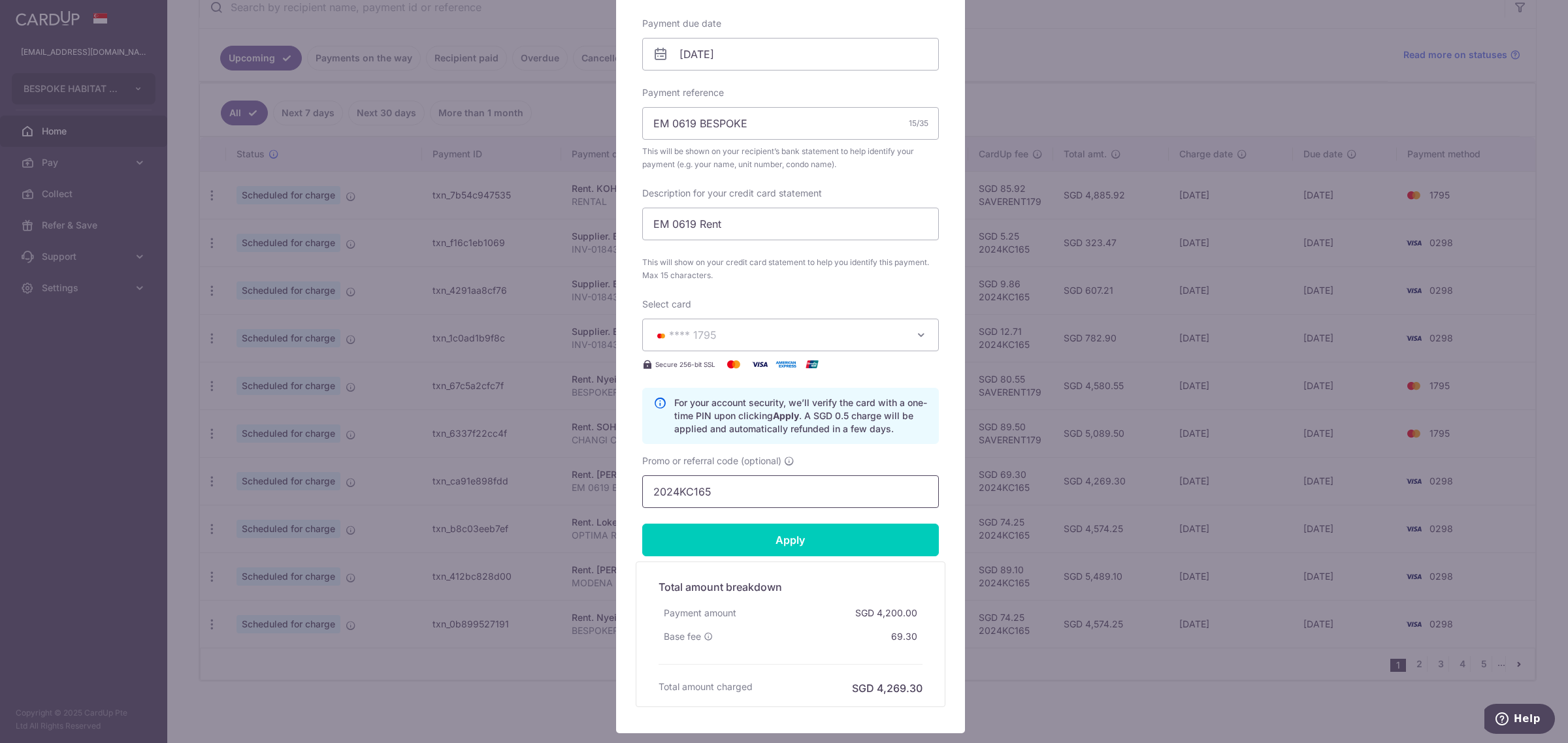
drag, startPoint x: 729, startPoint y: 487, endPoint x: 470, endPoint y: 491, distance: 259.0
click at [470, 491] on div "Edit payment By clicking apply, you will make changes to all payments to Lim Ki…" at bounding box center [784, 372] width 1568 height 743
type input "s"
type input "SAVERENT179"
click at [799, 545] on input "Apply" at bounding box center [790, 540] width 297 height 33
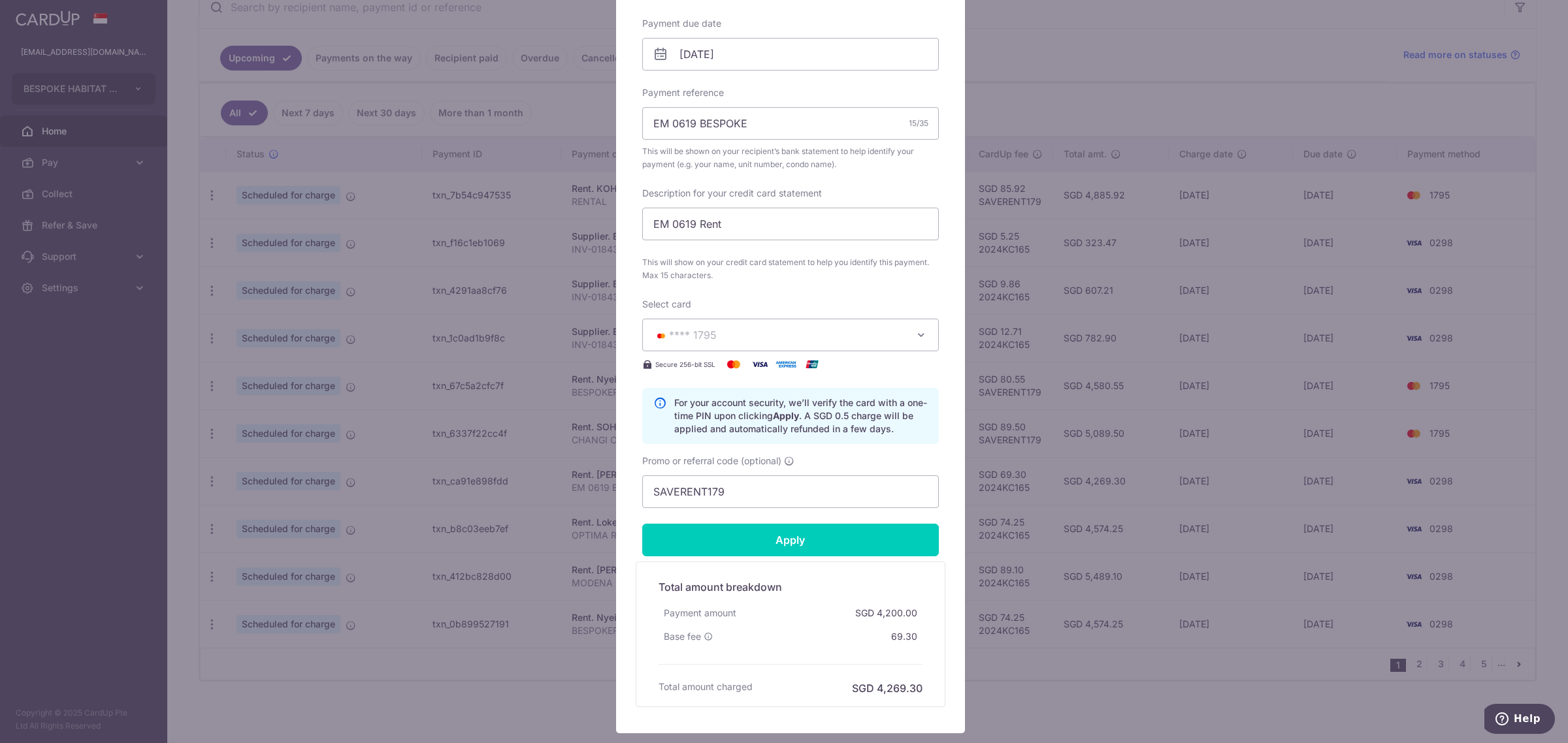
type input "Successfully Applied"
click at [1018, 697] on div "Edit payment By clicking apply, you will make changes to all payments to Lim Ki…" at bounding box center [784, 372] width 1568 height 743
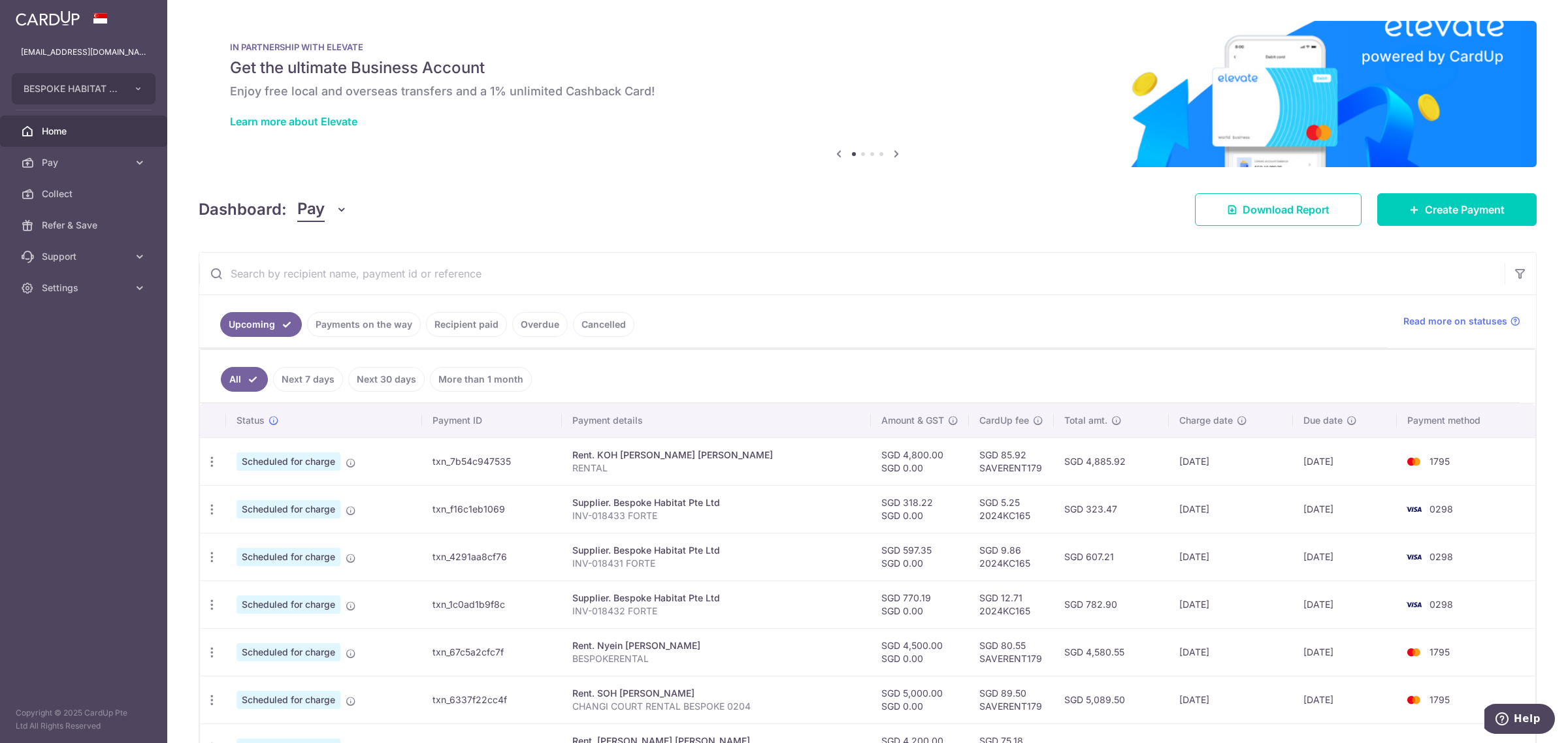
scroll to position [269, 0]
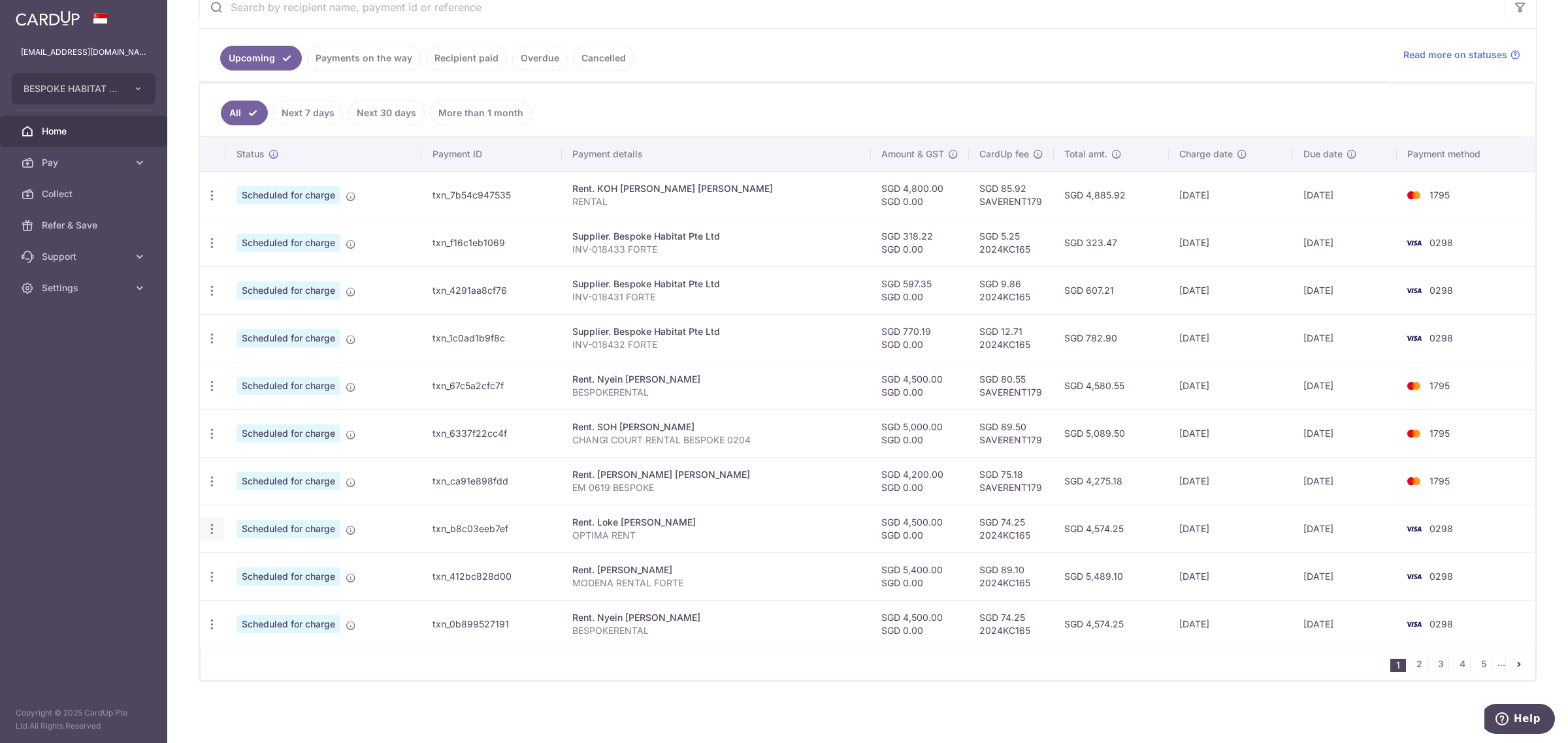
click at [213, 531] on icon "button" at bounding box center [212, 529] width 14 height 14
click at [266, 563] on span "Update payment" at bounding box center [281, 564] width 89 height 16
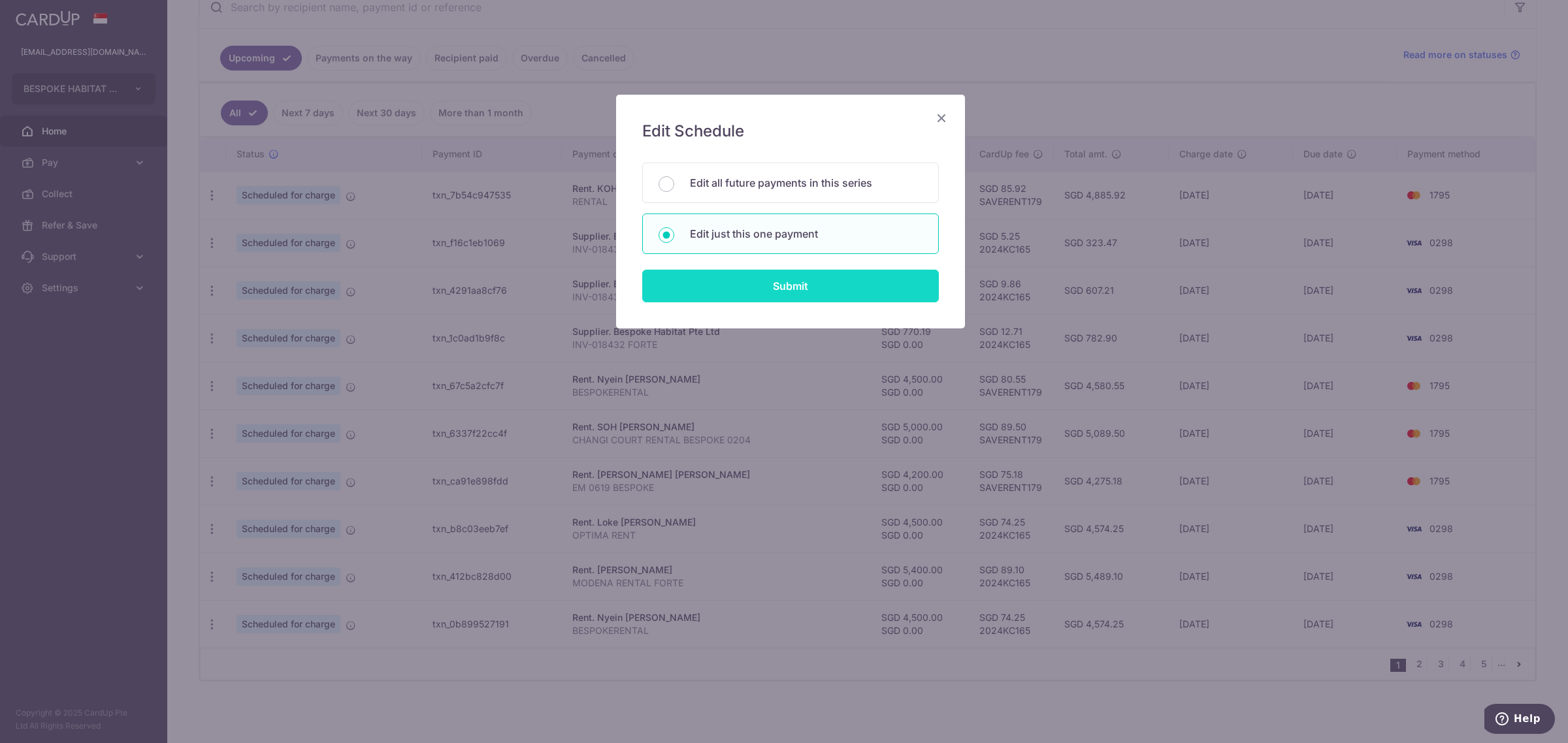
click at [857, 292] on input "Submit" at bounding box center [790, 286] width 297 height 33
radio input "true"
type input "4,500.00"
type input "0.00"
type input "[DATE]"
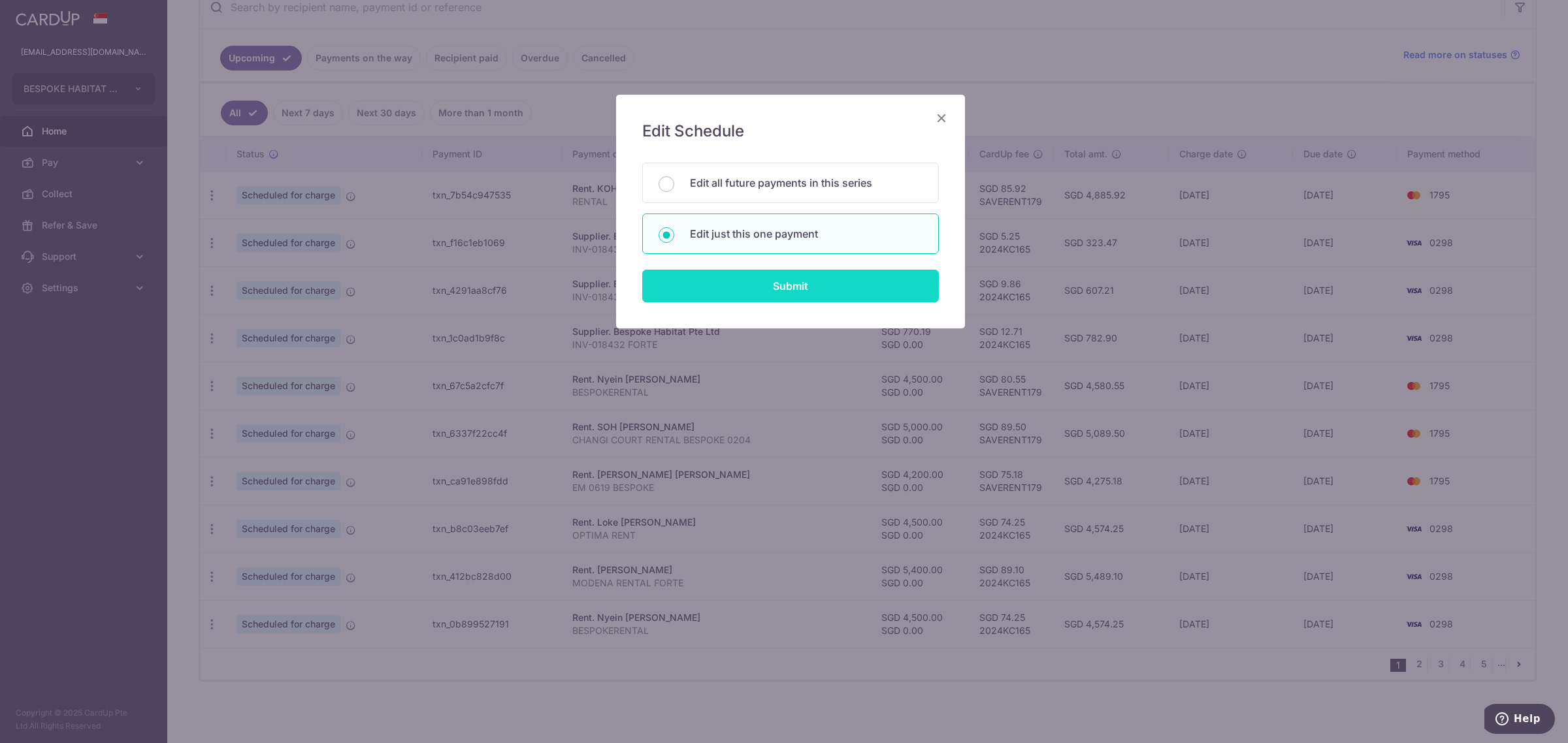
type input "OPTIMA RENT"
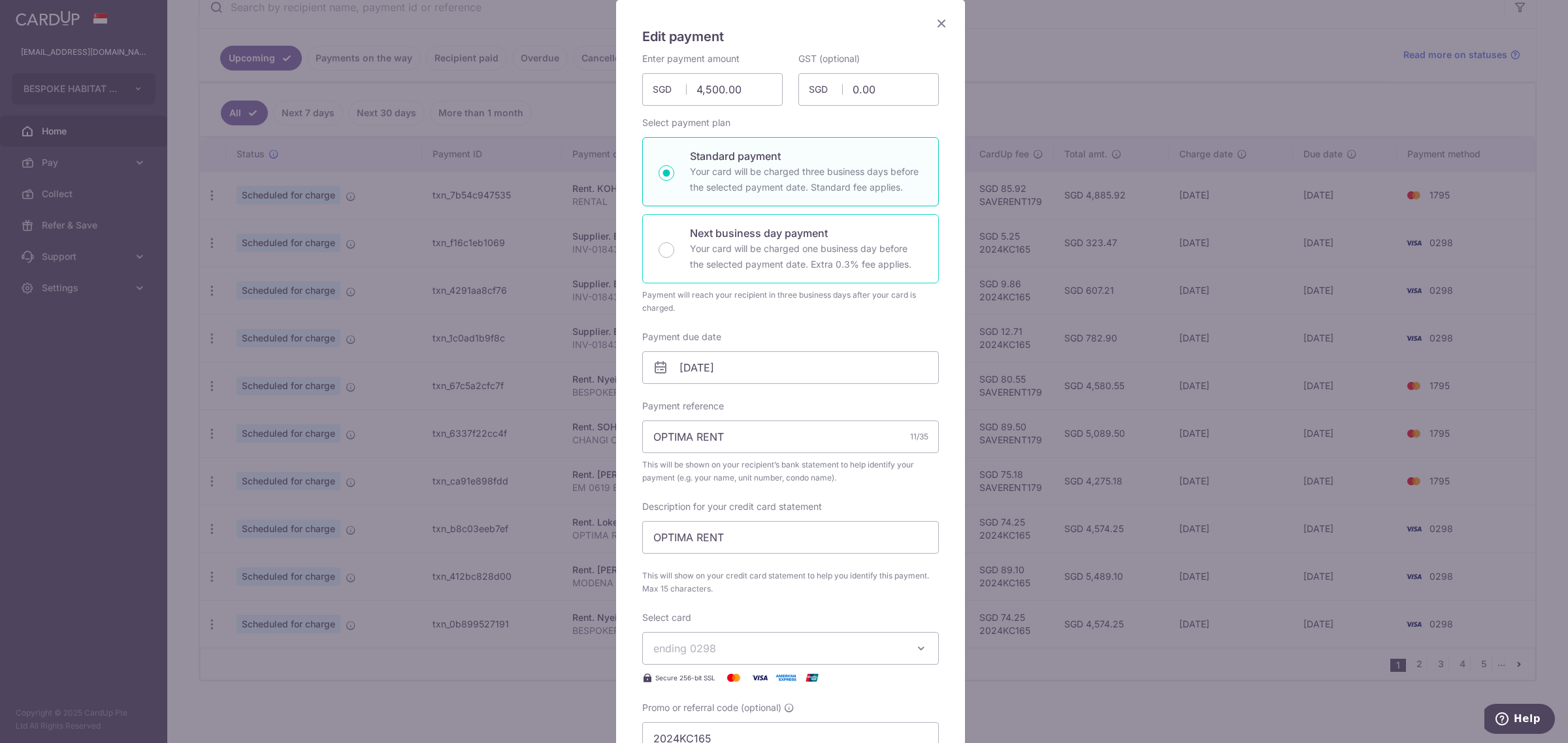
scroll to position [245, 0]
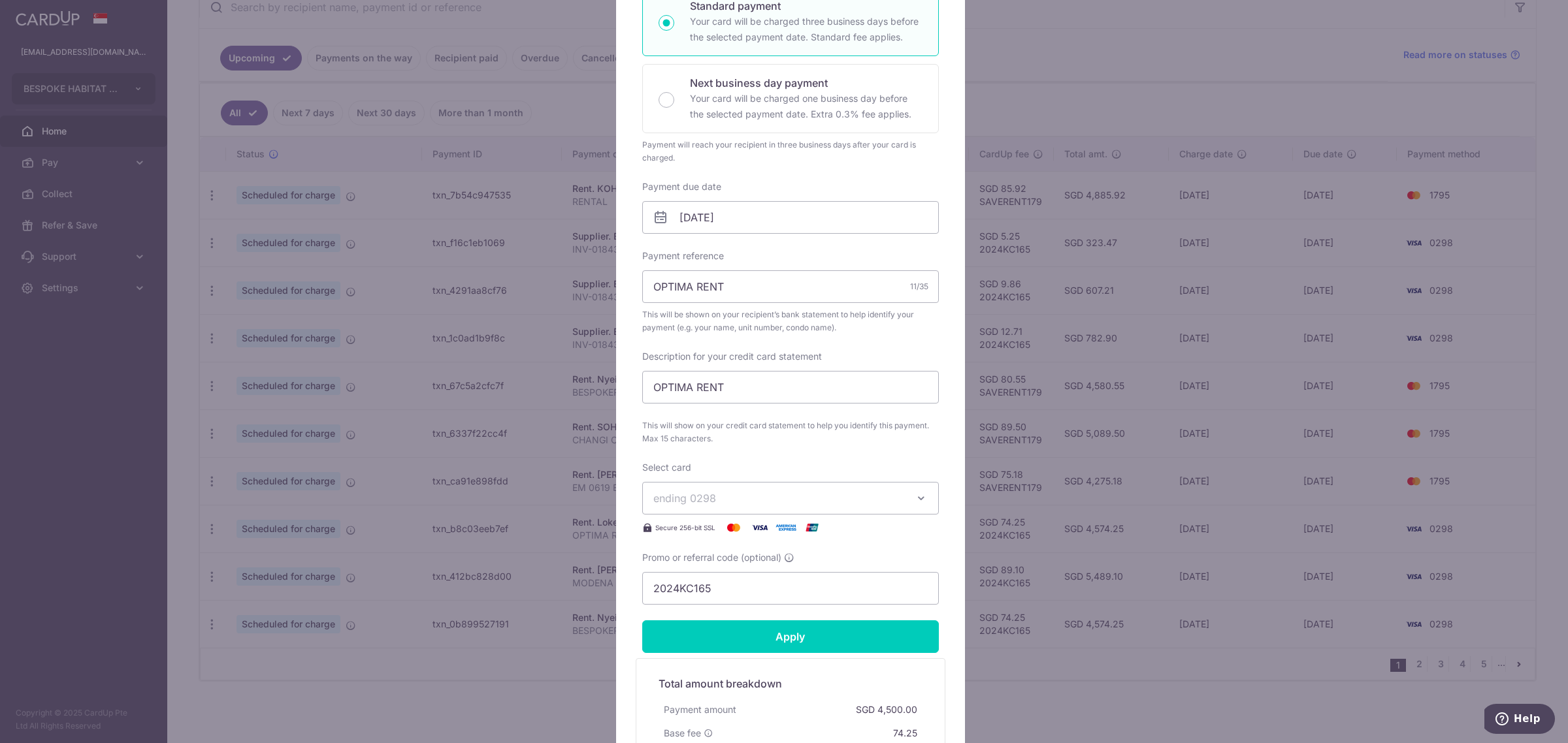
click at [762, 497] on span "ending 0298" at bounding box center [779, 498] width 251 height 16
click at [720, 621] on span "**** 1795" at bounding box center [709, 622] width 48 height 16
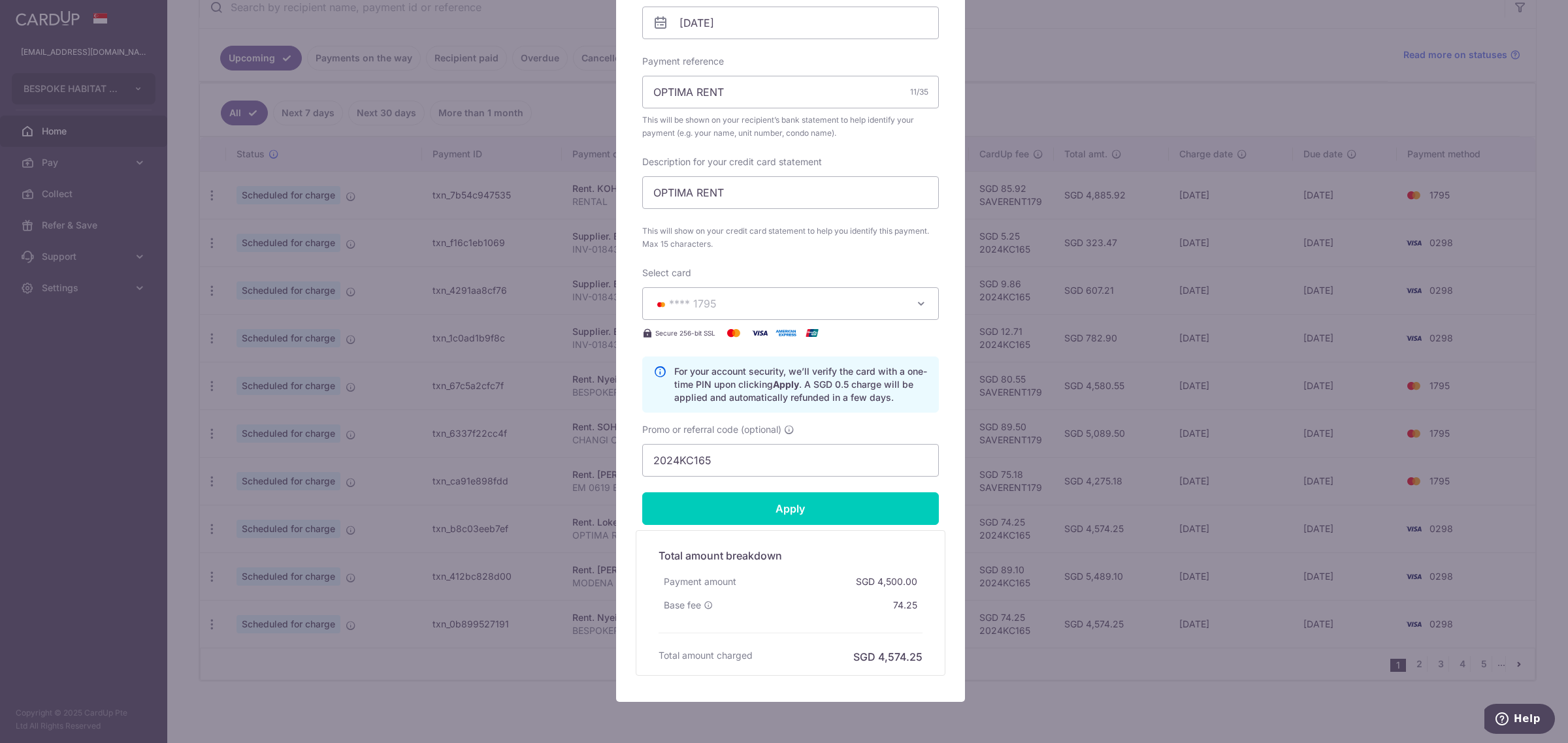
scroll to position [494, 0]
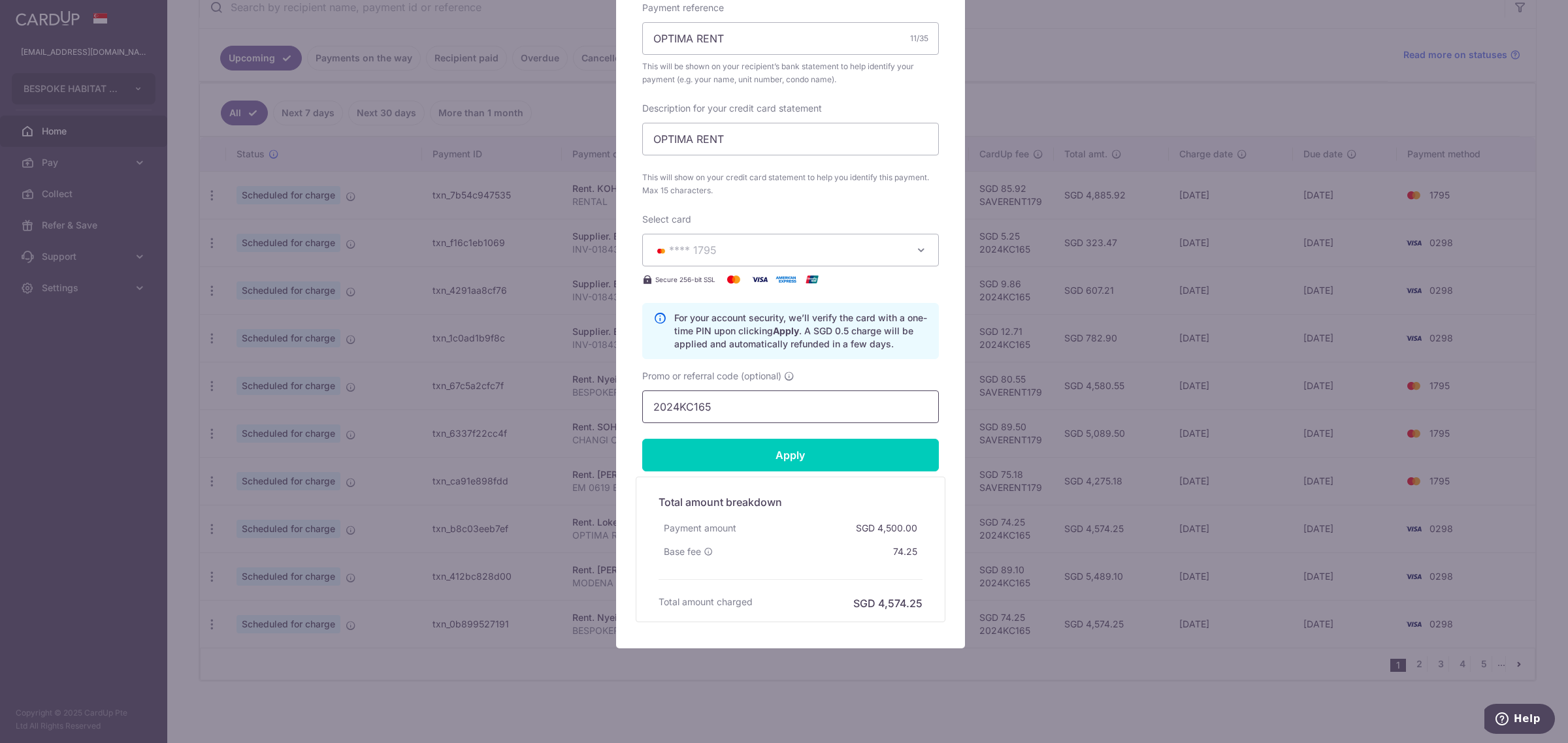
drag, startPoint x: 720, startPoint y: 402, endPoint x: 489, endPoint y: 403, distance: 231.0
click at [489, 403] on div "Edit payment By clicking apply, you will make changes to all payments to Loke T…" at bounding box center [784, 372] width 1568 height 743
type input "s"
type input "SAVERENT179"
click at [814, 461] on input "Apply" at bounding box center [790, 455] width 297 height 33
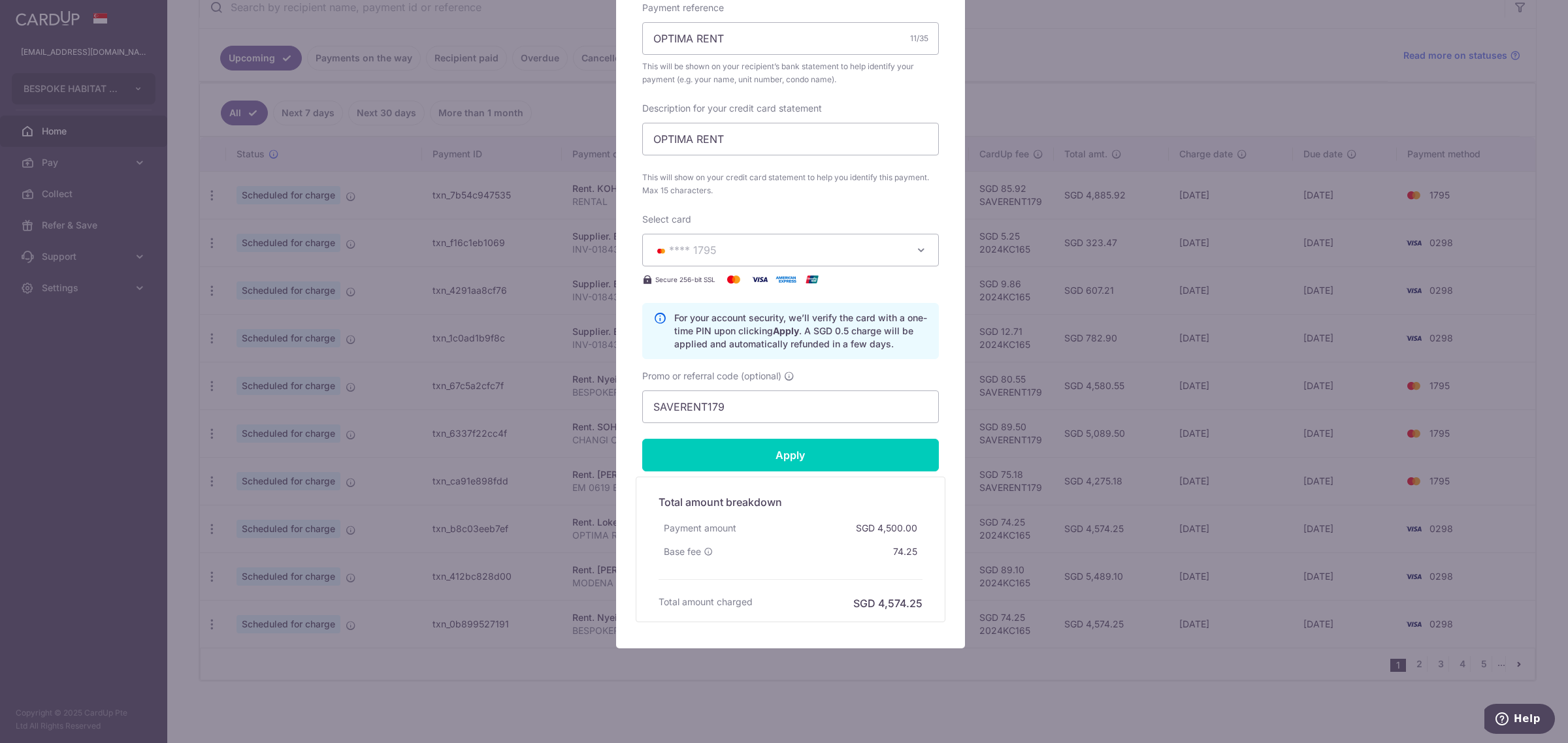
type input "Successfully Applied"
click at [1046, 118] on div "Edit payment By clicking apply, you will make changes to all payments to Loke T…" at bounding box center [784, 372] width 1568 height 743
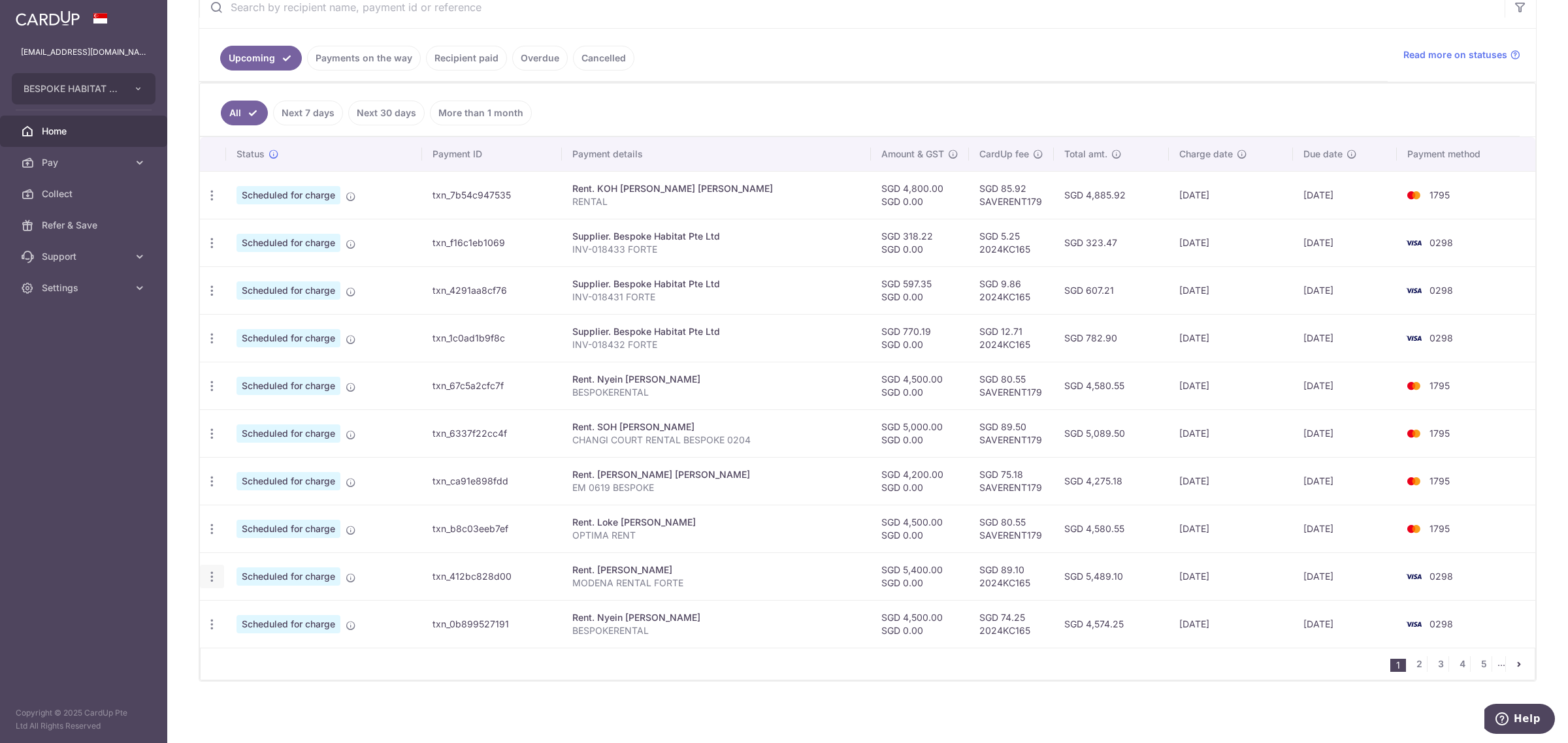
click at [210, 574] on icon "button" at bounding box center [212, 577] width 14 height 14
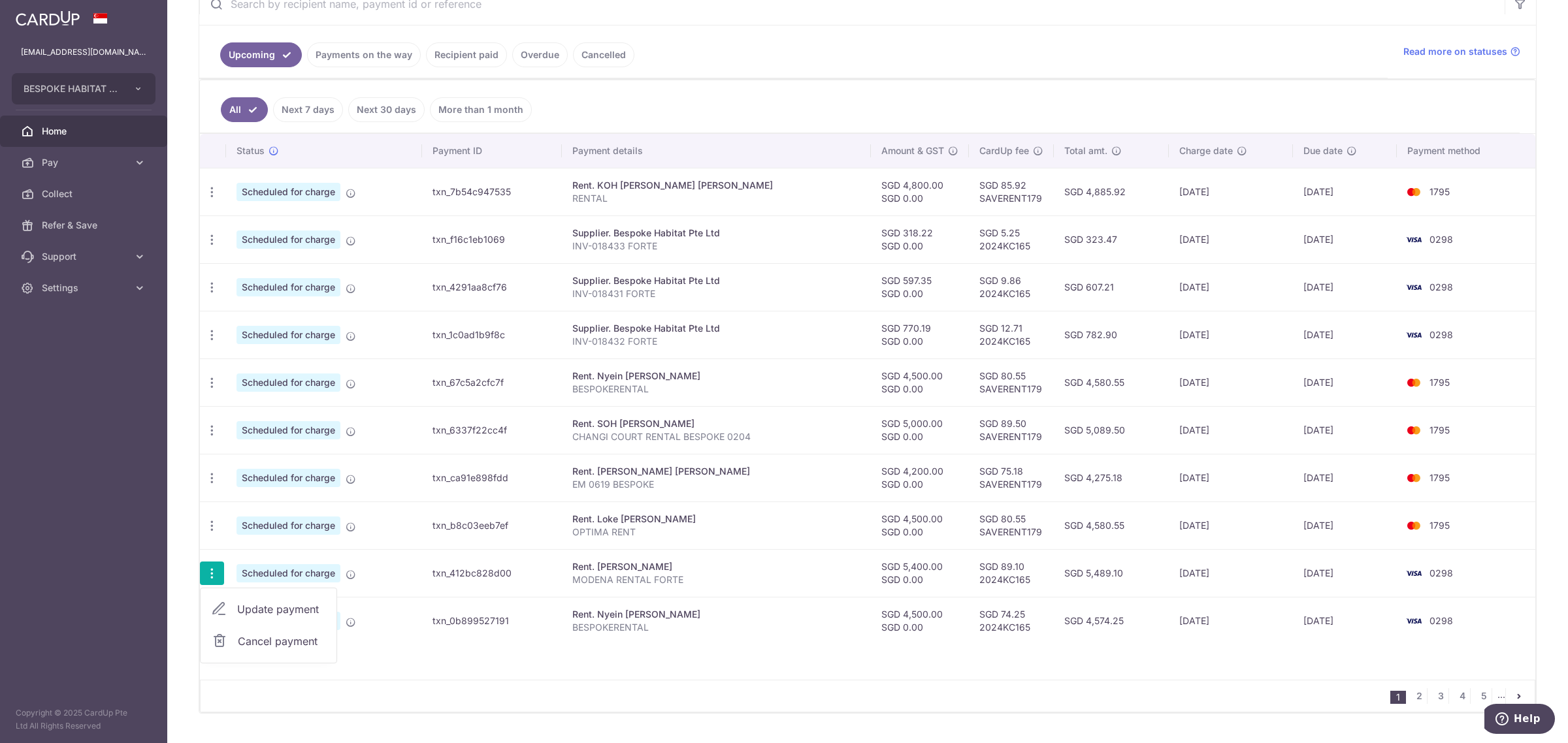
click at [295, 611] on span "Update payment" at bounding box center [281, 609] width 89 height 16
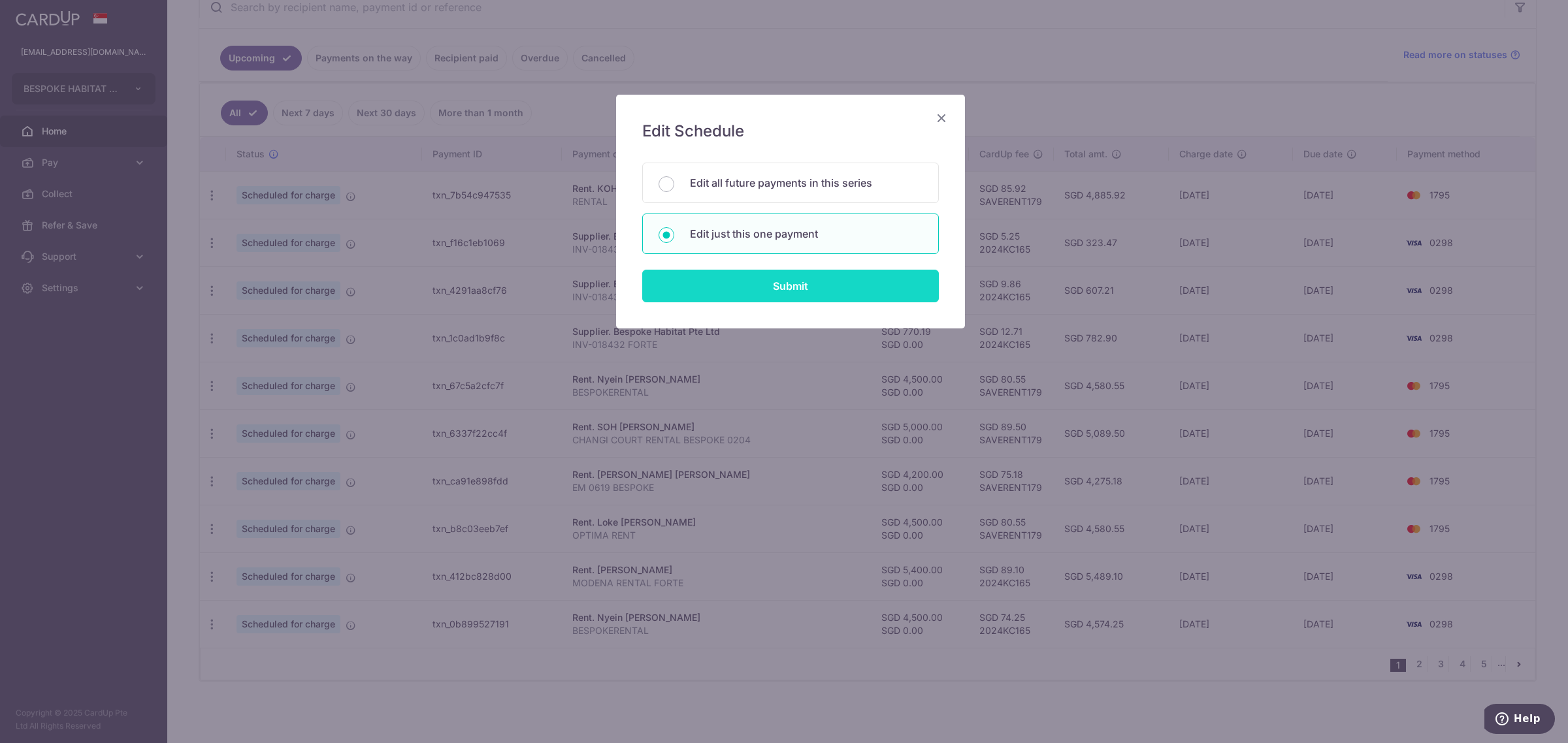
click at [811, 295] on input "Submit" at bounding box center [790, 286] width 297 height 33
radio input "true"
type input "5,400.00"
type input "0.00"
type input "[DATE]"
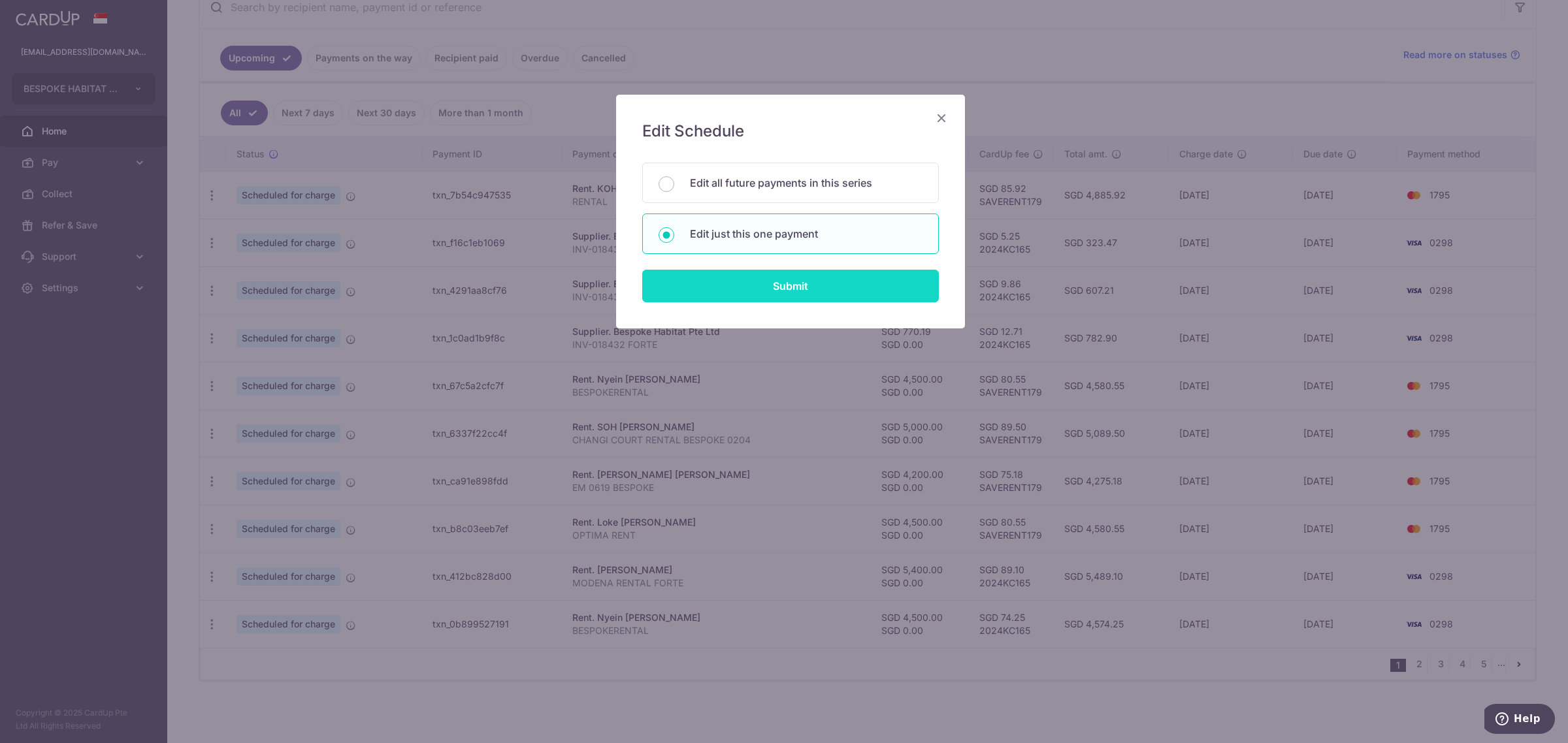
type input "MODENA RENTAL FORTE"
type input "MODENA RENTAL F"
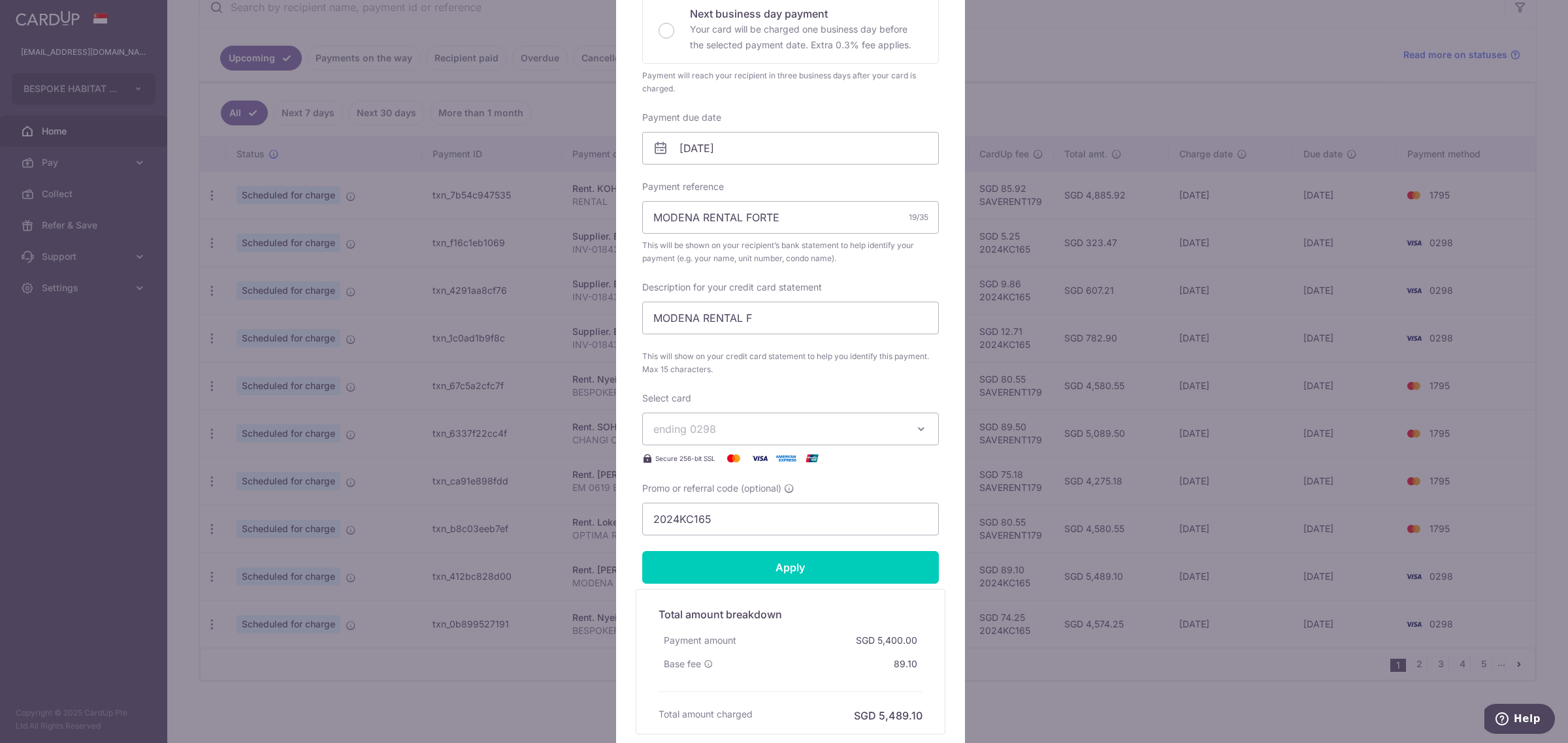
scroll to position [427, 0]
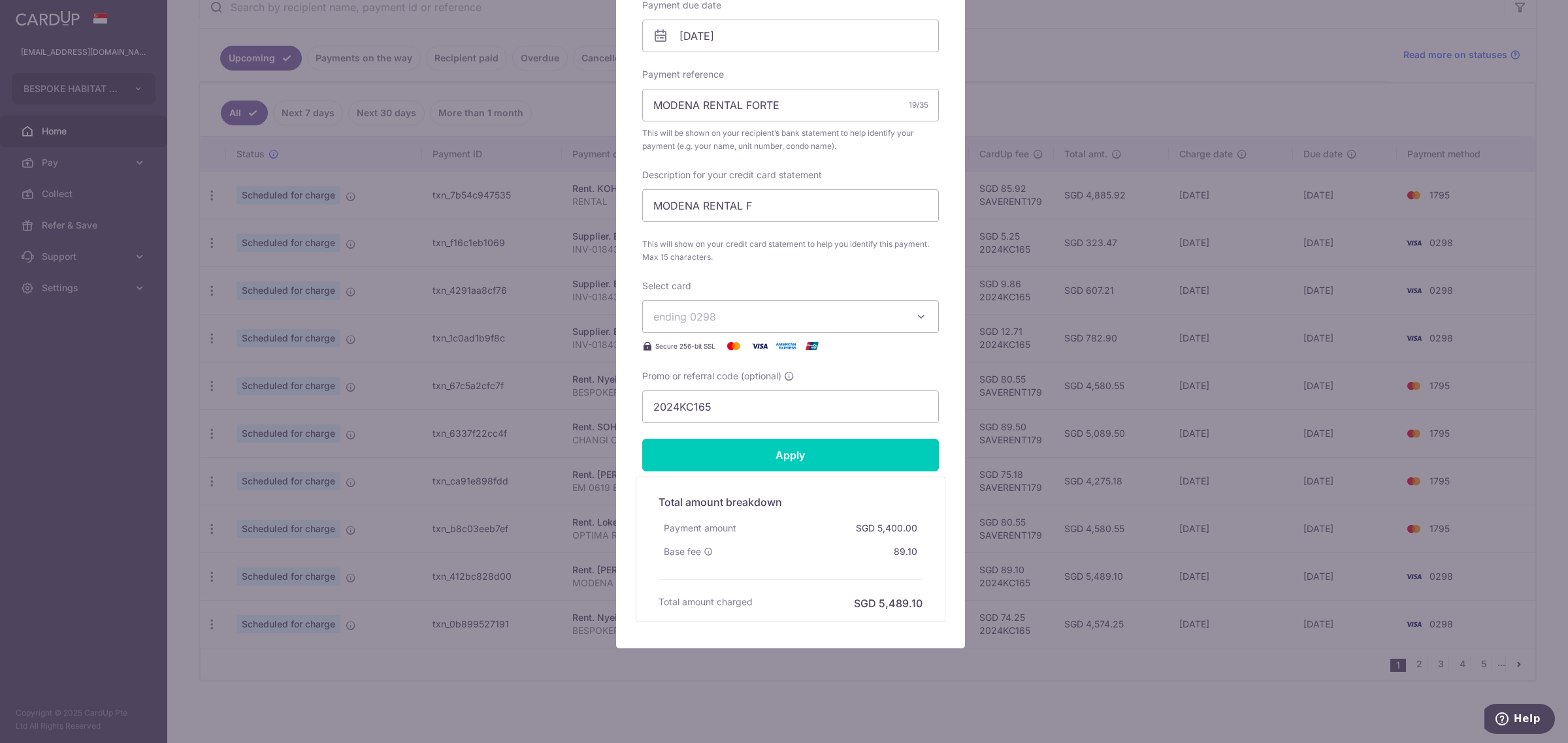
click at [743, 318] on span "ending 0298" at bounding box center [779, 316] width 251 height 16
click at [733, 442] on span "**** 1795" at bounding box center [790, 440] width 274 height 16
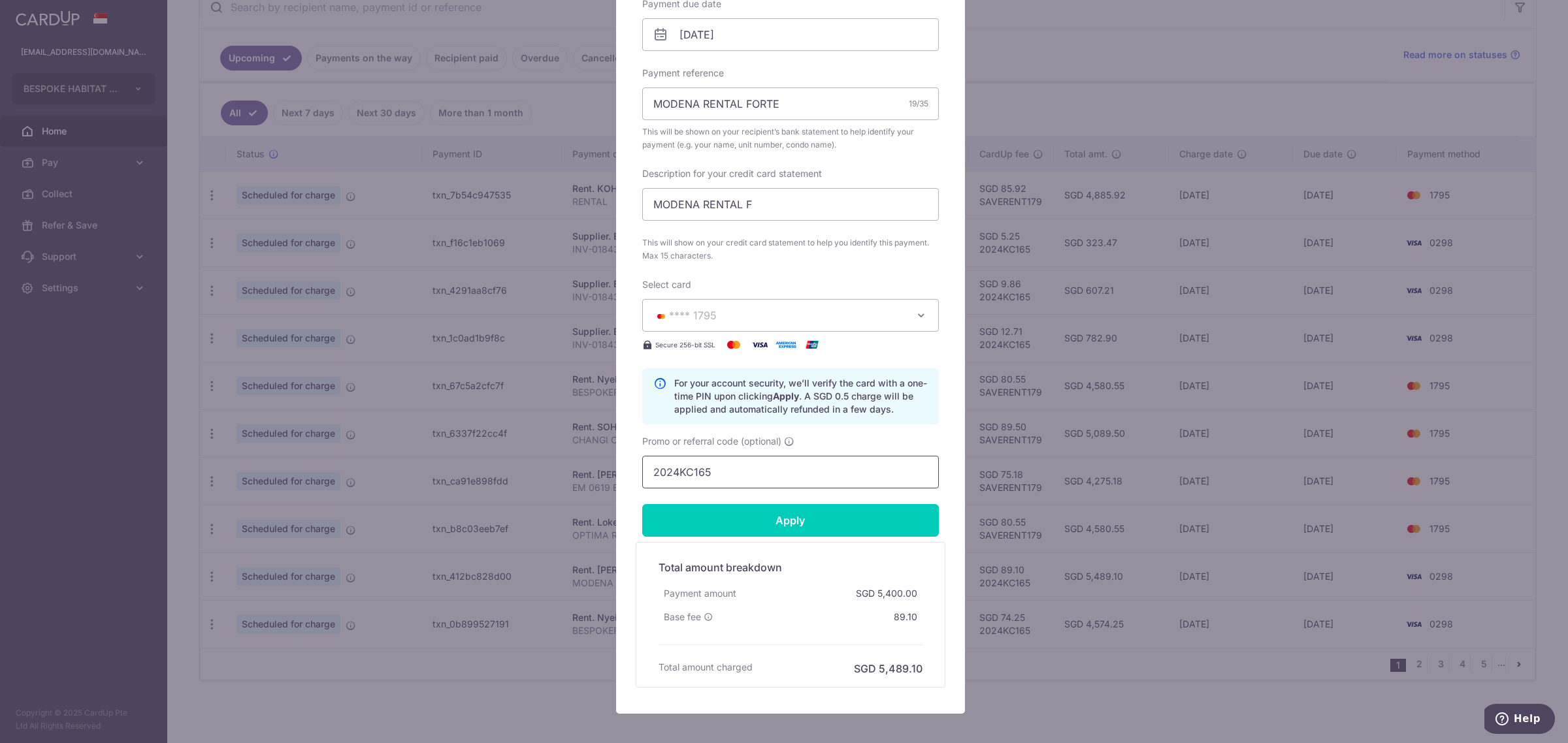
drag, startPoint x: 737, startPoint y: 477, endPoint x: 523, endPoint y: 490, distance: 214.4
click at [523, 490] on div "Edit payment By clicking apply, you will make changes to all payments to CHUA K…" at bounding box center [784, 372] width 1568 height 743
type input "s"
type input "SAVERENT179"
click at [847, 531] on input "Apply" at bounding box center [790, 521] width 297 height 33
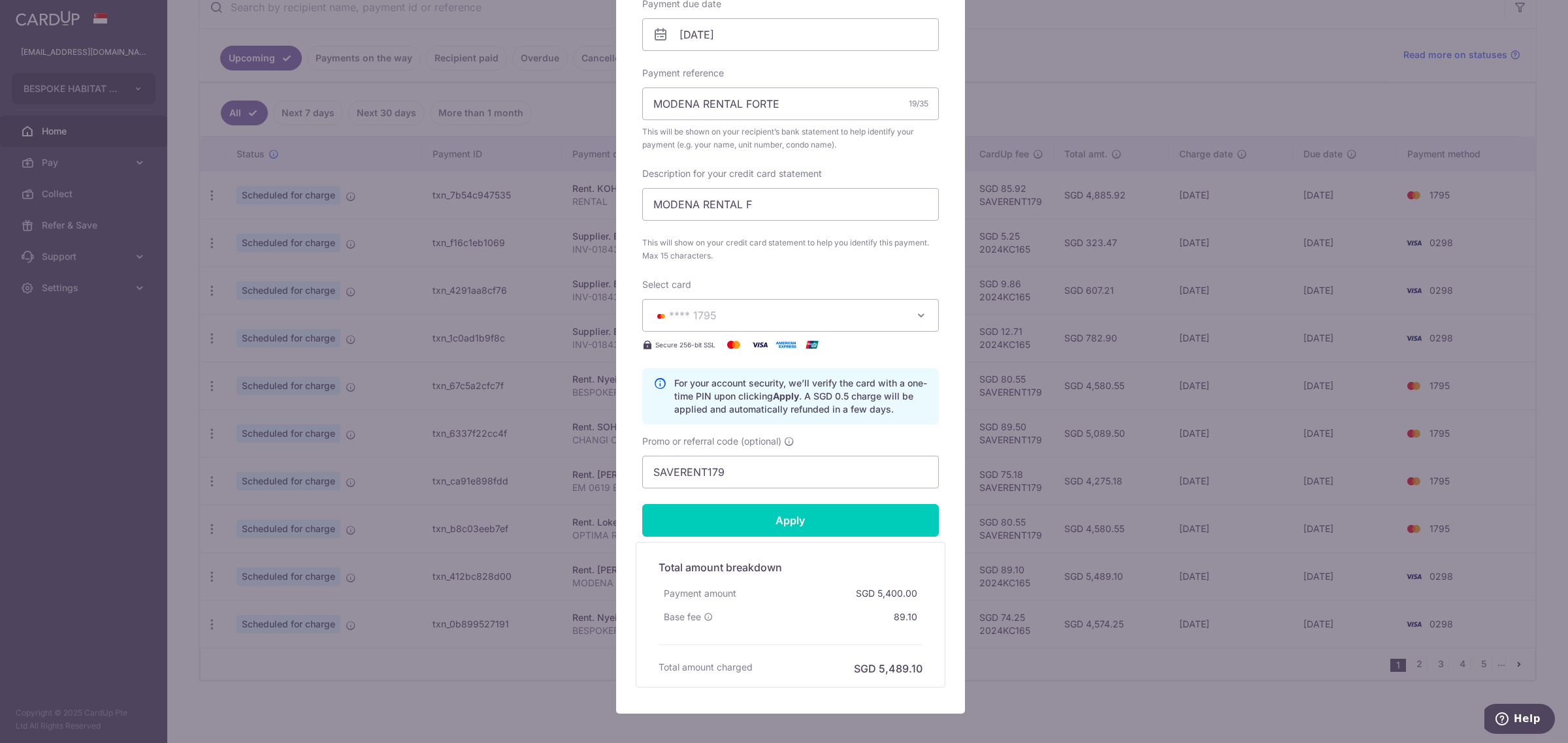
type input "Successfully Applied"
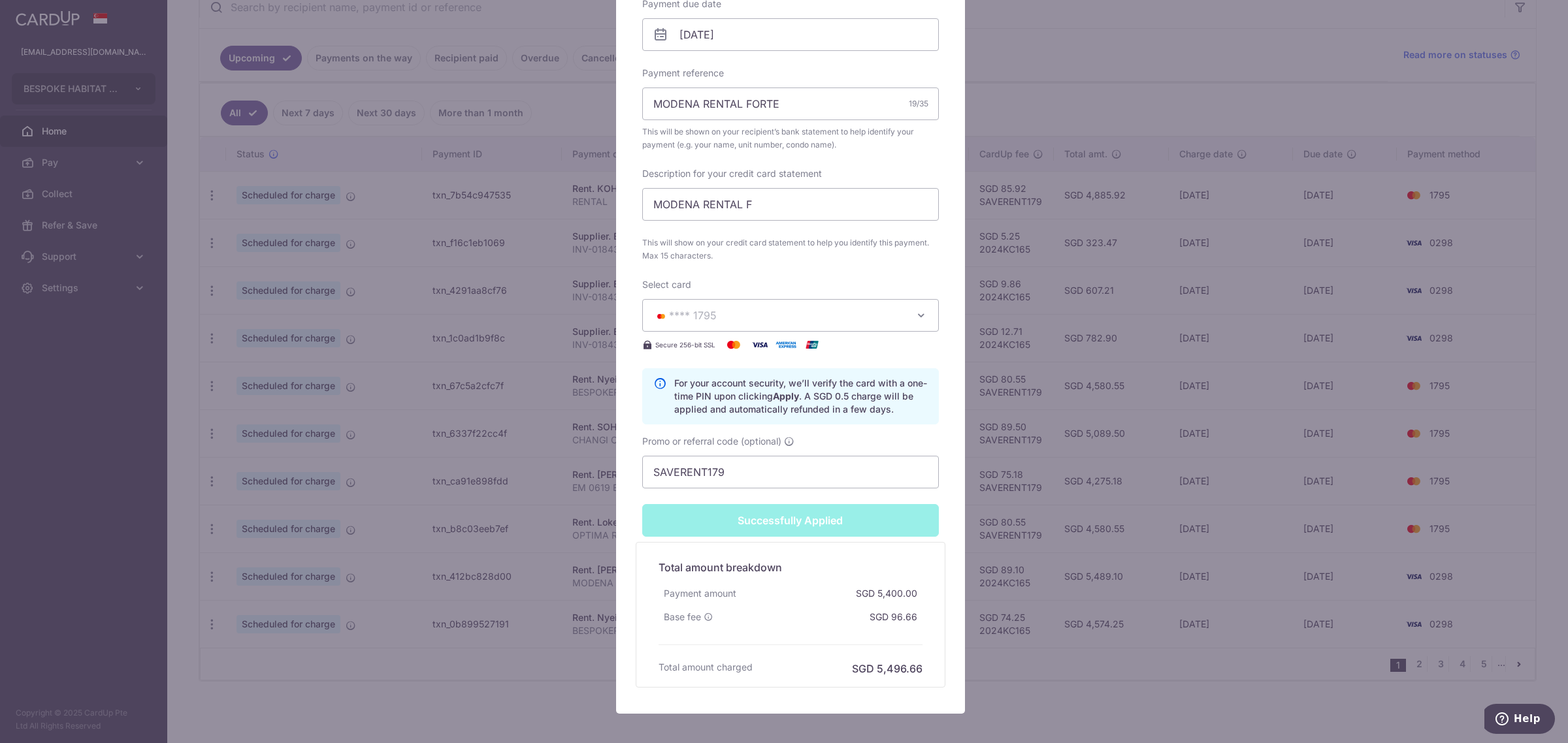
click at [1040, 669] on div "Edit payment By clicking apply, you will make changes to all payments to CHUA K…" at bounding box center [784, 372] width 1568 height 743
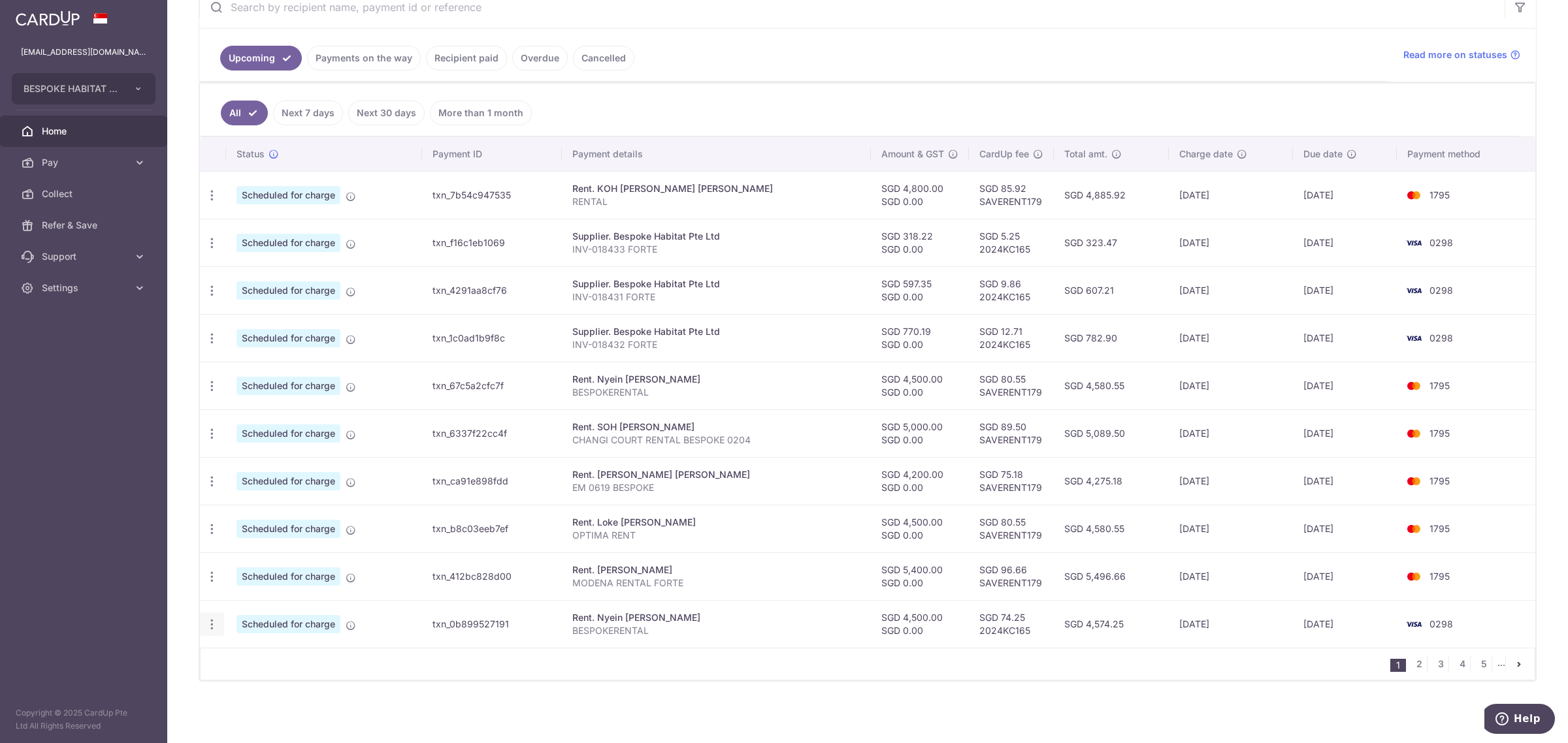
click at [209, 624] on icon "button" at bounding box center [212, 625] width 14 height 14
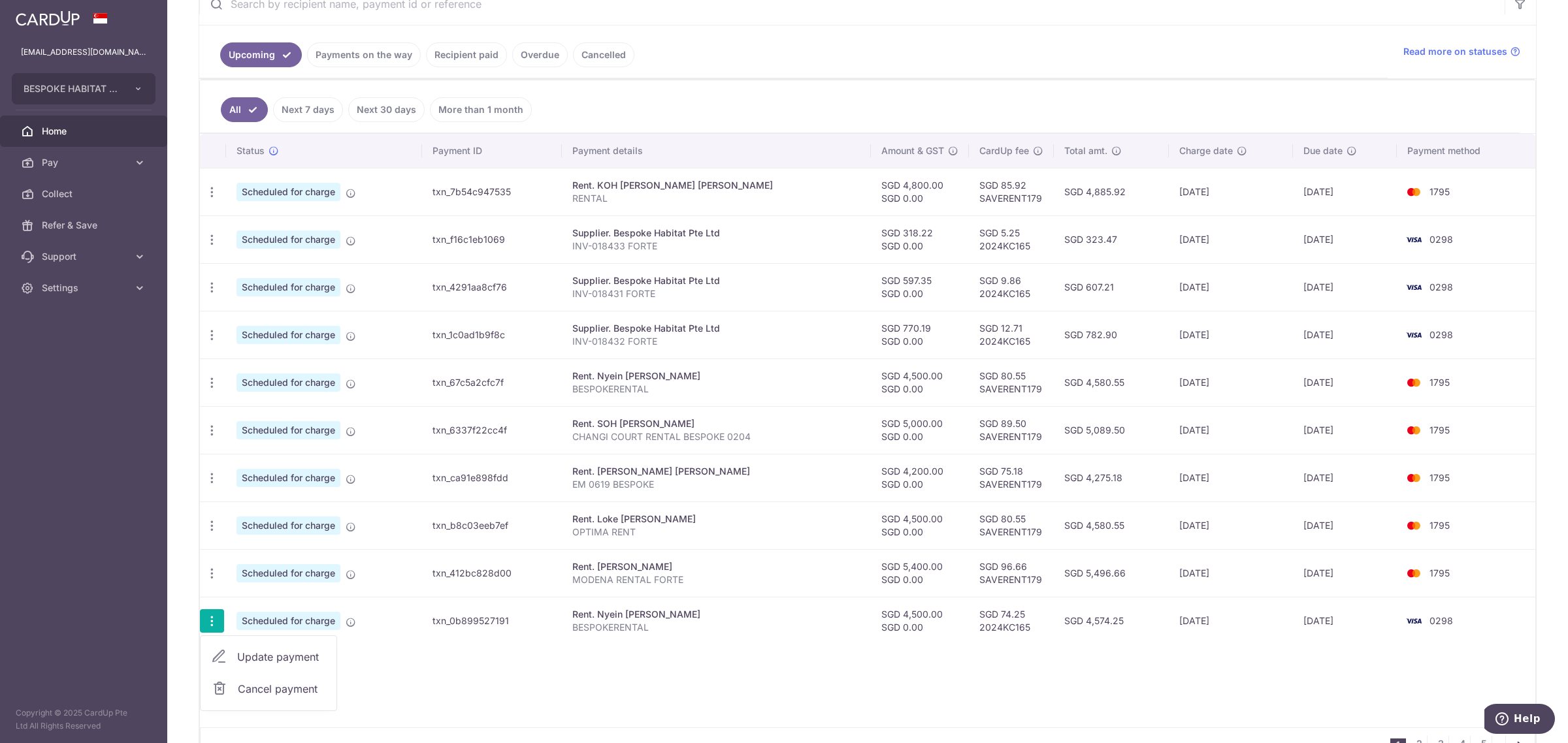
click at [269, 659] on span "Update payment" at bounding box center [281, 657] width 89 height 16
radio input "true"
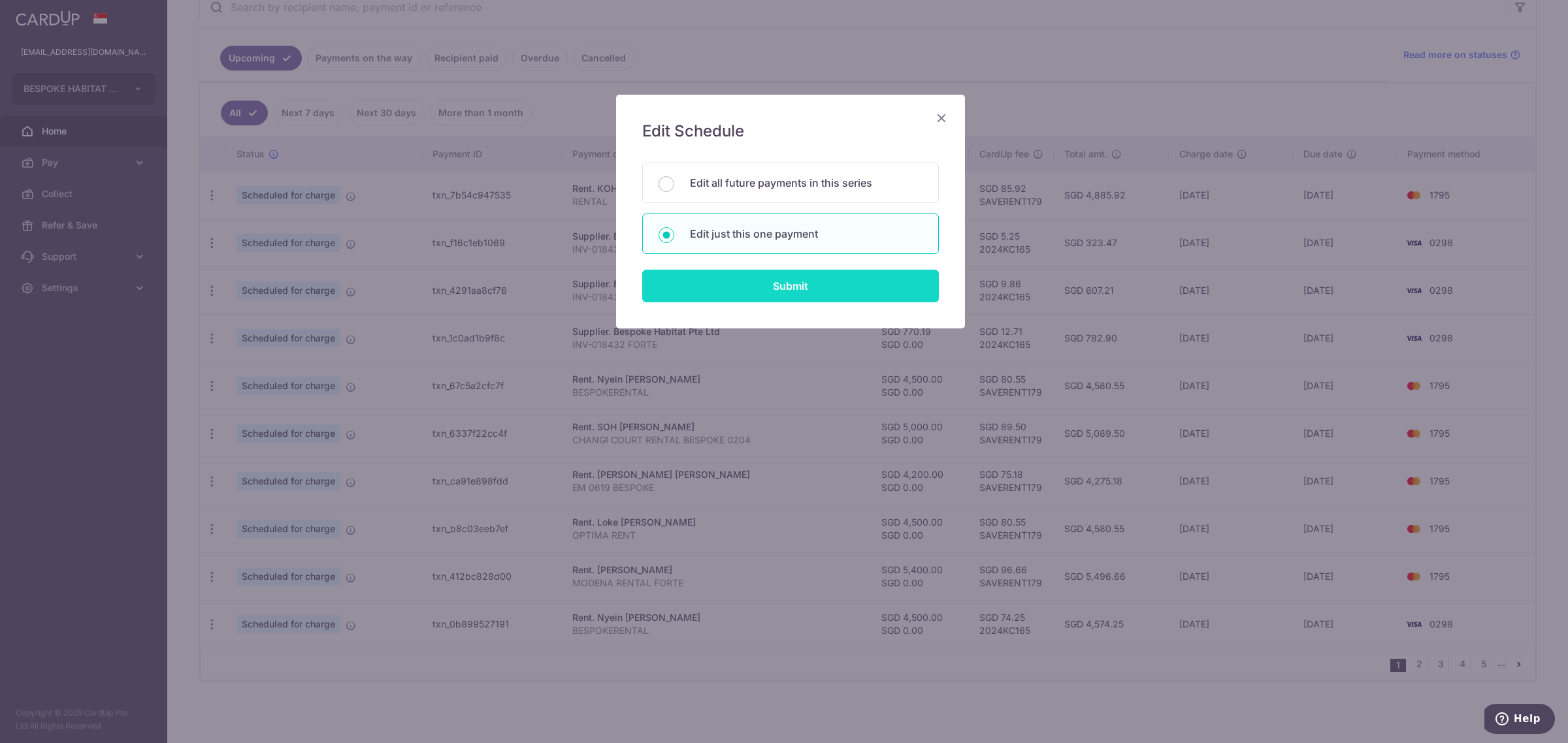
click at [768, 298] on input "Submit" at bounding box center [790, 286] width 297 height 33
radio input "true"
type input "4,500.00"
type input "0.00"
type input "[DATE]"
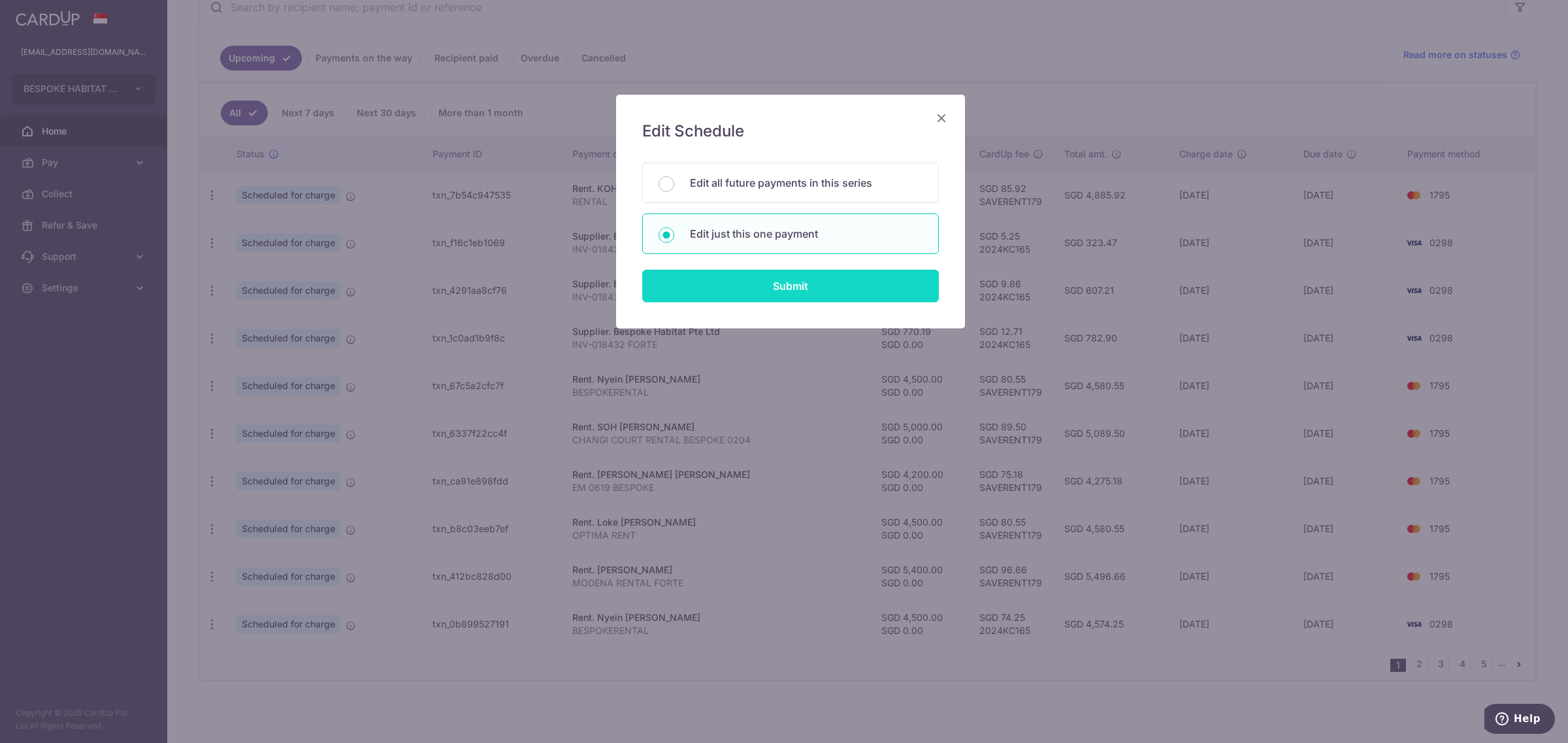
type input "BESPOKERENTAL"
type input "EASTMEADOWS"
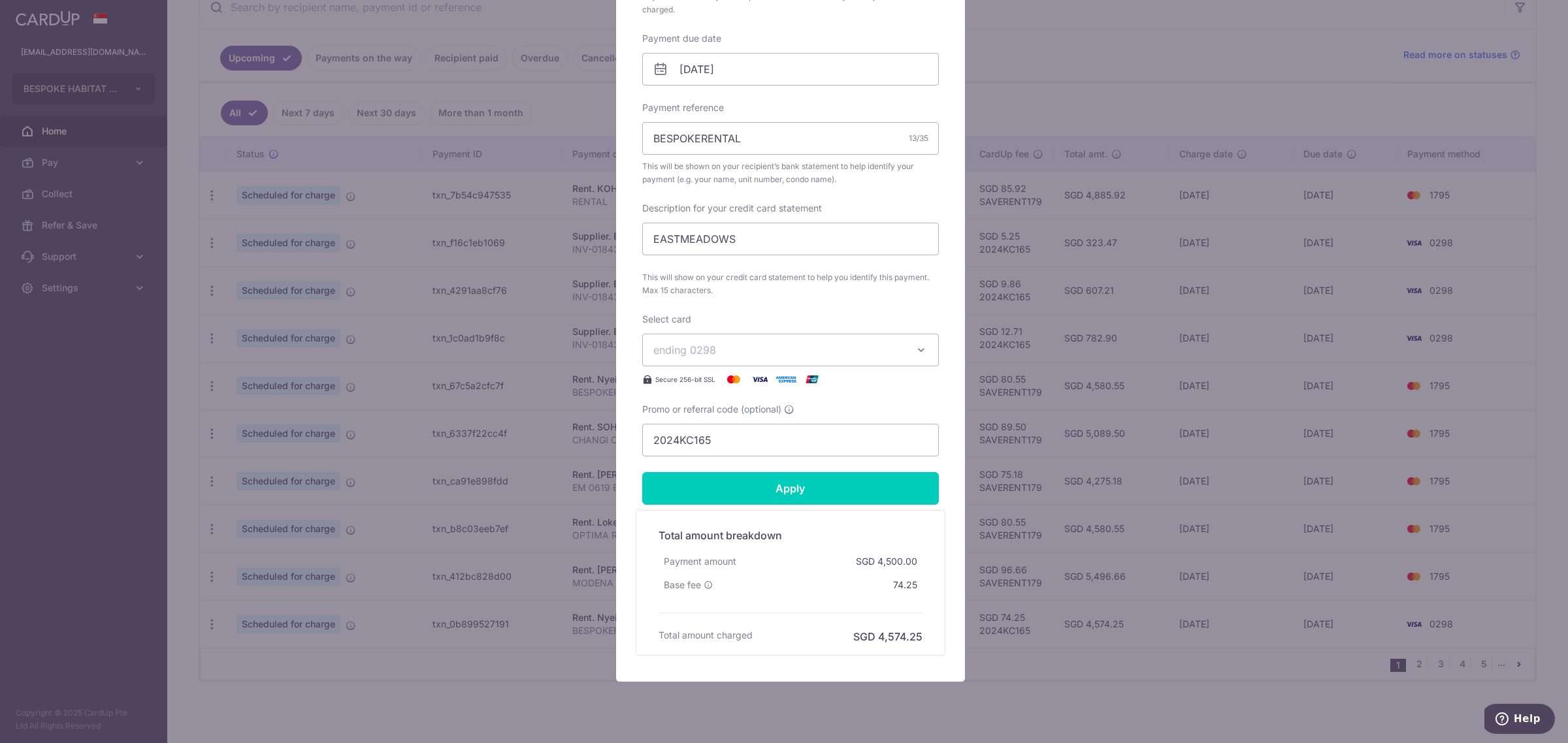
scroll to position [427, 0]
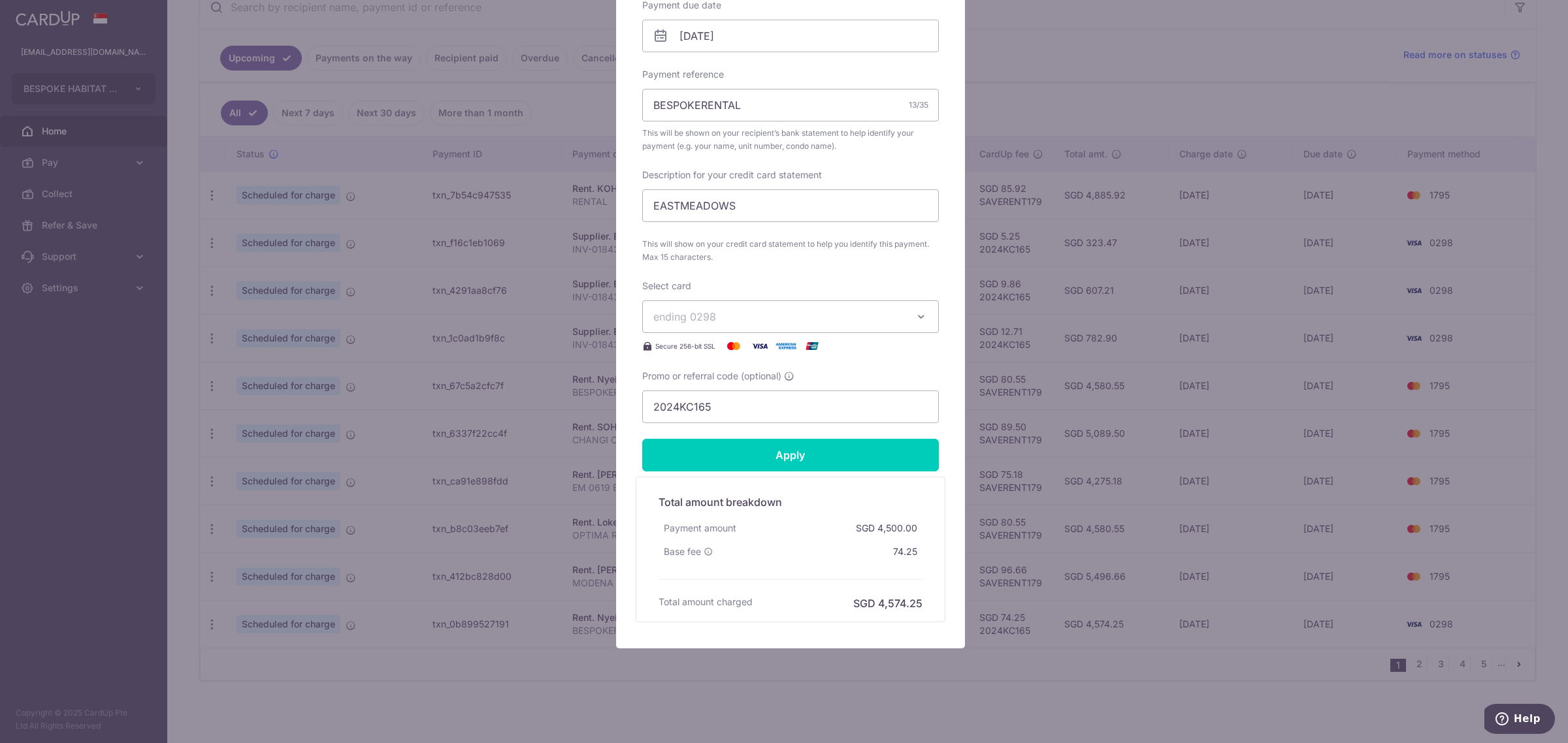
click at [726, 316] on span "ending 0298" at bounding box center [779, 316] width 251 height 16
click at [720, 441] on span "**** 1795" at bounding box center [709, 440] width 48 height 16
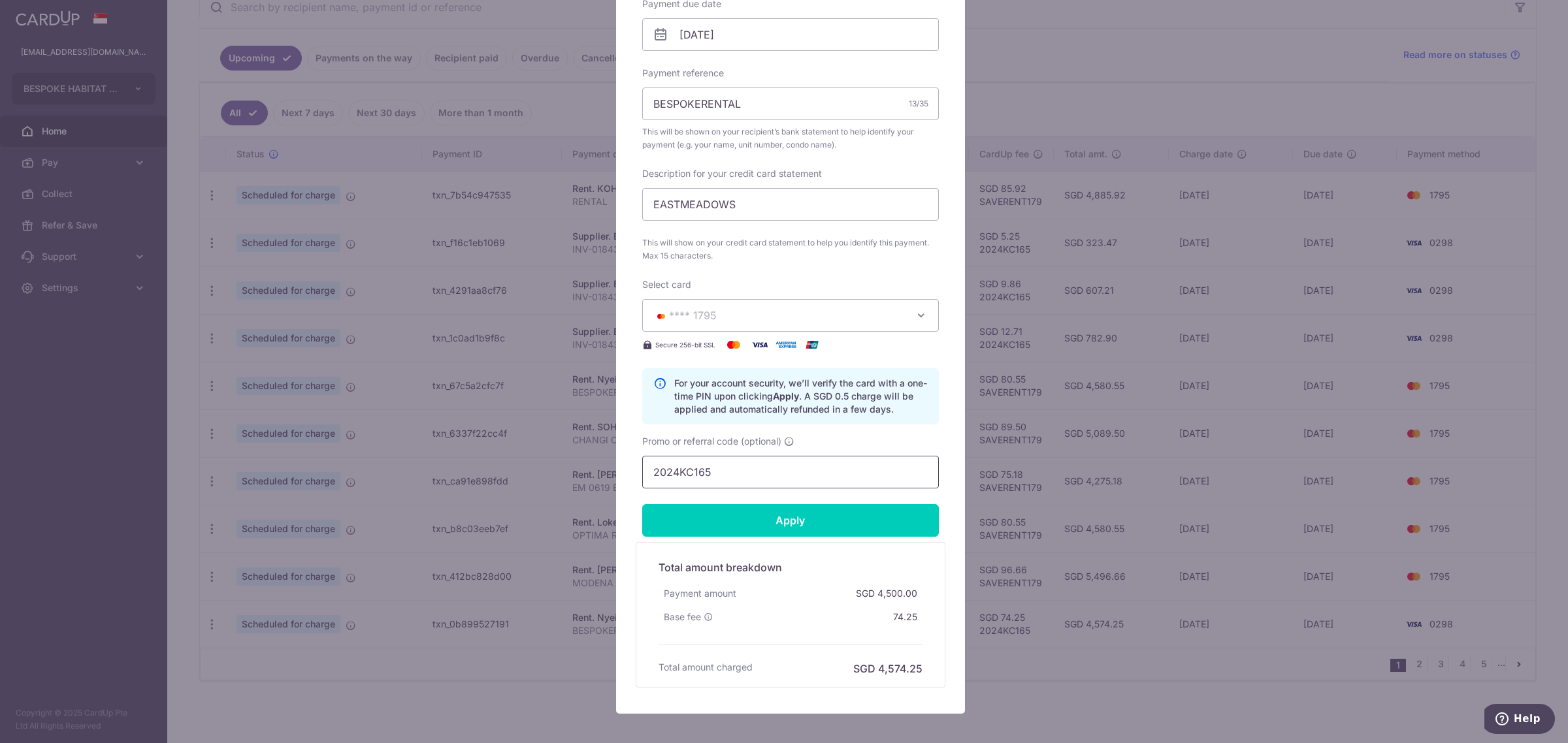
drag, startPoint x: 735, startPoint y: 470, endPoint x: 485, endPoint y: 468, distance: 250.0
click at [485, 468] on div "Edit payment By clicking apply, you will make changes to all payments to Nyein …" at bounding box center [784, 372] width 1568 height 743
type input "s"
type input "SAVERENT179"
click at [802, 512] on input "Apply" at bounding box center [790, 521] width 297 height 33
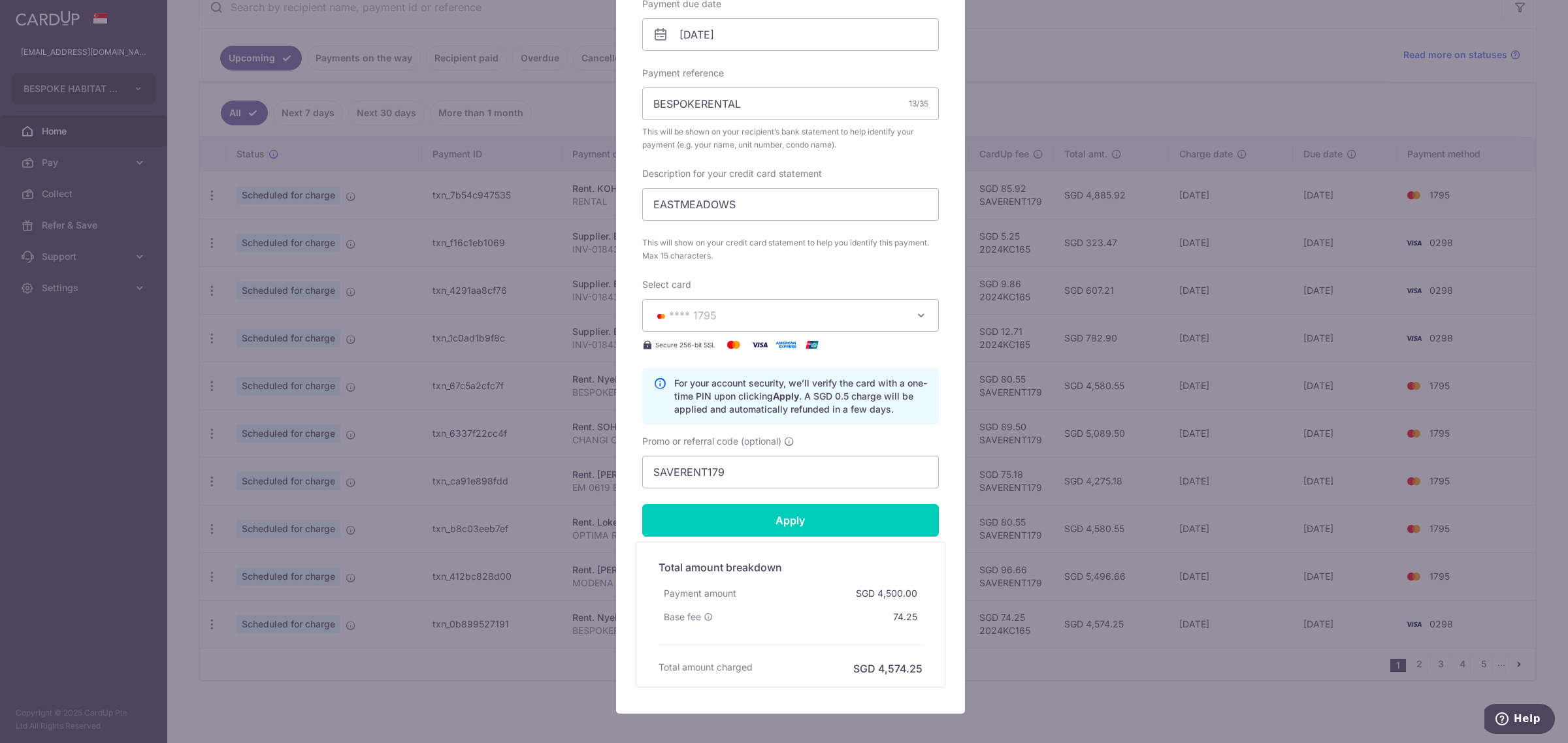
click at [1155, 87] on div "Edit payment By clicking apply, you will make changes to all payments to Nyein …" at bounding box center [784, 372] width 1568 height 743
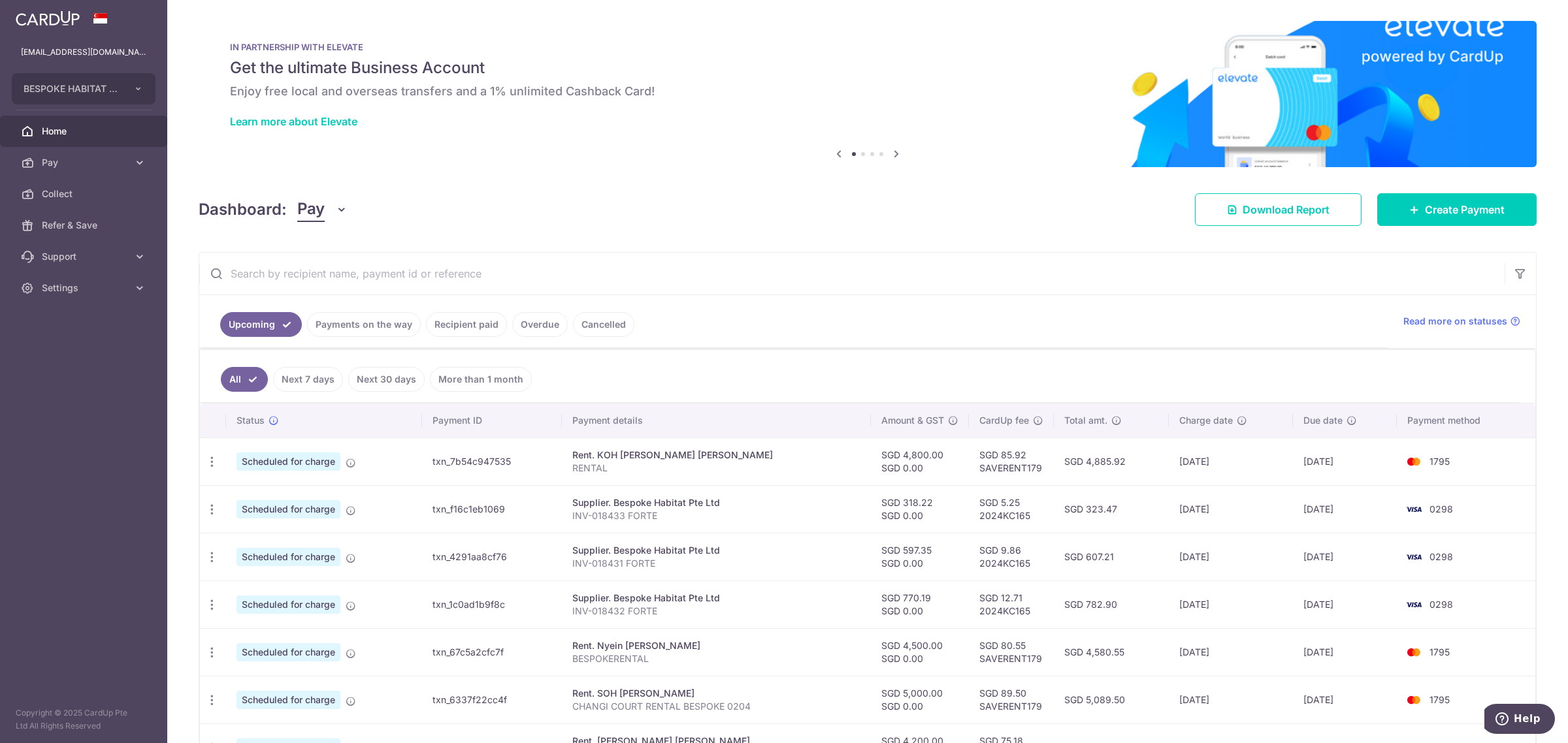
click at [368, 325] on link "Payments on the way" at bounding box center [364, 325] width 114 height 24
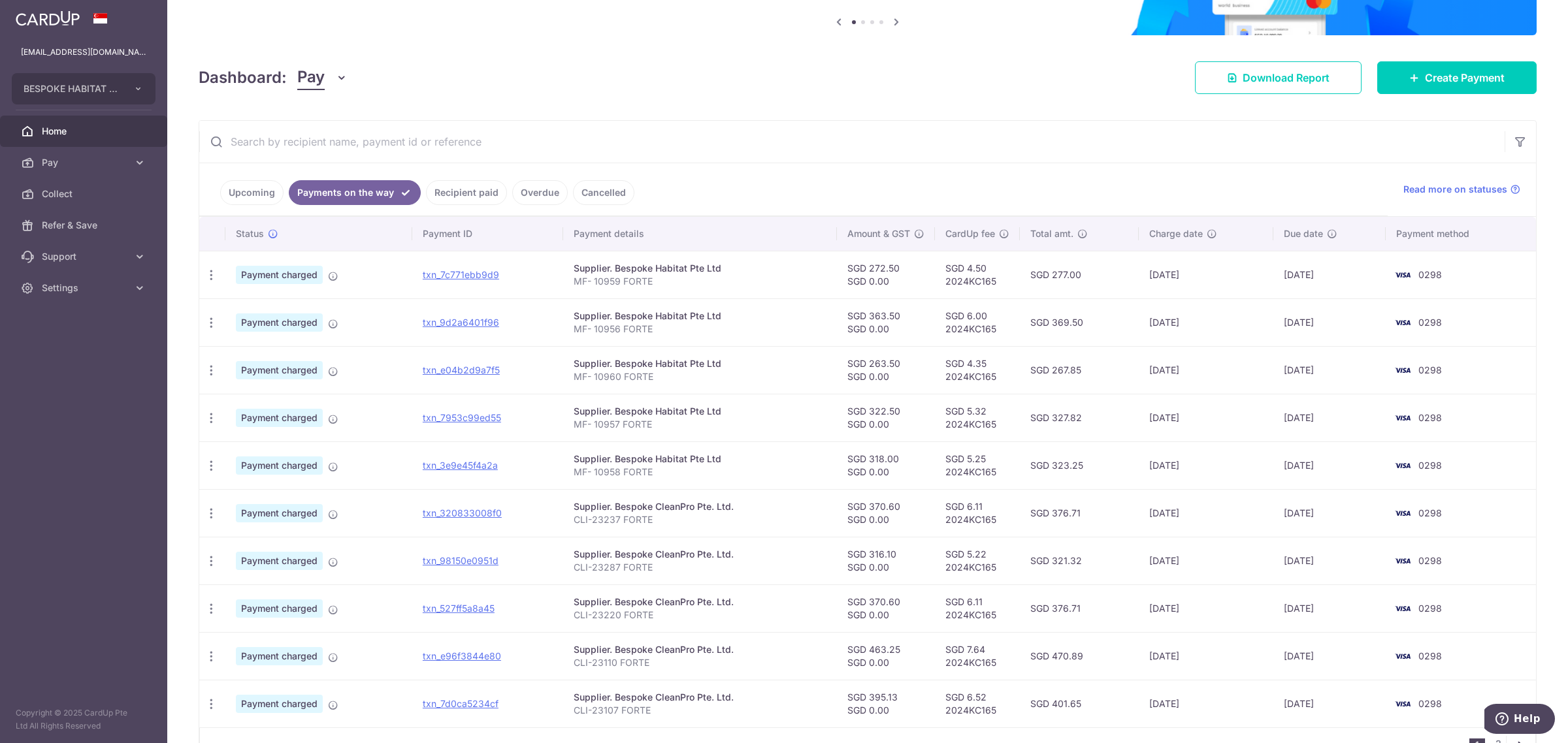
scroll to position [214, 0]
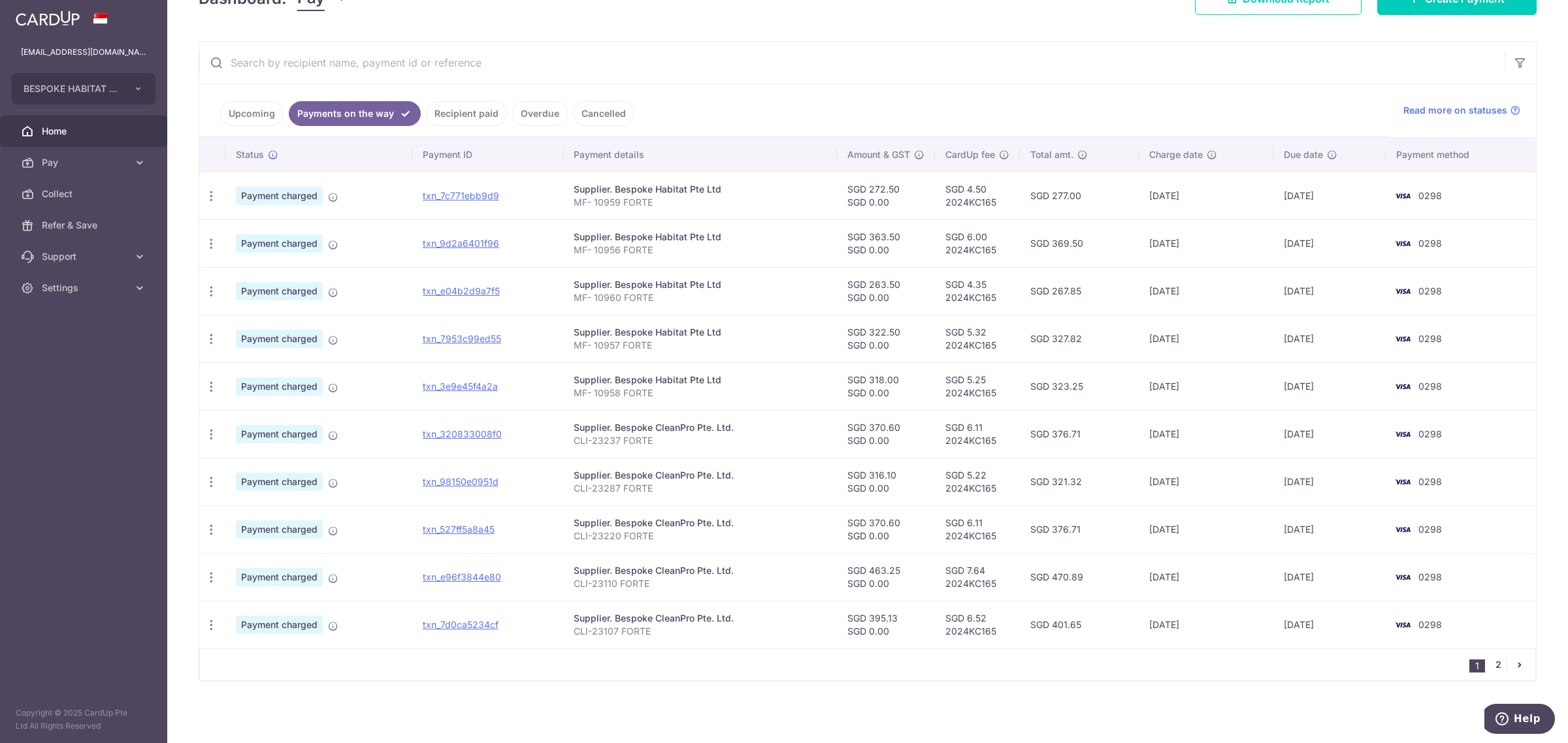
click at [1490, 665] on link "2" at bounding box center [1498, 664] width 16 height 16
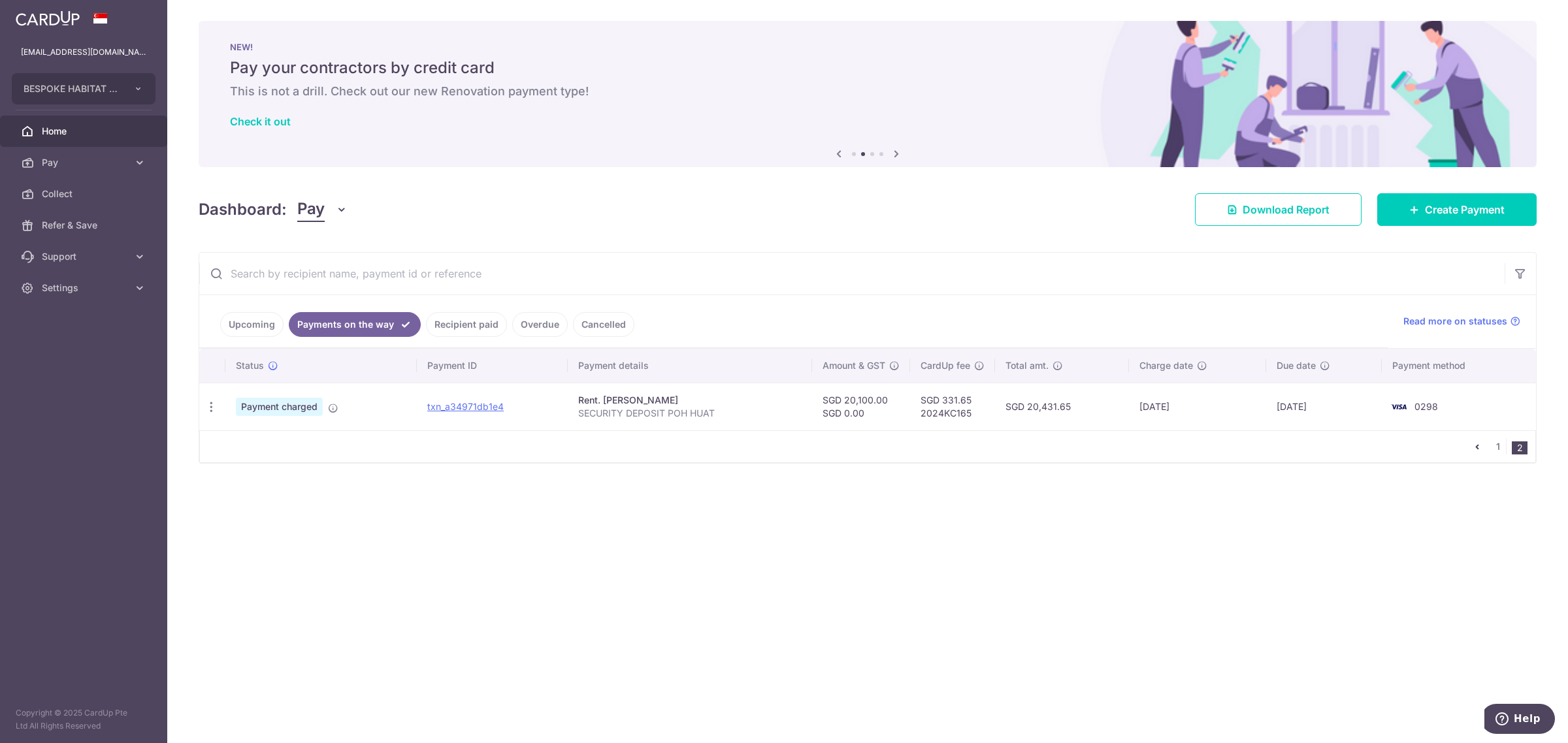
click at [249, 324] on link "Upcoming" at bounding box center [251, 325] width 63 height 24
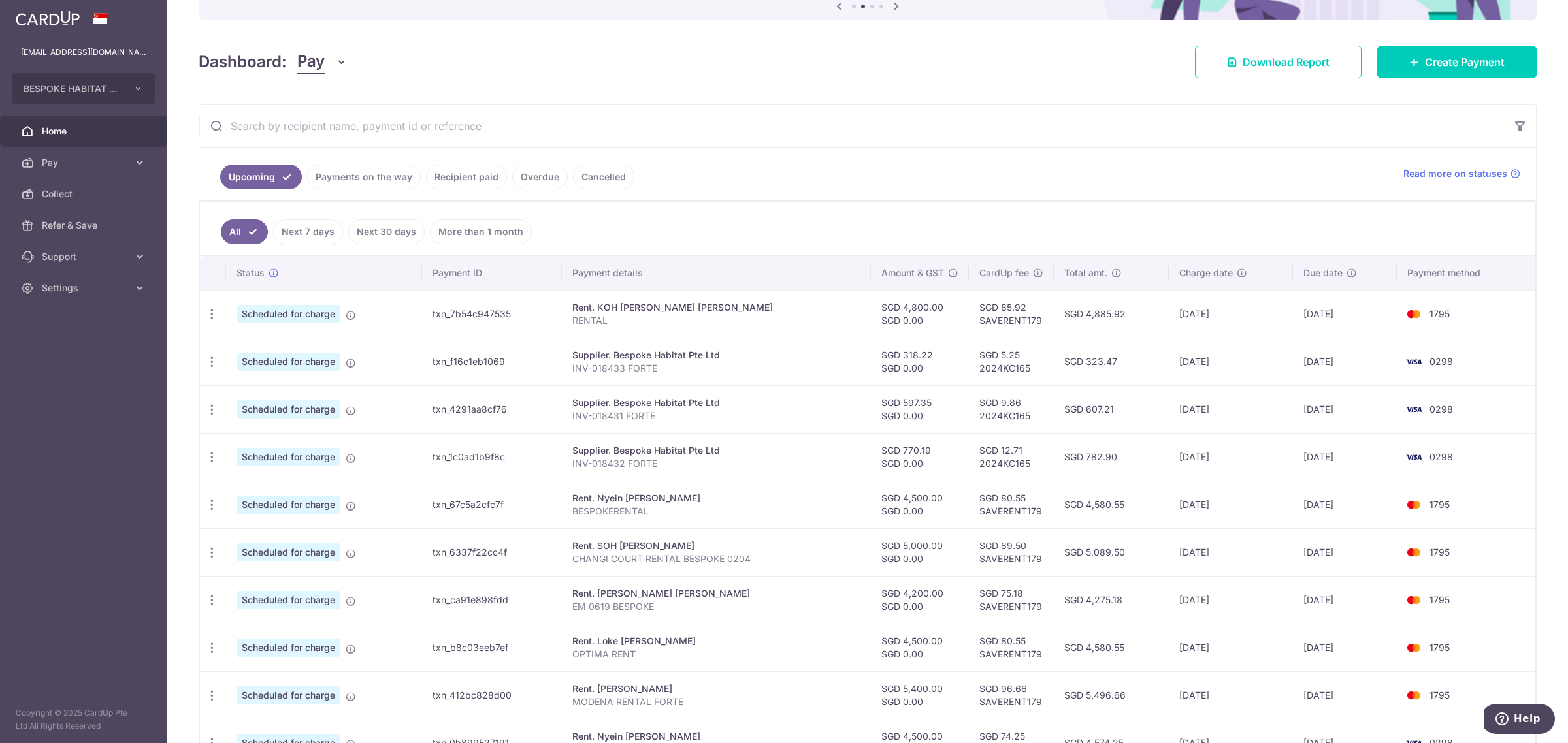
scroll to position [269, 0]
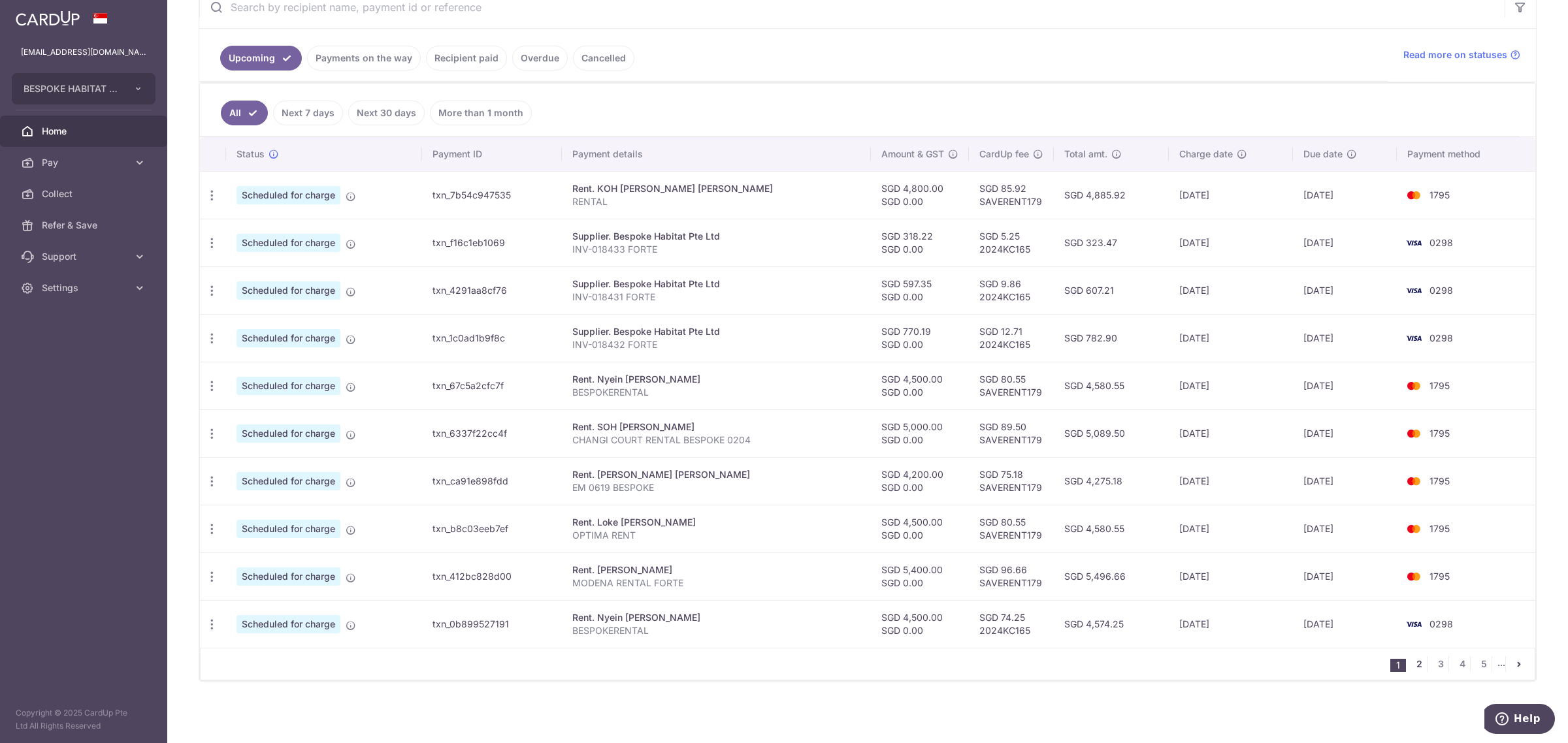
click at [1411, 665] on link "2" at bounding box center [1419, 663] width 16 height 16
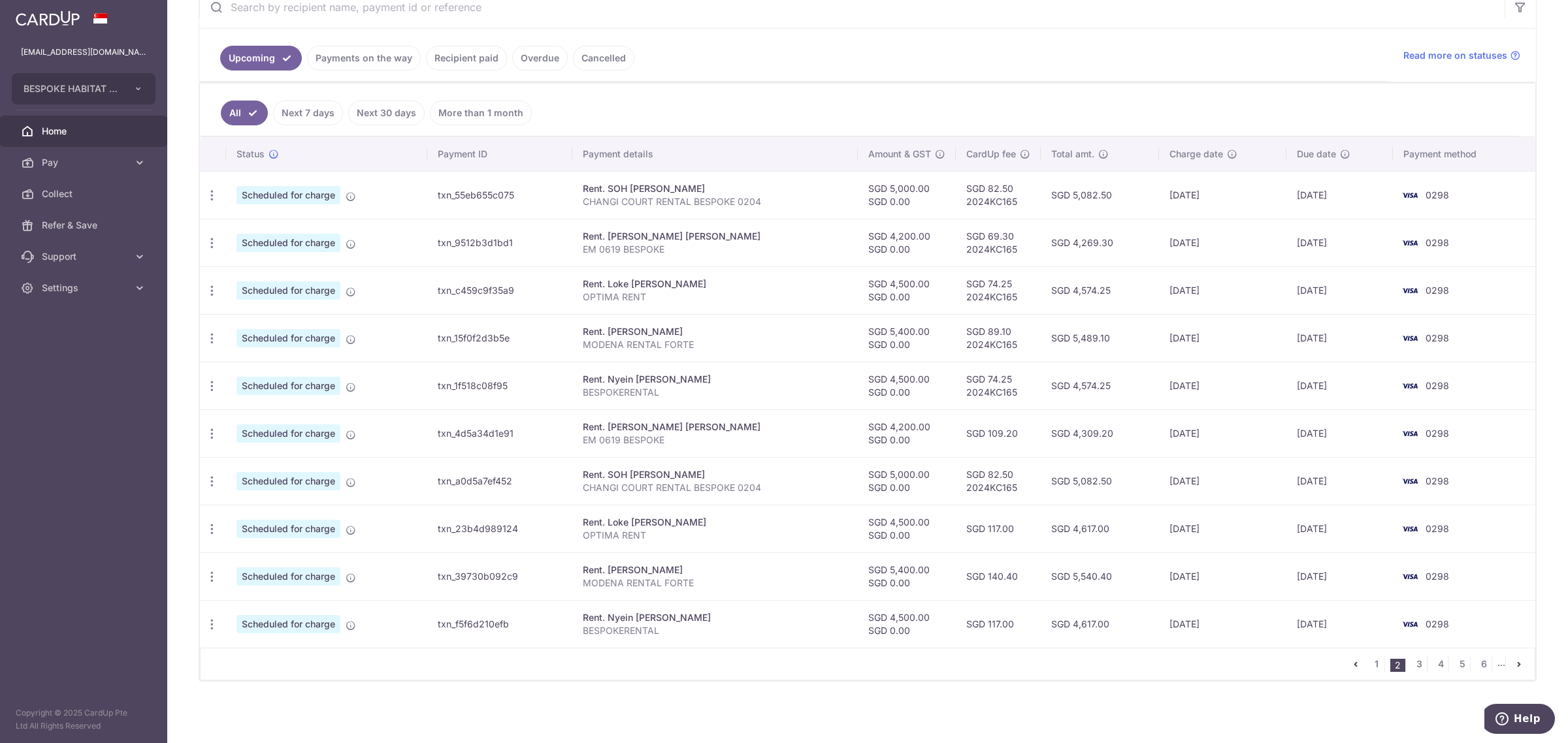
scroll to position [0, 0]
